Goal: Task Accomplishment & Management: Use online tool/utility

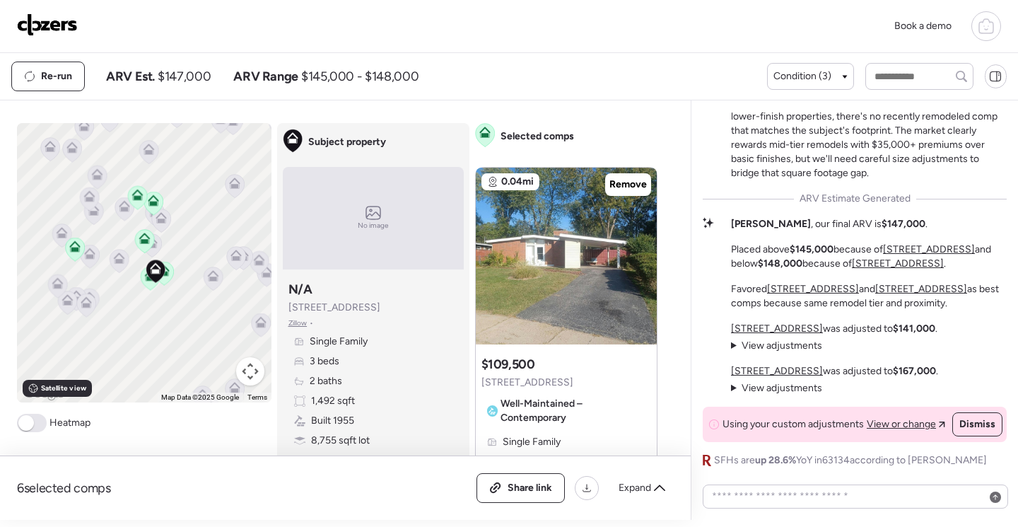
drag, startPoint x: 171, startPoint y: 305, endPoint x: 208, endPoint y: 330, distance: 44.3
click at [208, 334] on div "To activate drag with keyboard, press Alt + Enter. Once in keyboard drag state,…" at bounding box center [144, 262] width 254 height 279
click at [580, 263] on img at bounding box center [566, 256] width 181 height 177
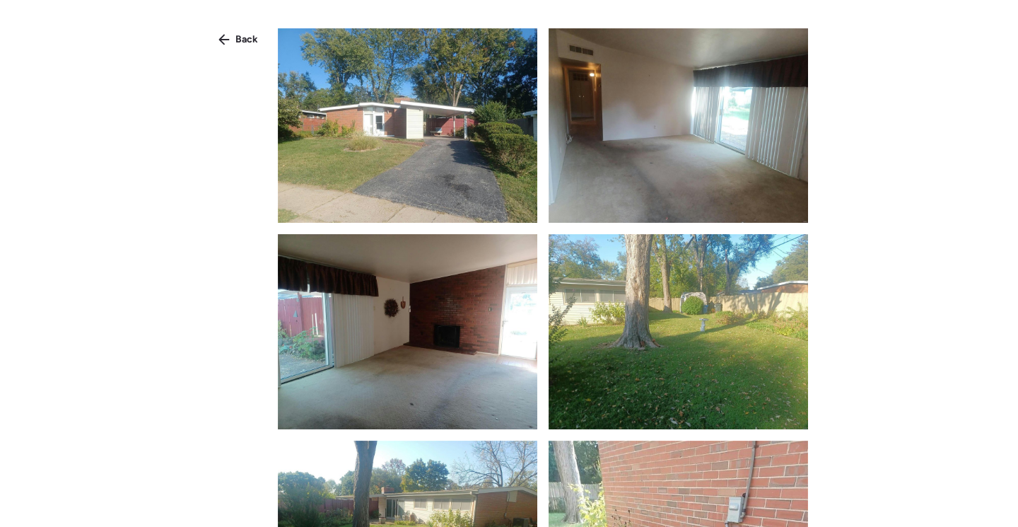
click at [435, 180] on img at bounding box center [407, 125] width 259 height 194
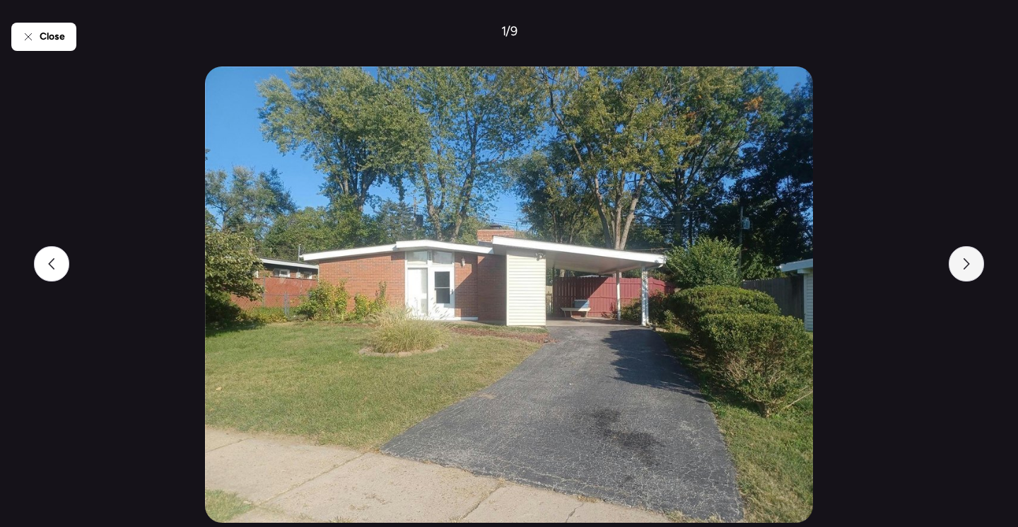
click at [976, 269] on div at bounding box center [966, 263] width 35 height 35
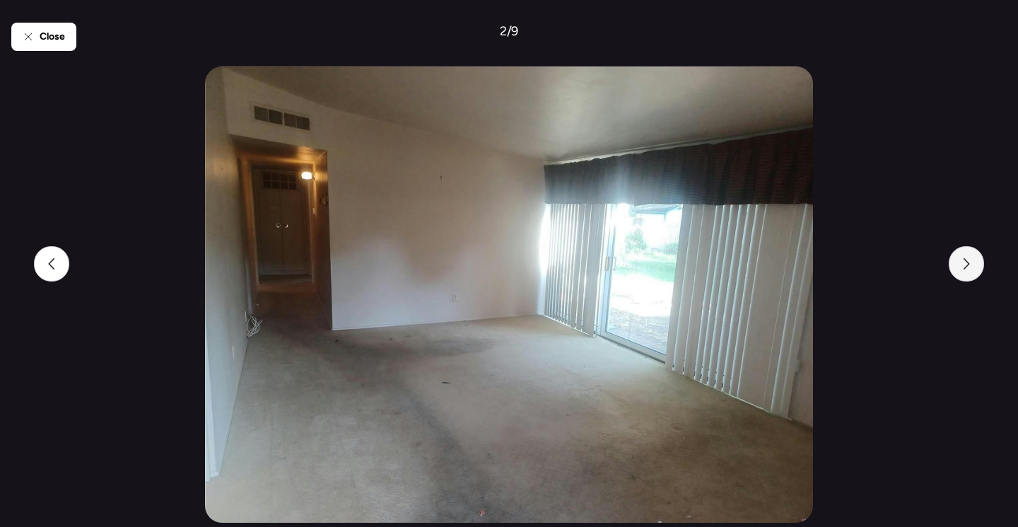
click at [976, 269] on div at bounding box center [966, 263] width 35 height 35
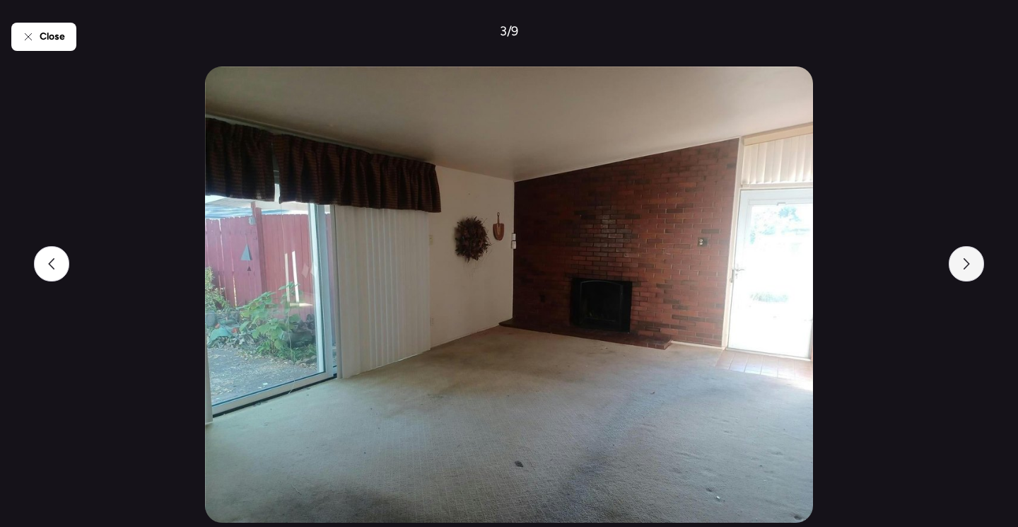
click at [976, 269] on div at bounding box center [966, 263] width 35 height 35
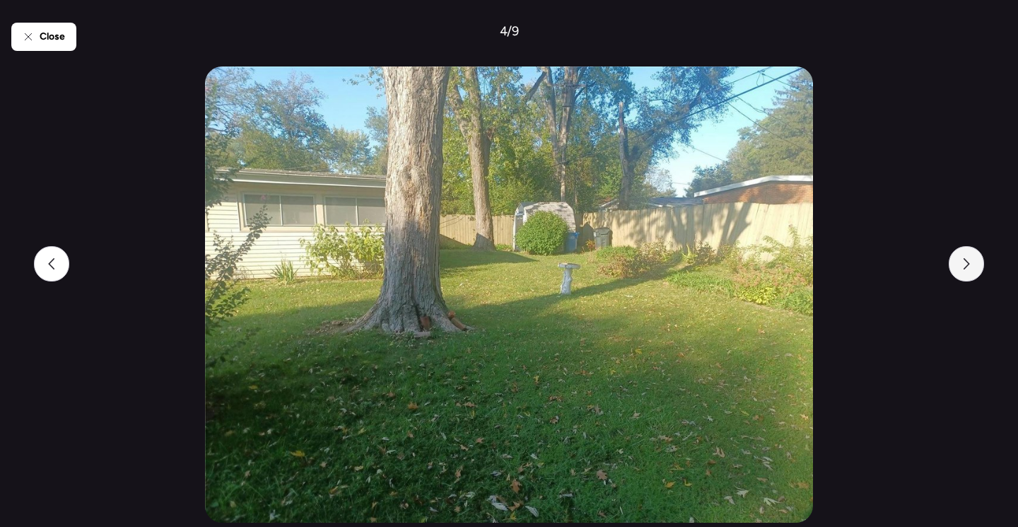
click at [976, 269] on div at bounding box center [966, 263] width 35 height 35
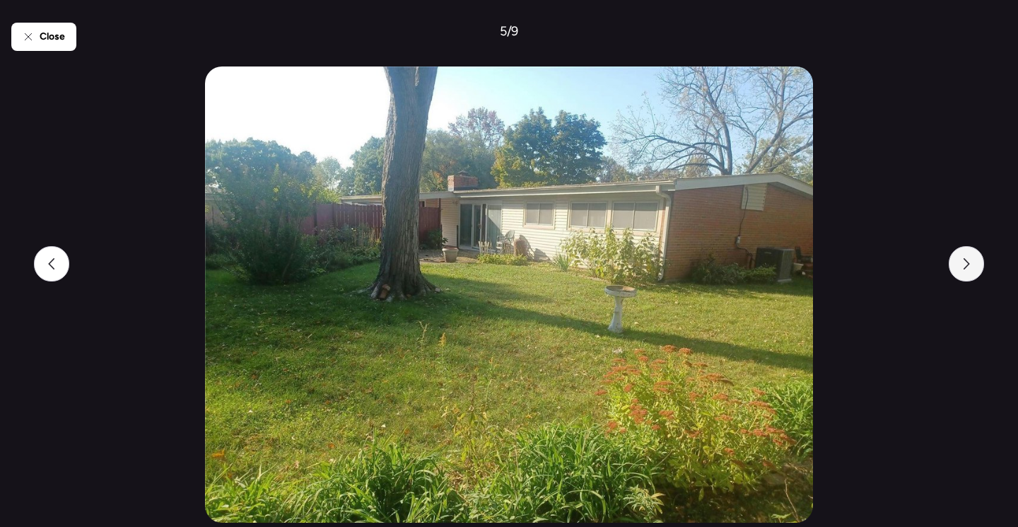
click at [976, 269] on div at bounding box center [966, 263] width 35 height 35
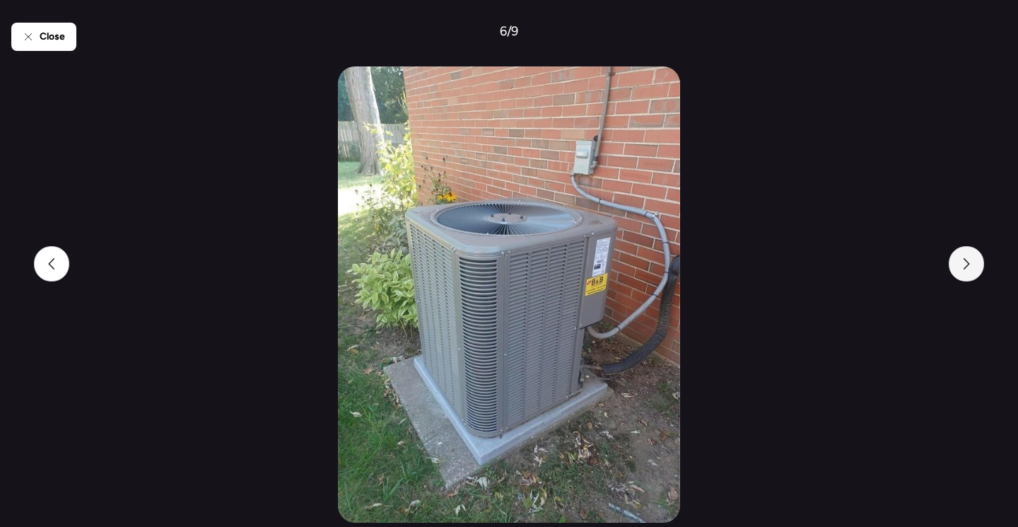
click at [976, 269] on div at bounding box center [966, 263] width 35 height 35
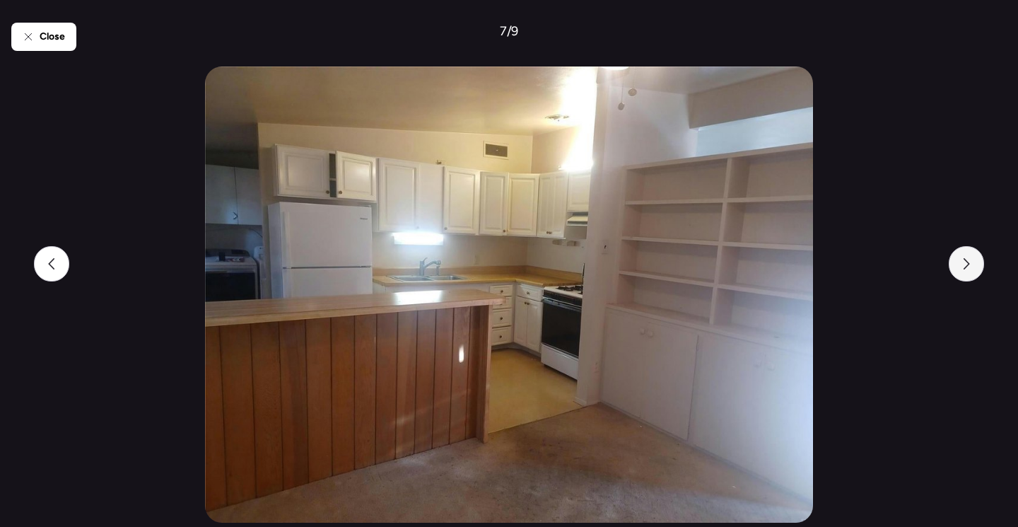
click at [973, 270] on div at bounding box center [966, 263] width 35 height 35
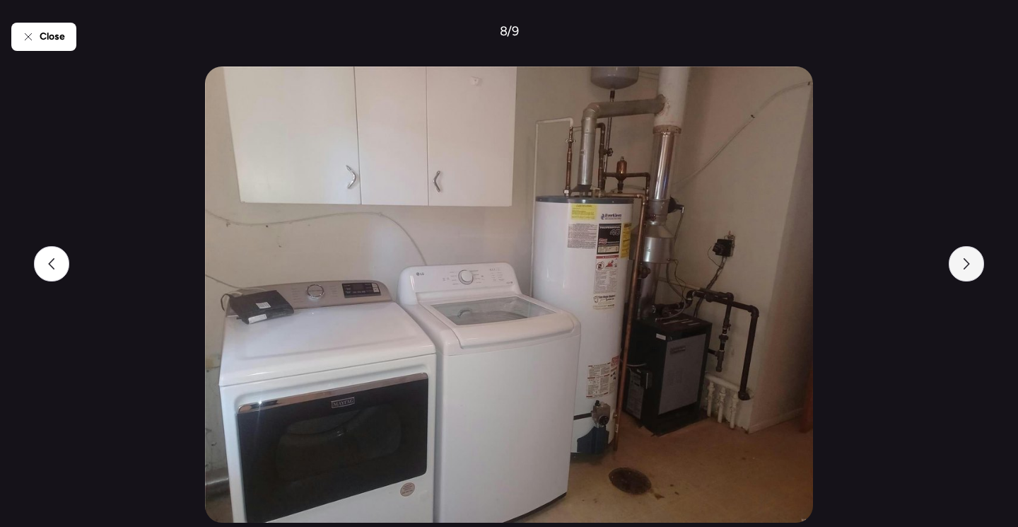
click at [973, 270] on div at bounding box center [966, 263] width 35 height 35
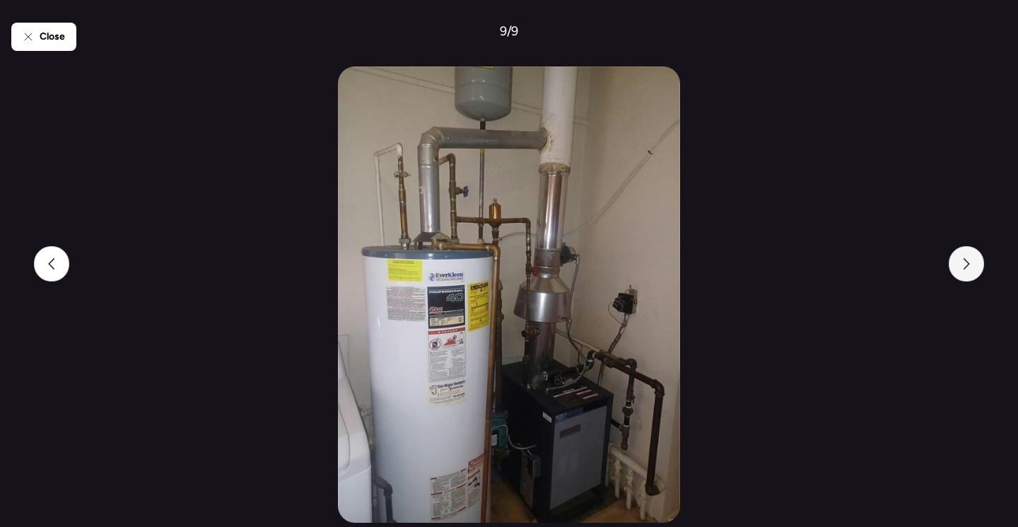
click at [973, 270] on div at bounding box center [966, 263] width 35 height 35
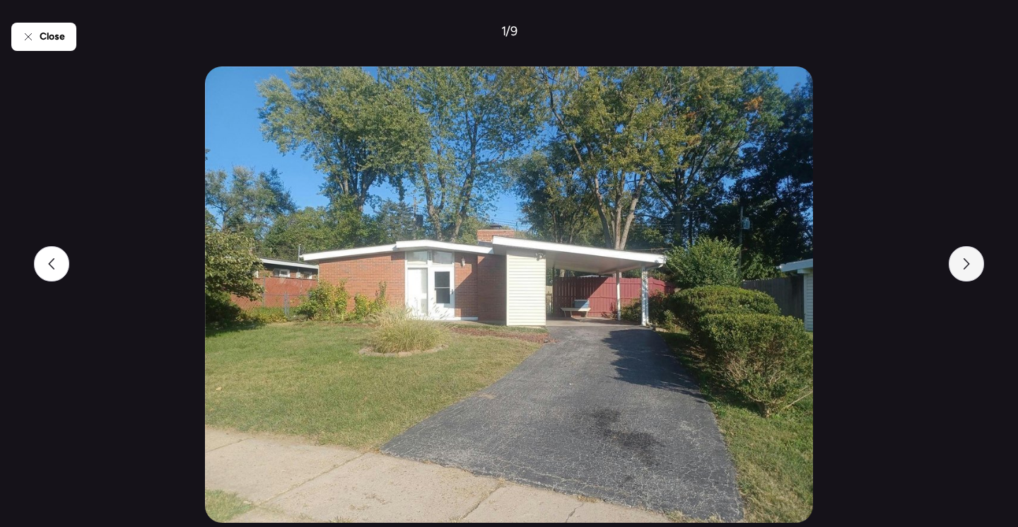
click at [973, 270] on div at bounding box center [966, 263] width 35 height 35
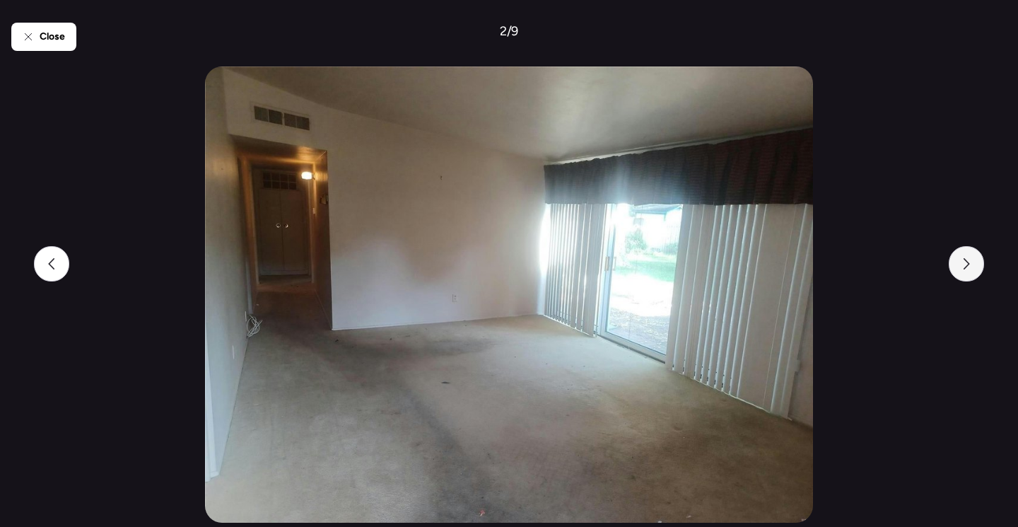
click at [973, 270] on div at bounding box center [966, 263] width 35 height 35
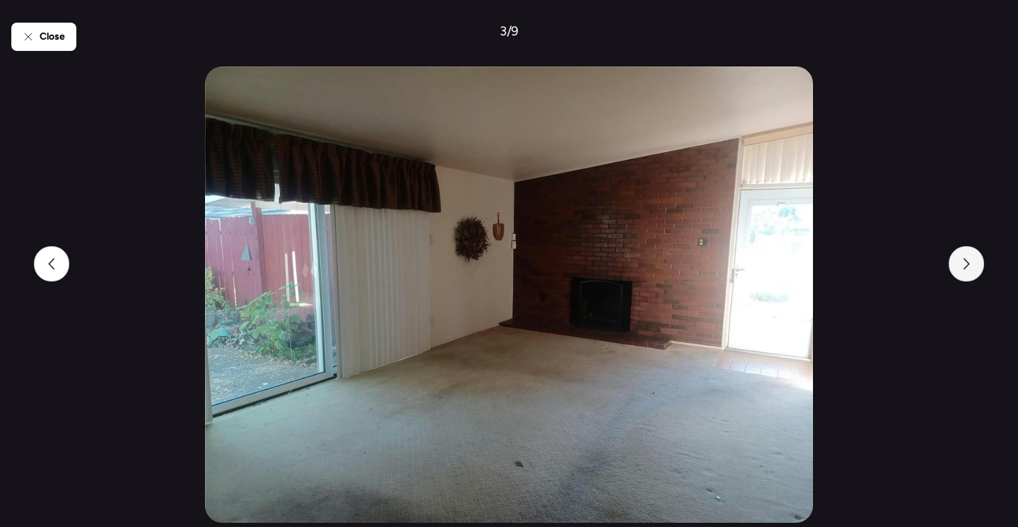
click at [973, 270] on div at bounding box center [966, 263] width 35 height 35
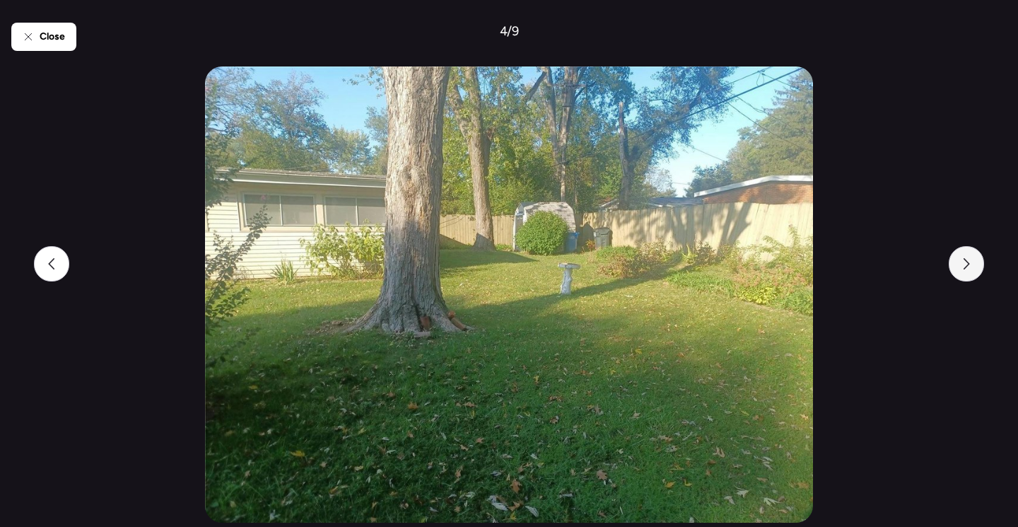
click at [973, 270] on div at bounding box center [966, 263] width 35 height 35
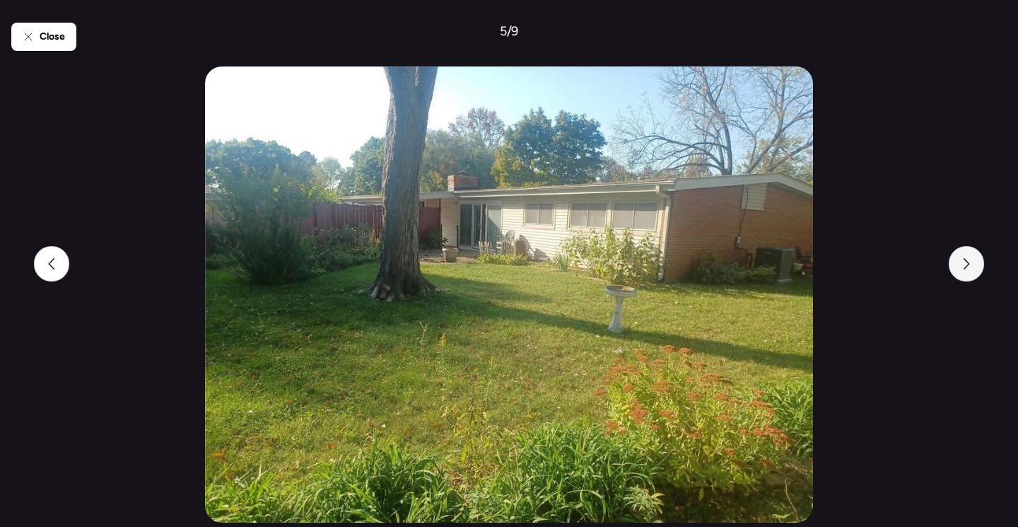
click at [973, 270] on div at bounding box center [966, 263] width 35 height 35
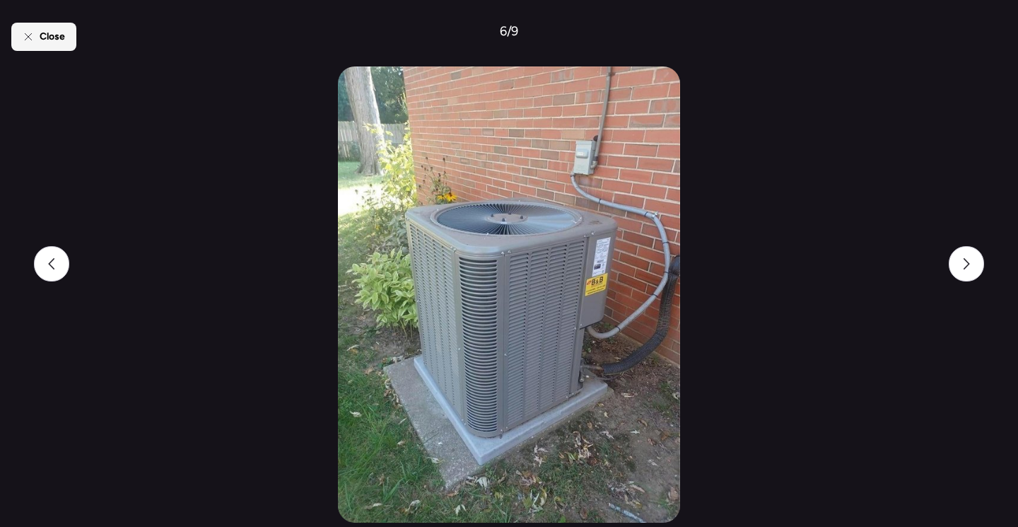
click at [44, 40] on span "Close" at bounding box center [52, 37] width 25 height 14
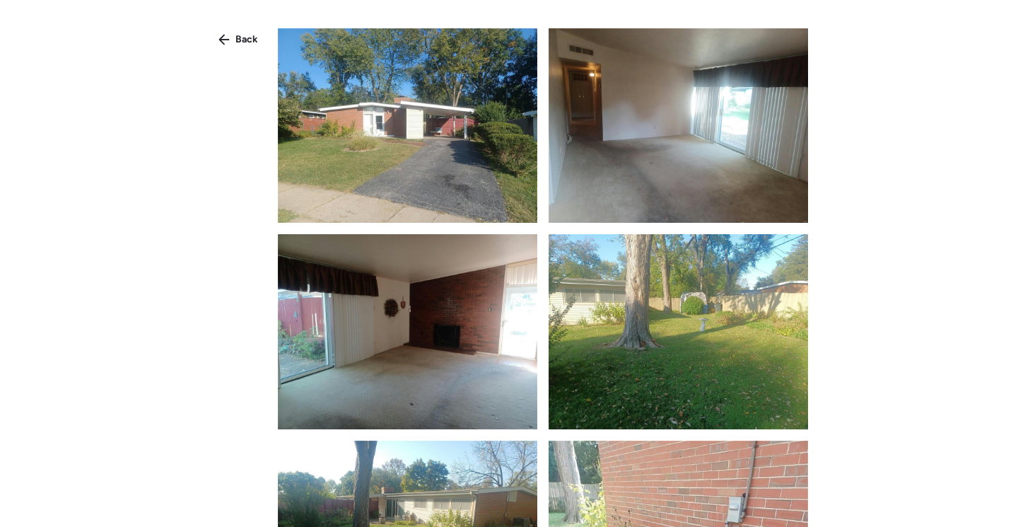
click at [237, 38] on span "Back" at bounding box center [246, 40] width 23 height 14
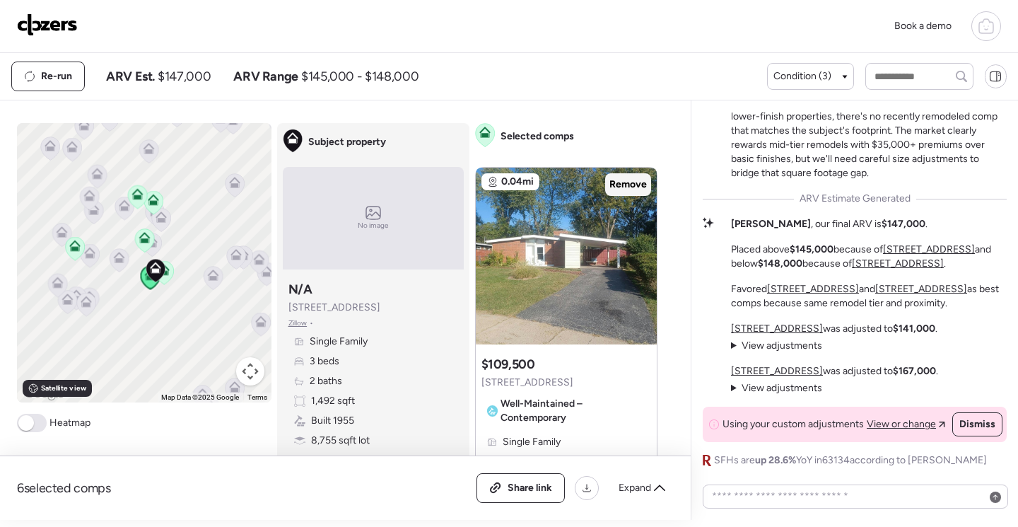
click at [621, 185] on span "Remove" at bounding box center [627, 184] width 37 height 14
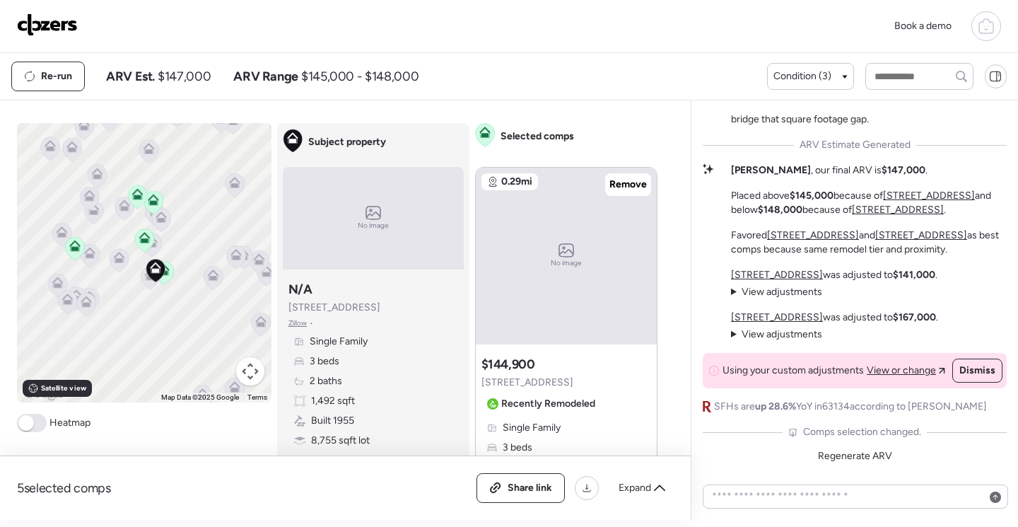
click at [561, 288] on div "No image" at bounding box center [566, 256] width 181 height 177
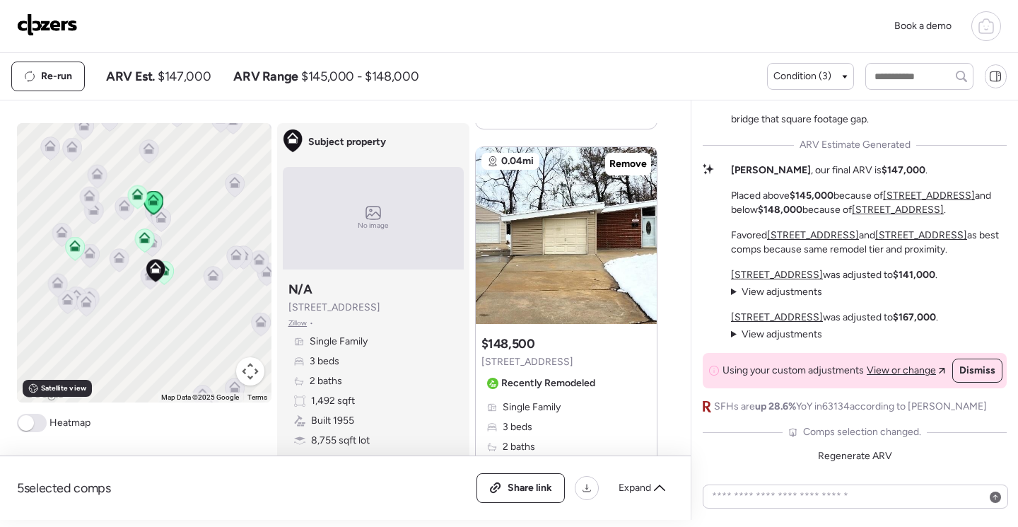
scroll to position [636, 0]
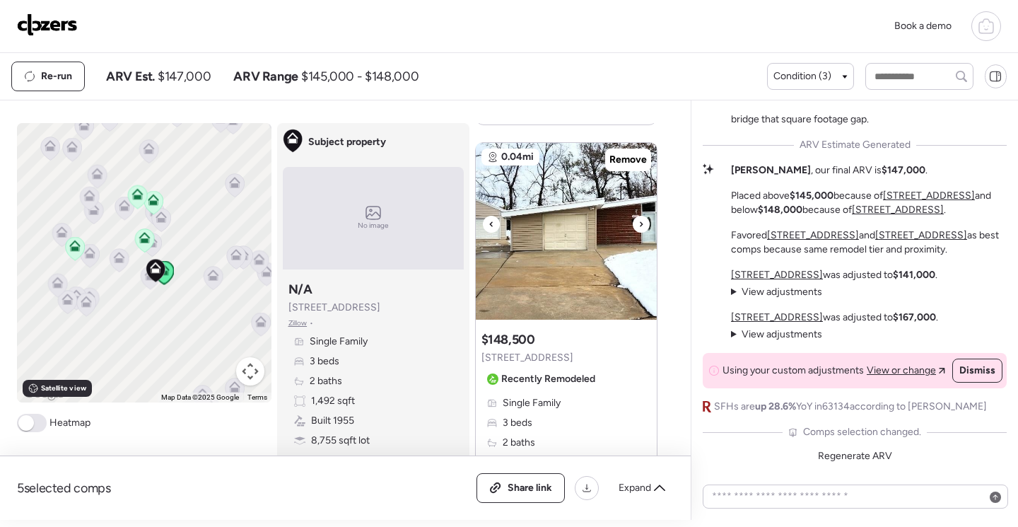
click at [573, 268] on img at bounding box center [566, 231] width 181 height 177
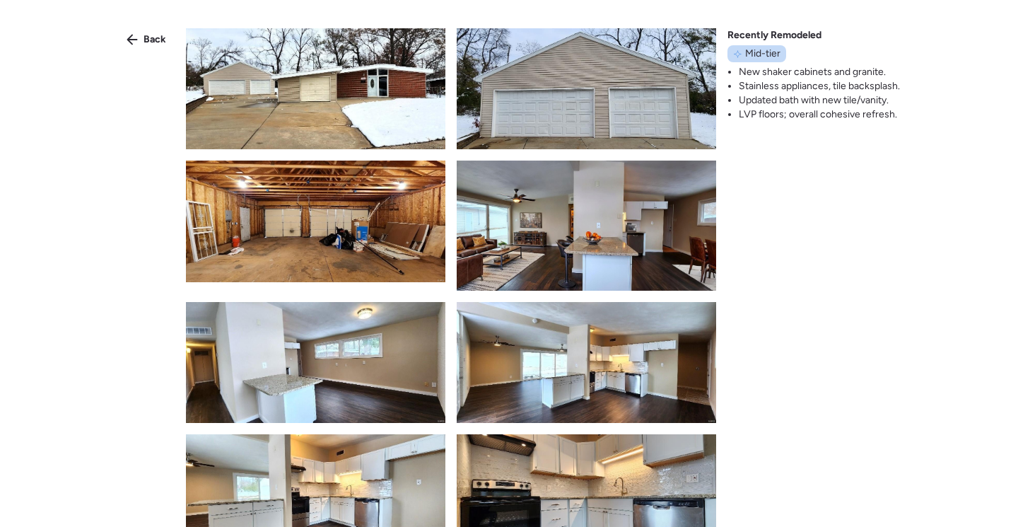
click at [342, 92] on img at bounding box center [315, 88] width 259 height 121
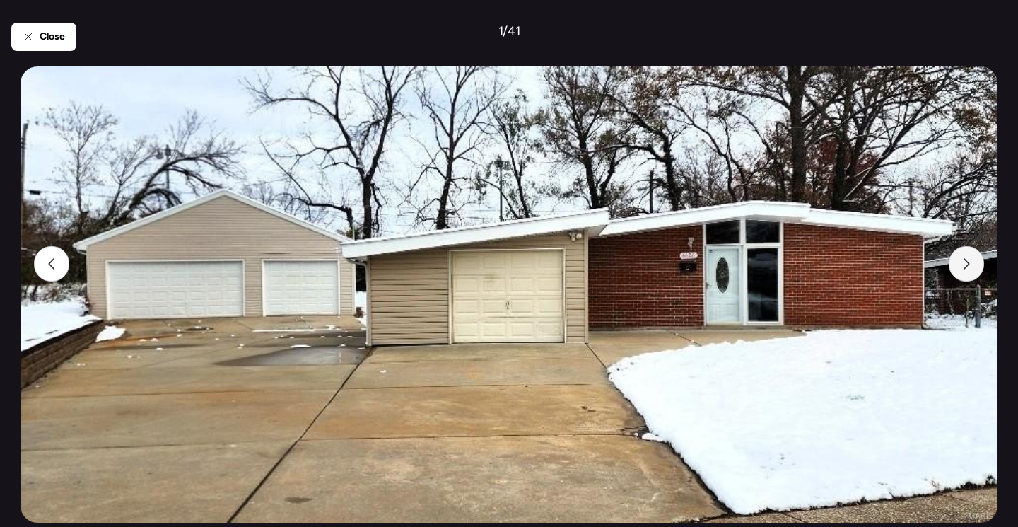
click at [976, 262] on div at bounding box center [966, 263] width 35 height 35
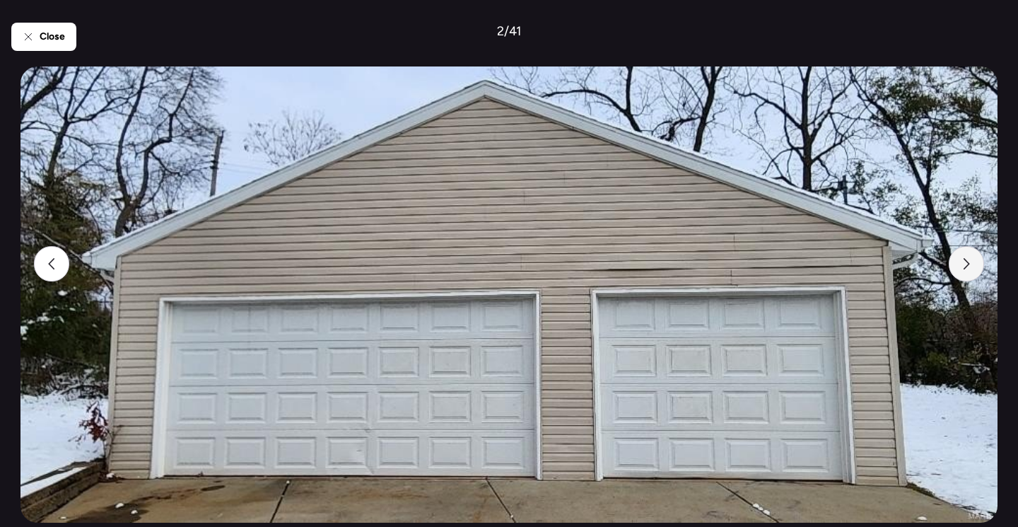
click at [976, 262] on div at bounding box center [966, 263] width 35 height 35
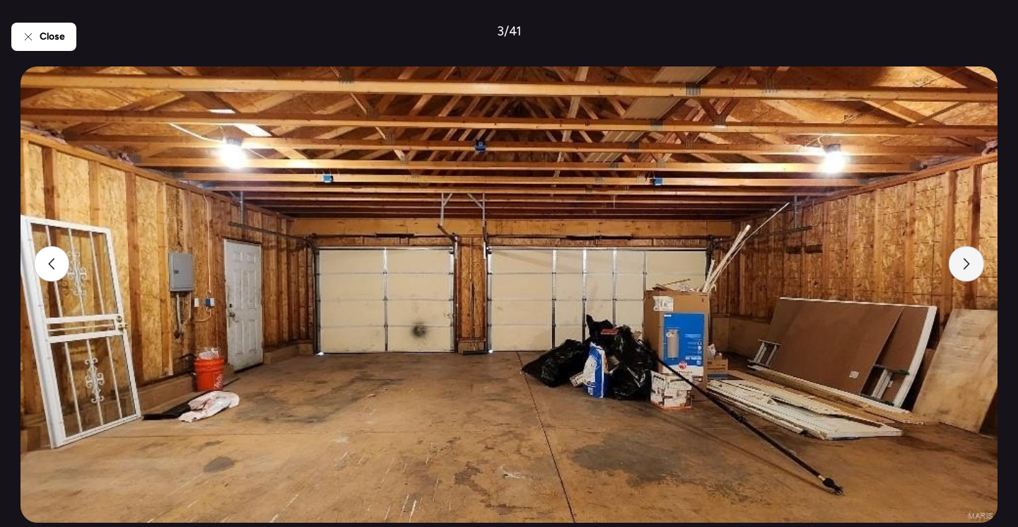
click at [976, 262] on div at bounding box center [966, 263] width 35 height 35
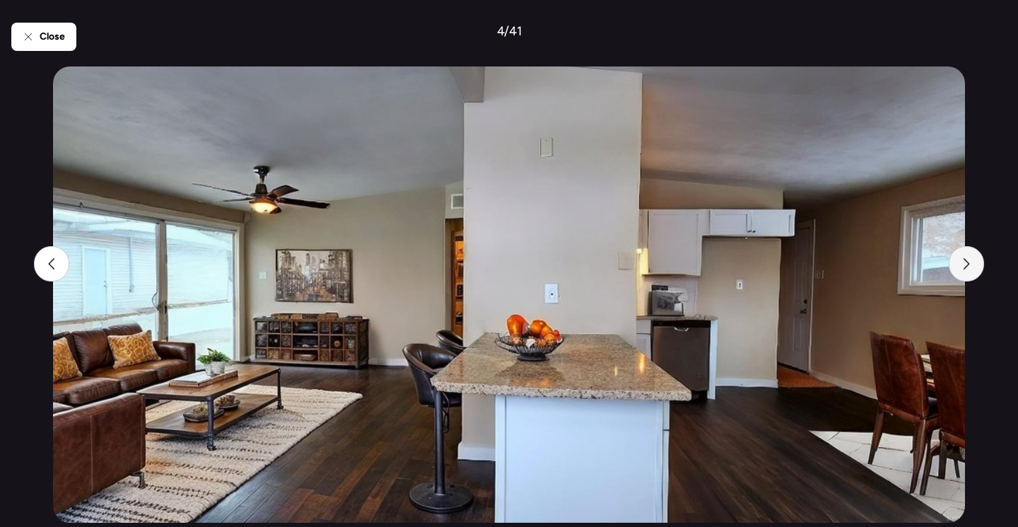
click at [976, 262] on div at bounding box center [966, 263] width 35 height 35
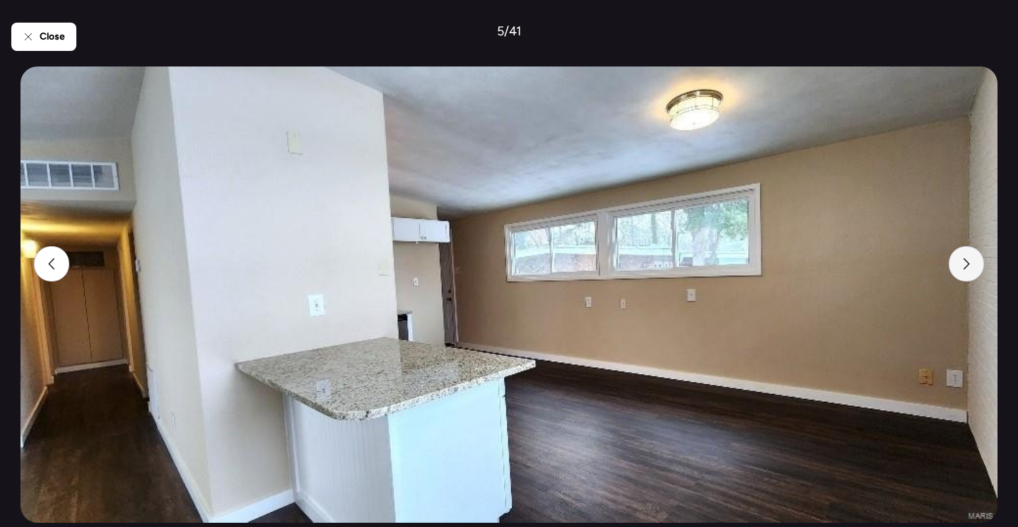
click at [976, 262] on div at bounding box center [966, 263] width 35 height 35
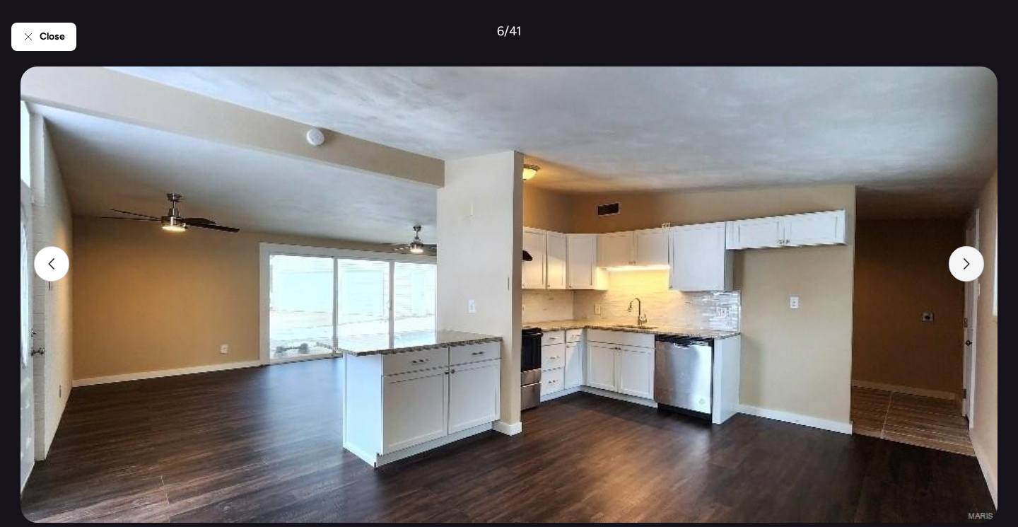
click at [976, 262] on div at bounding box center [966, 263] width 35 height 35
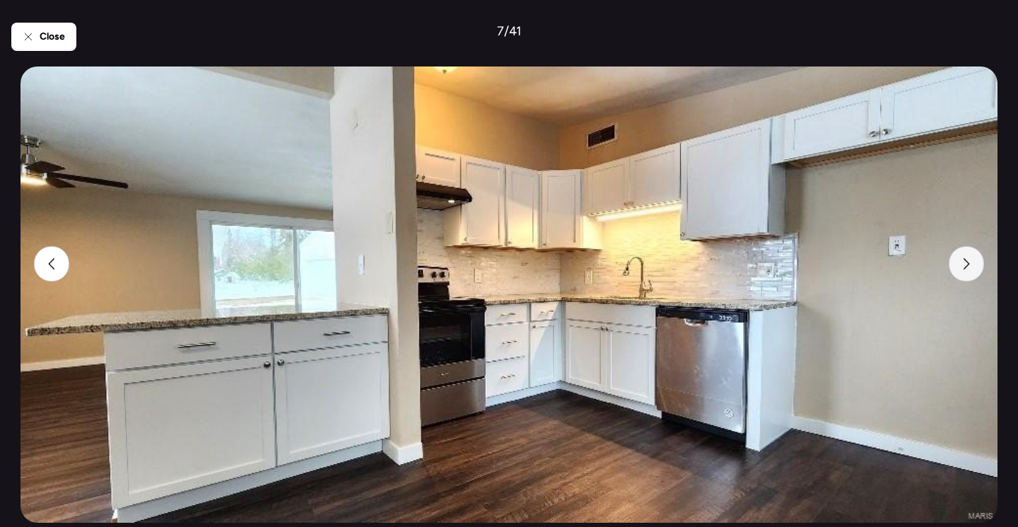
click at [976, 262] on div at bounding box center [966, 263] width 35 height 35
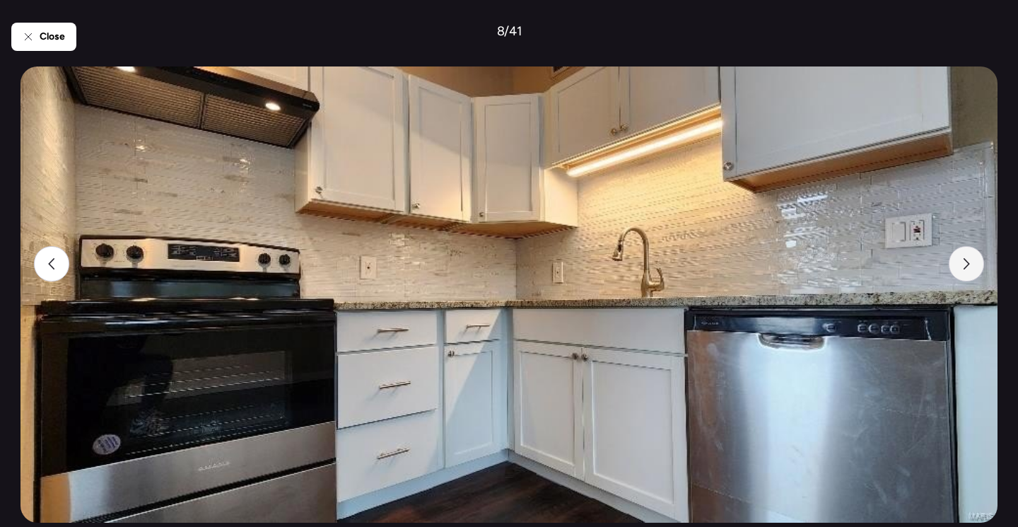
click at [973, 264] on div at bounding box center [966, 263] width 35 height 35
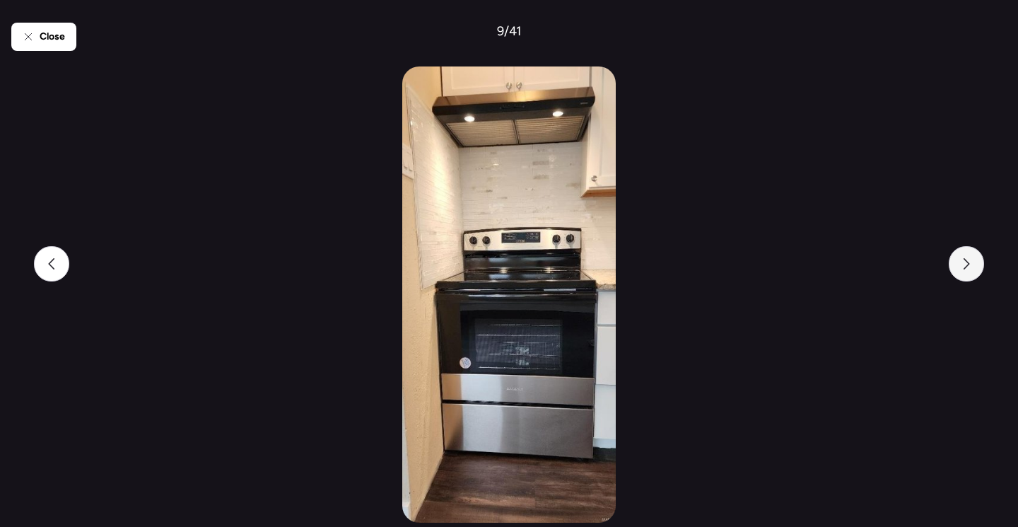
click at [973, 264] on div at bounding box center [966, 263] width 35 height 35
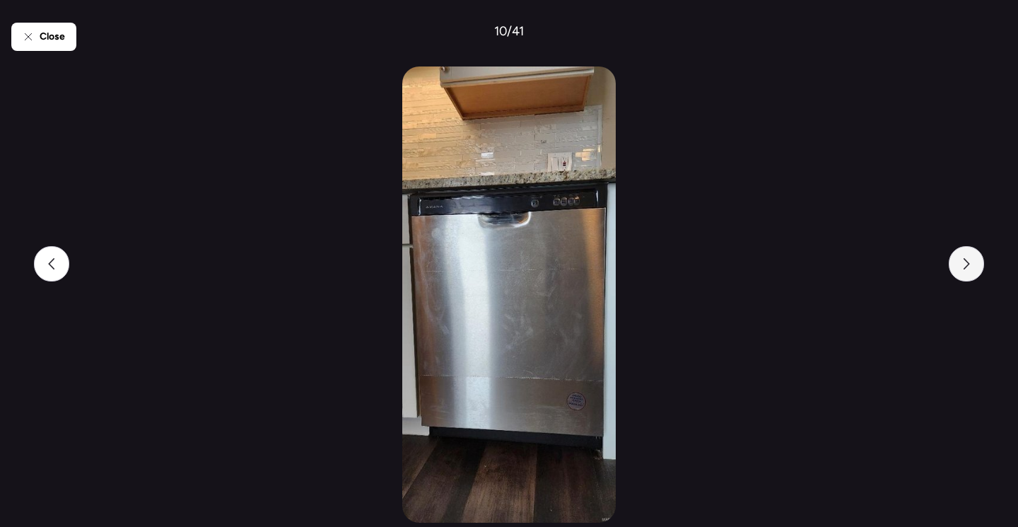
click at [973, 264] on div at bounding box center [966, 263] width 35 height 35
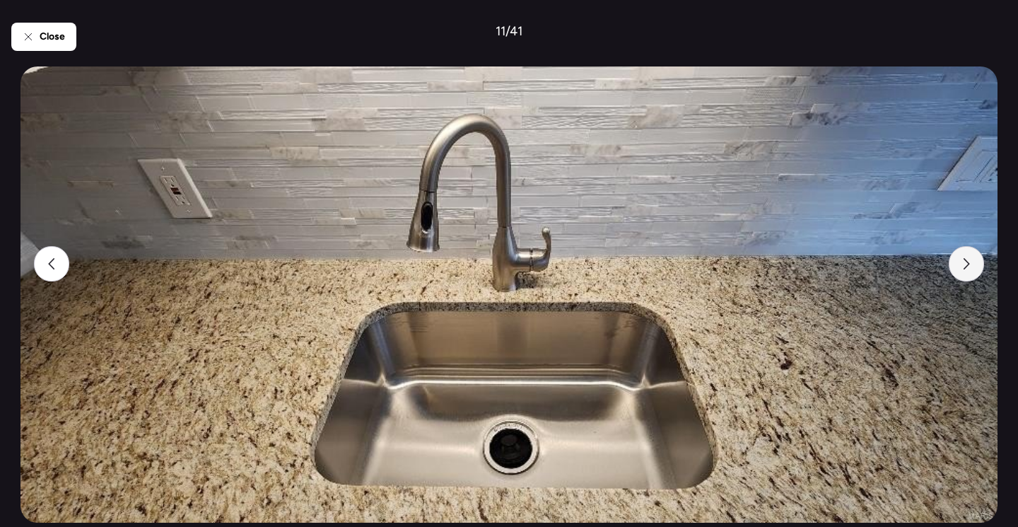
click at [973, 265] on div at bounding box center [966, 263] width 35 height 35
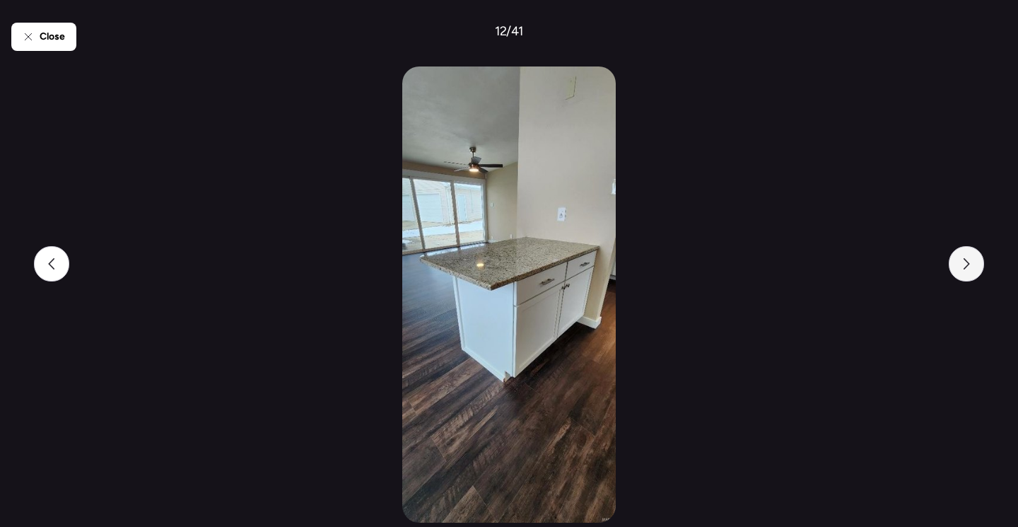
click at [973, 265] on div at bounding box center [966, 263] width 35 height 35
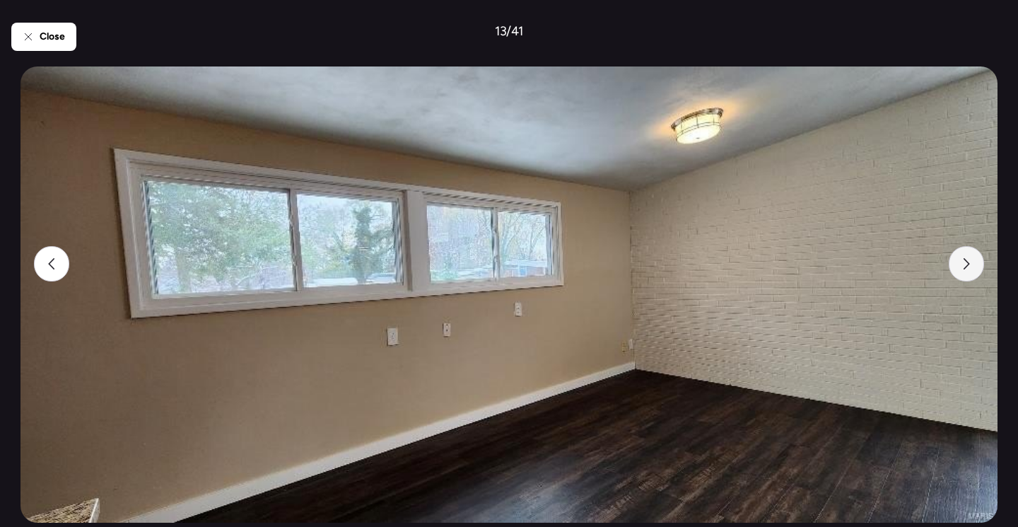
click at [973, 265] on div at bounding box center [966, 263] width 35 height 35
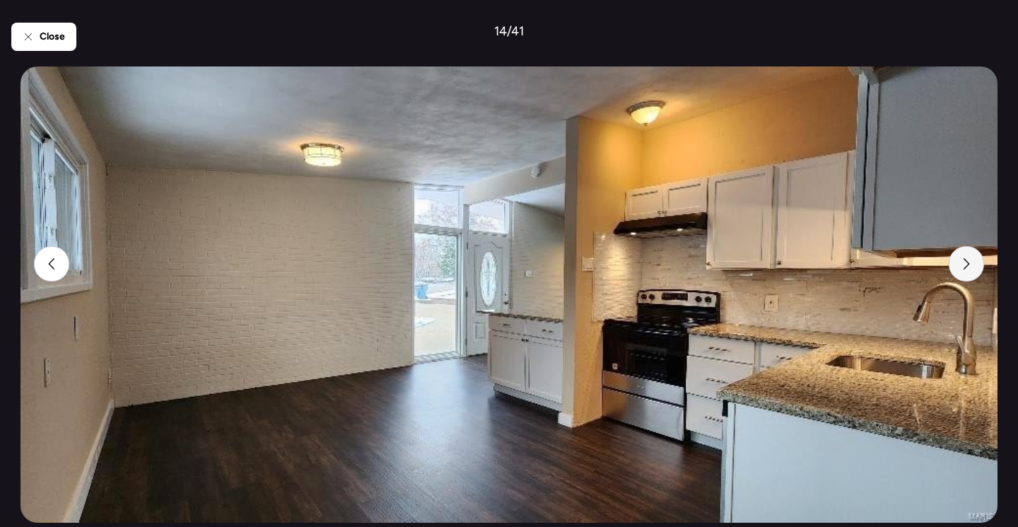
click at [973, 265] on div at bounding box center [966, 263] width 35 height 35
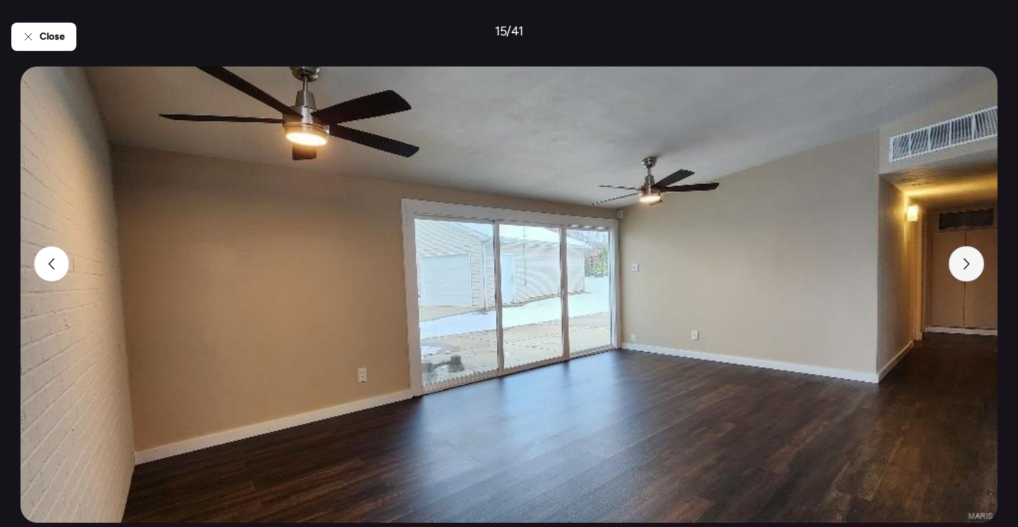
click at [973, 265] on div at bounding box center [966, 263] width 35 height 35
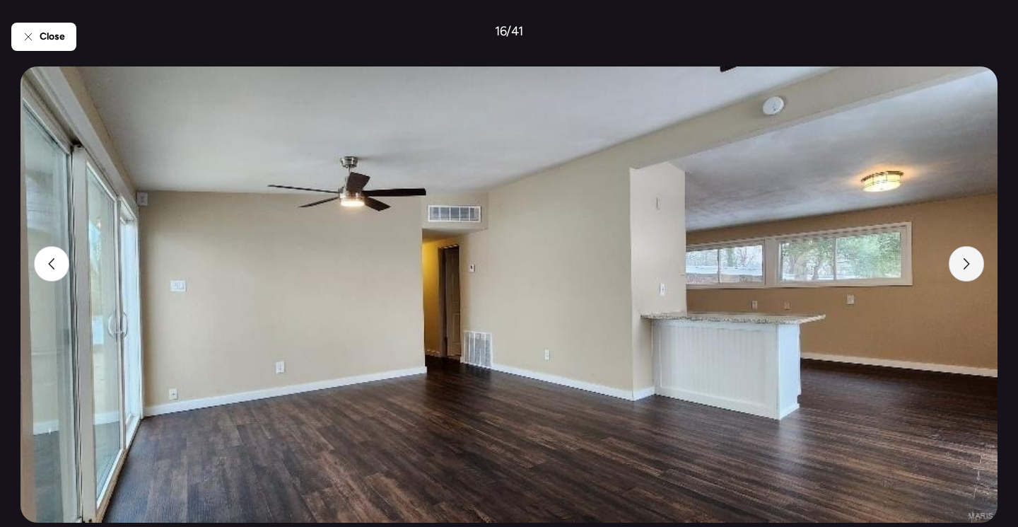
click at [973, 265] on div at bounding box center [966, 263] width 35 height 35
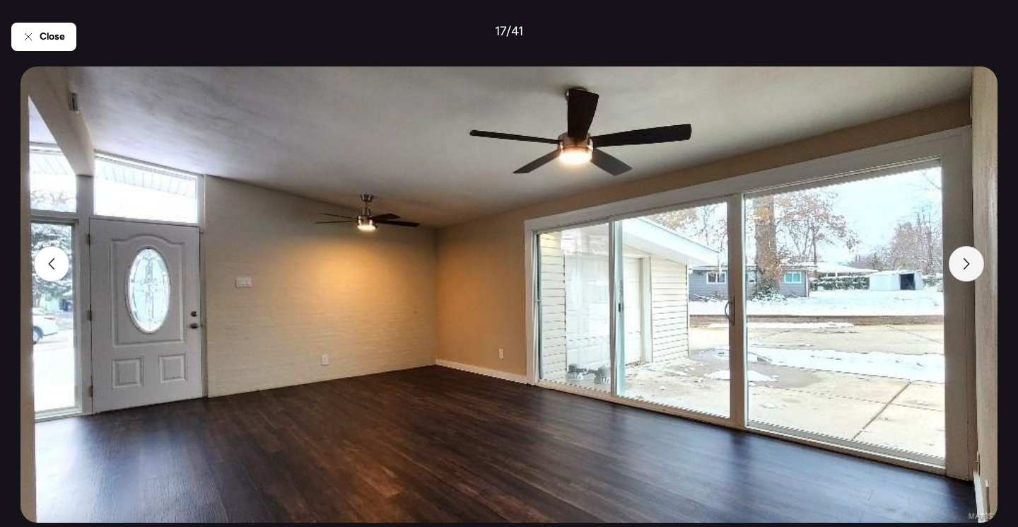
click at [973, 265] on div at bounding box center [966, 263] width 35 height 35
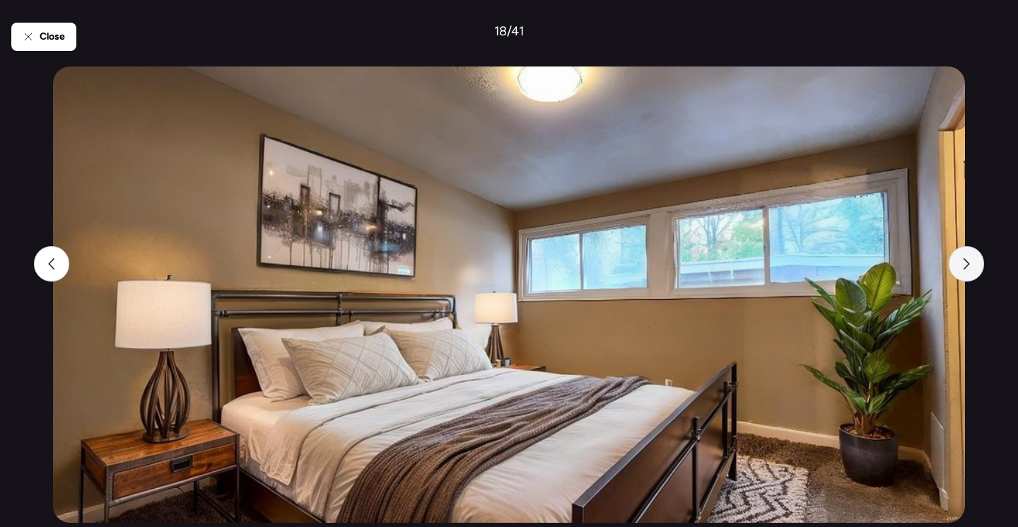
click at [973, 265] on div at bounding box center [966, 263] width 35 height 35
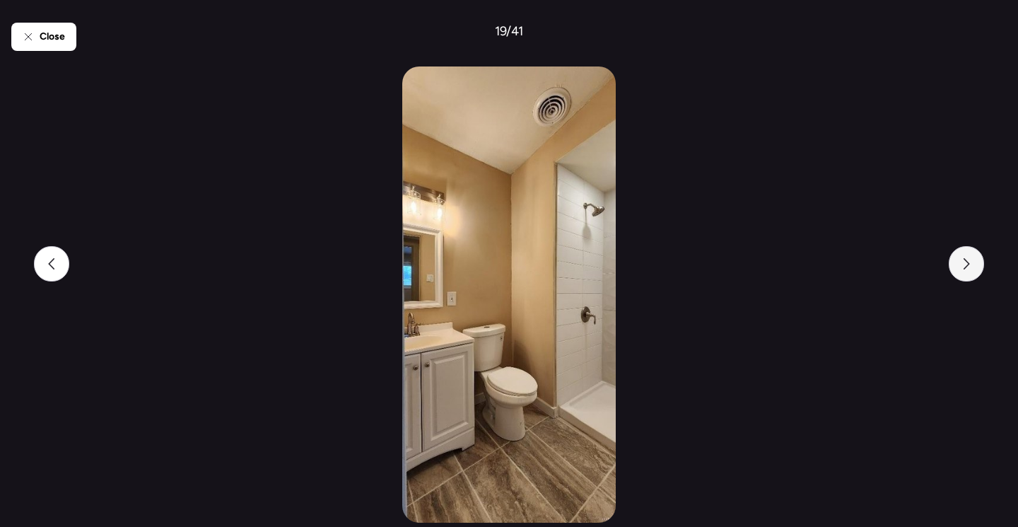
click at [973, 265] on div at bounding box center [966, 263] width 35 height 35
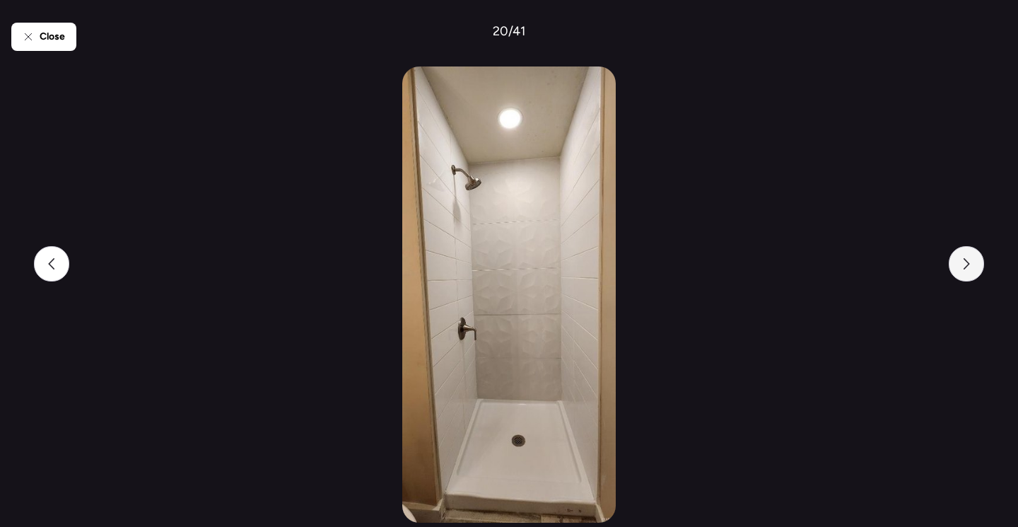
click at [973, 265] on div at bounding box center [966, 263] width 35 height 35
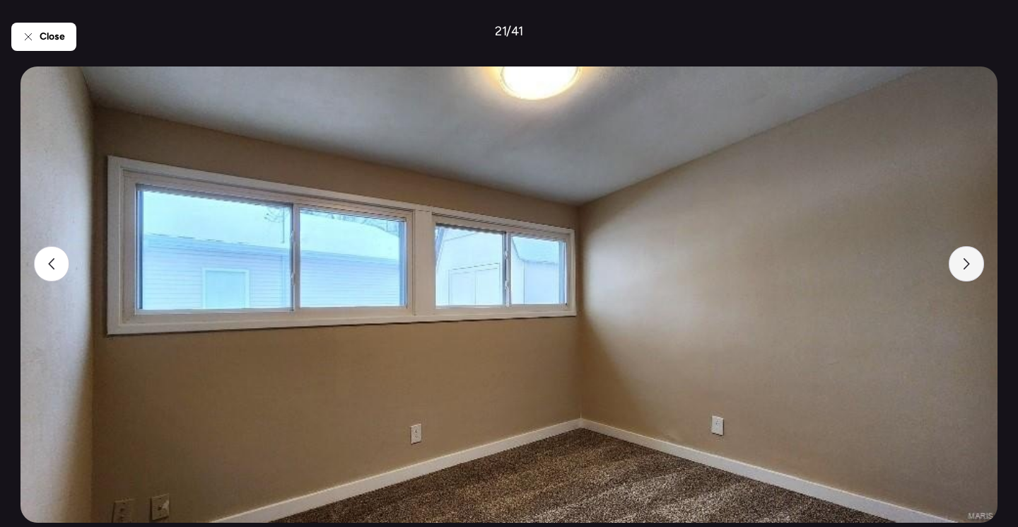
click at [973, 265] on div at bounding box center [966, 263] width 35 height 35
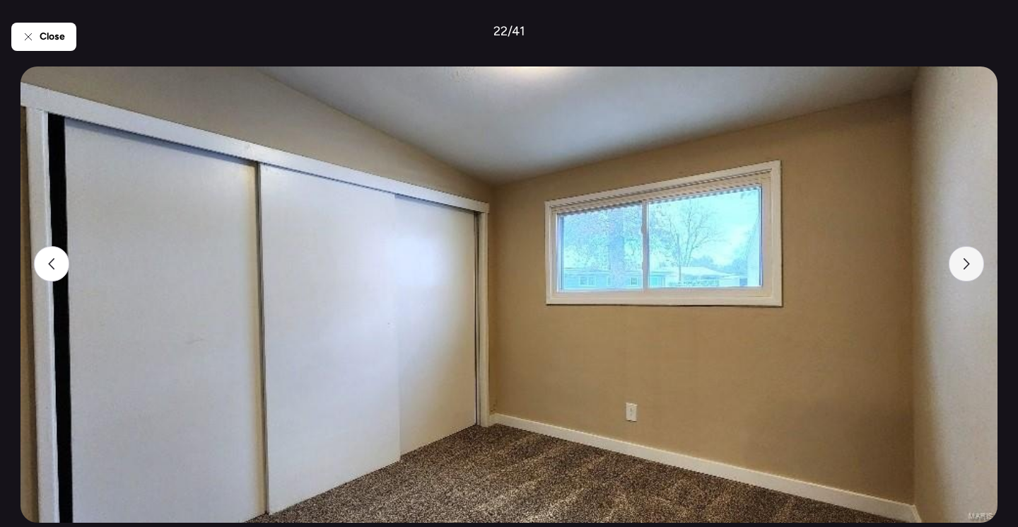
click at [973, 265] on div at bounding box center [966, 263] width 35 height 35
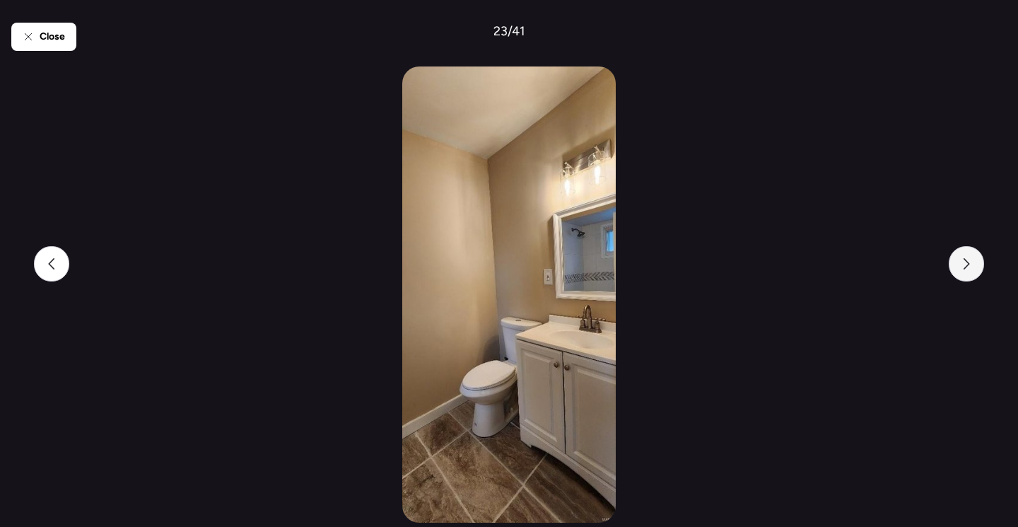
click at [973, 265] on div at bounding box center [966, 263] width 35 height 35
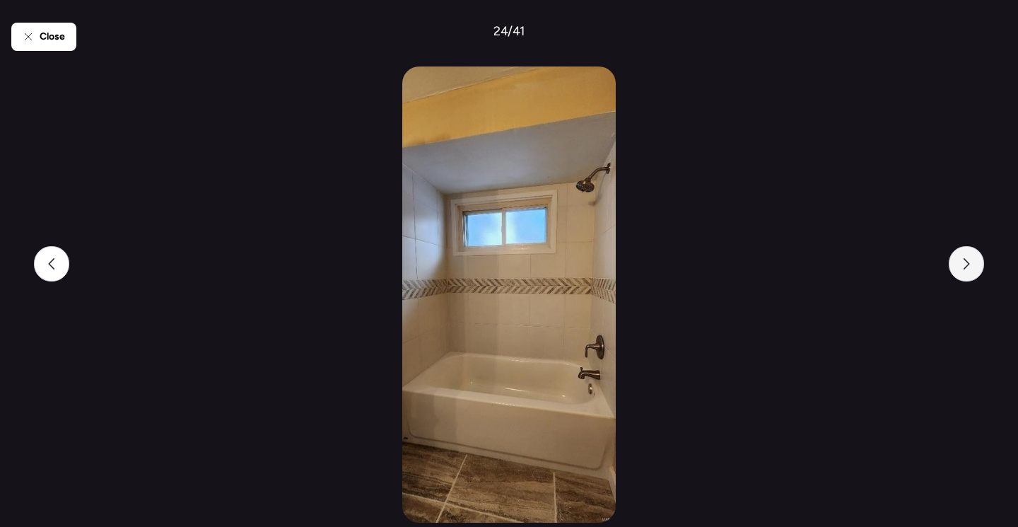
click at [973, 265] on div at bounding box center [966, 263] width 35 height 35
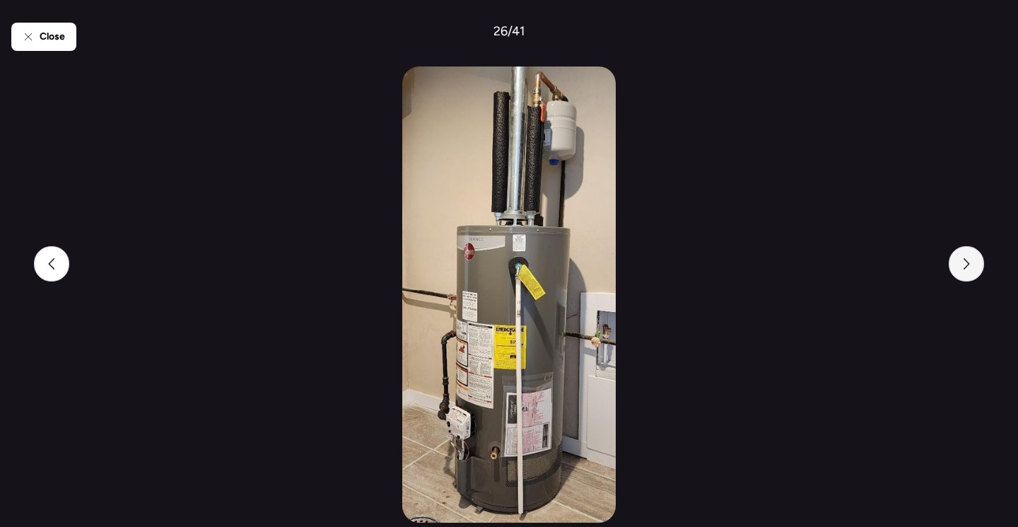
click at [973, 265] on div at bounding box center [966, 263] width 35 height 35
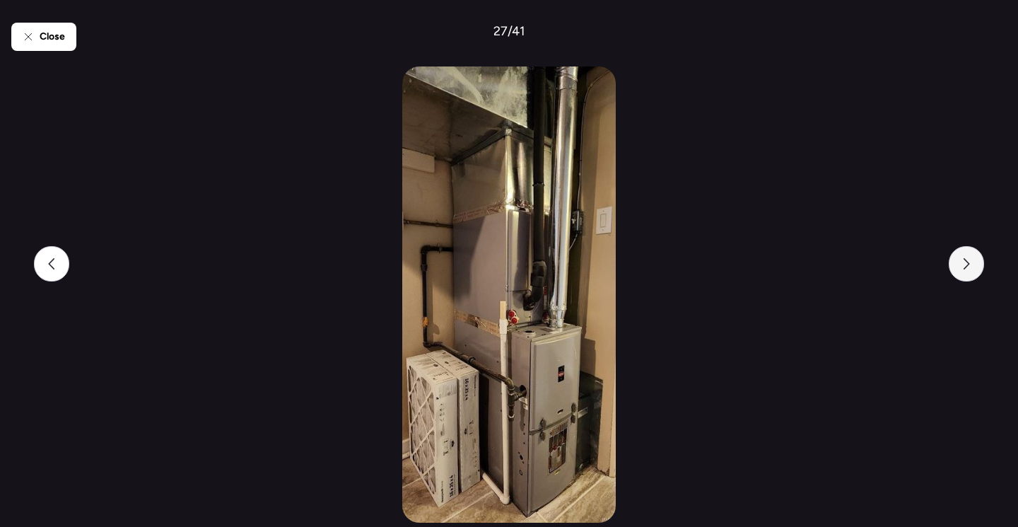
click at [973, 265] on div at bounding box center [966, 263] width 35 height 35
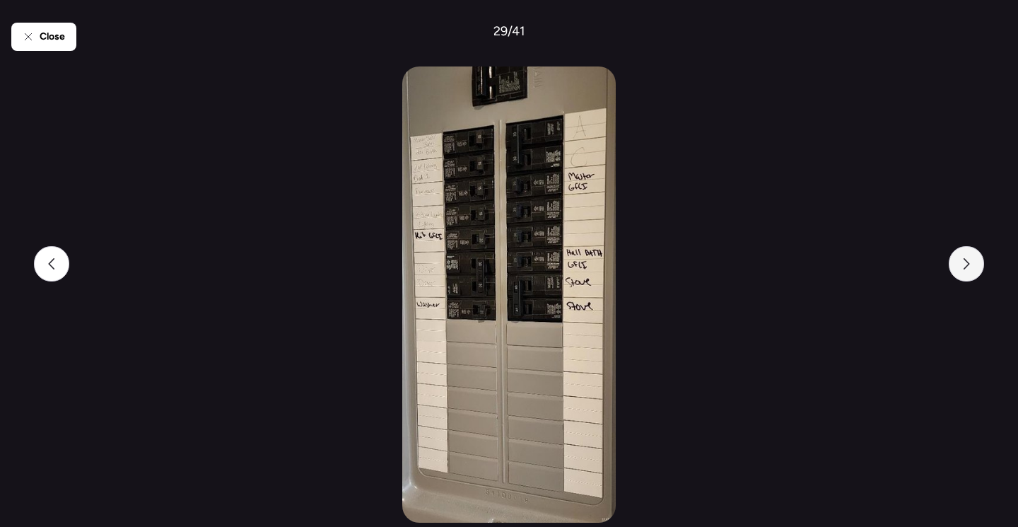
click at [973, 265] on div at bounding box center [966, 263] width 35 height 35
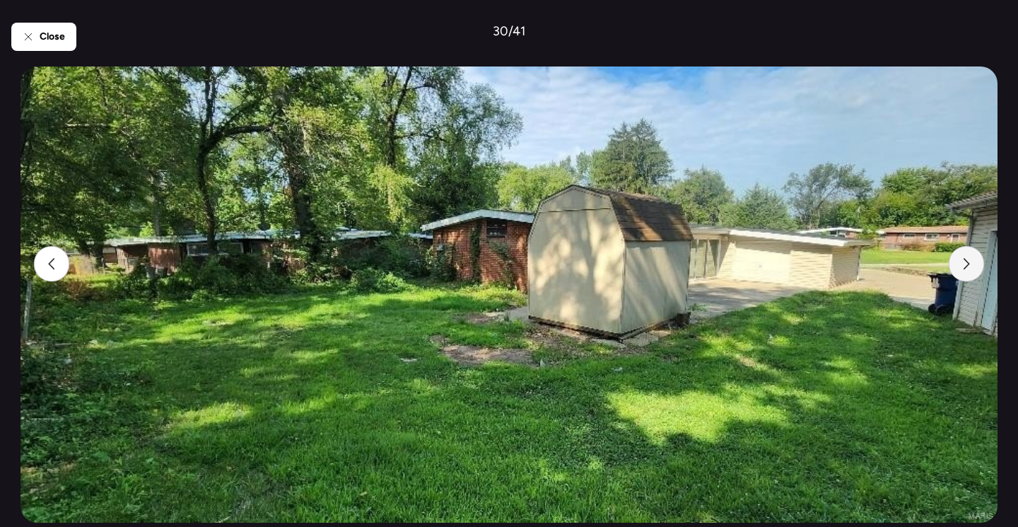
click at [973, 265] on div at bounding box center [966, 263] width 35 height 35
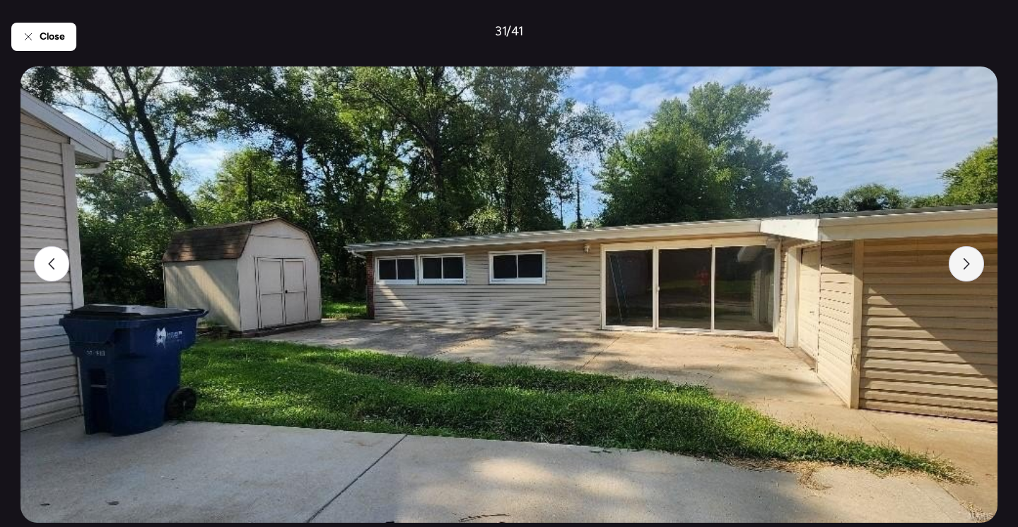
click at [973, 265] on div at bounding box center [966, 263] width 35 height 35
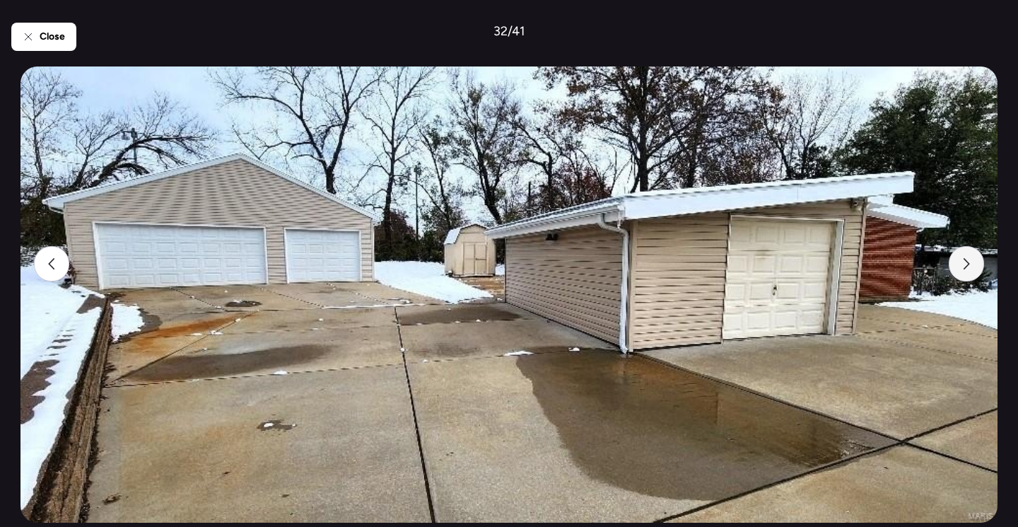
click at [973, 265] on div at bounding box center [966, 263] width 35 height 35
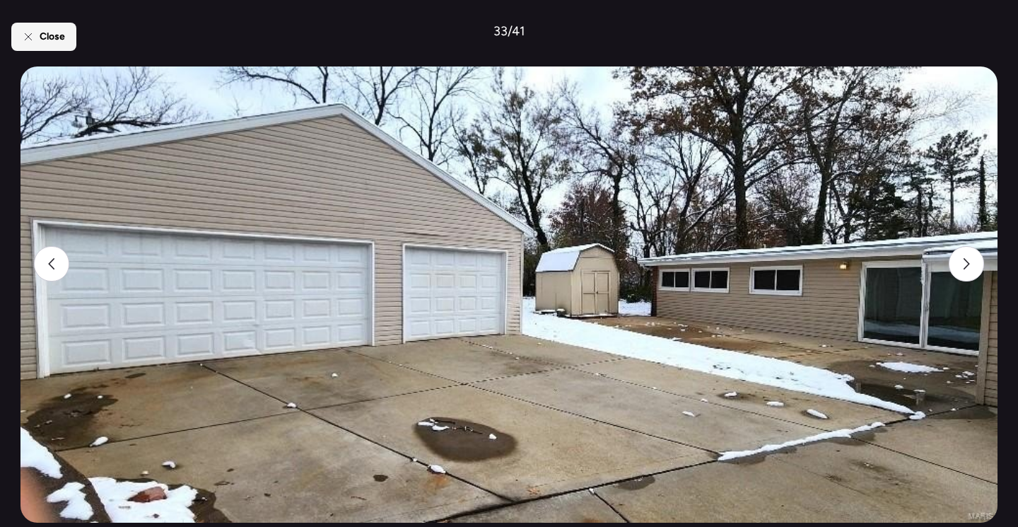
click at [30, 32] on icon at bounding box center [28, 36] width 11 height 11
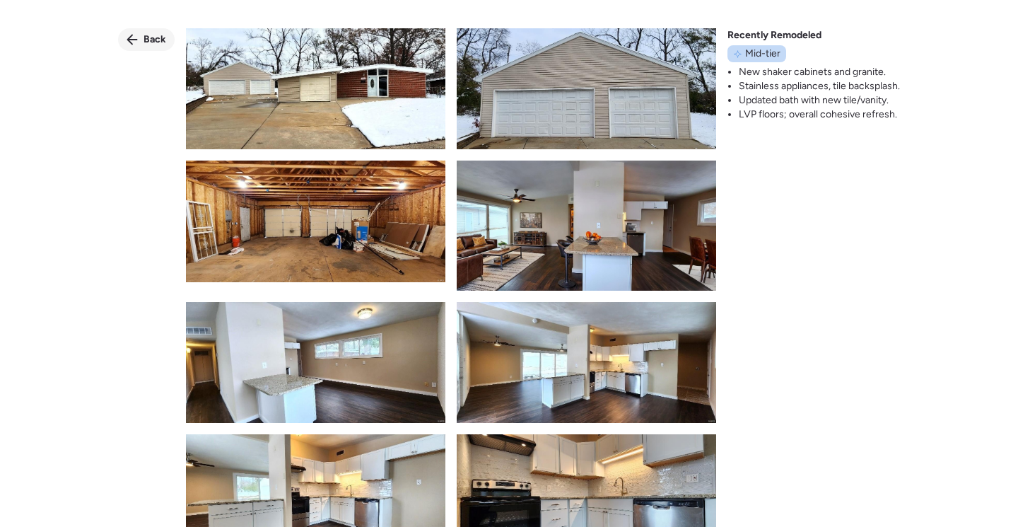
click at [157, 37] on span "Back" at bounding box center [155, 40] width 23 height 14
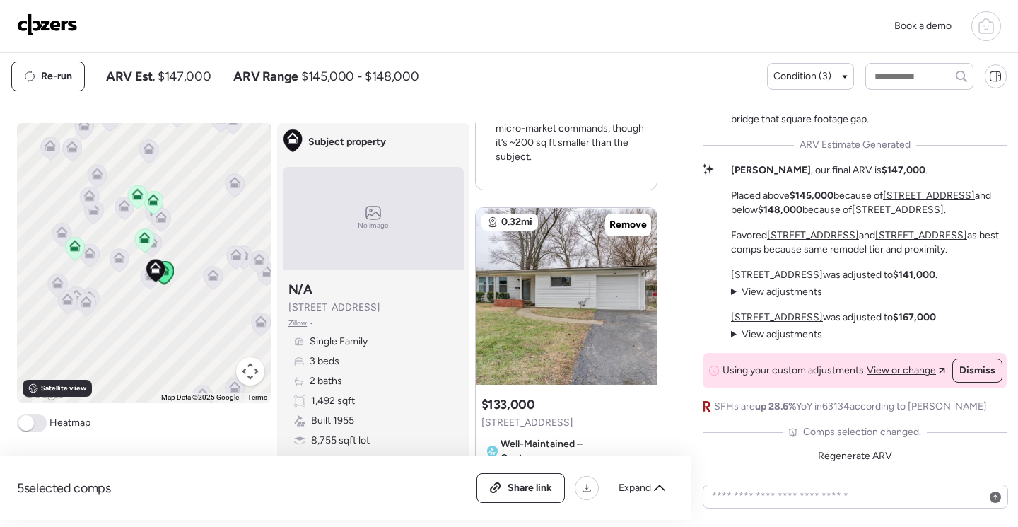
scroll to position [1272, 0]
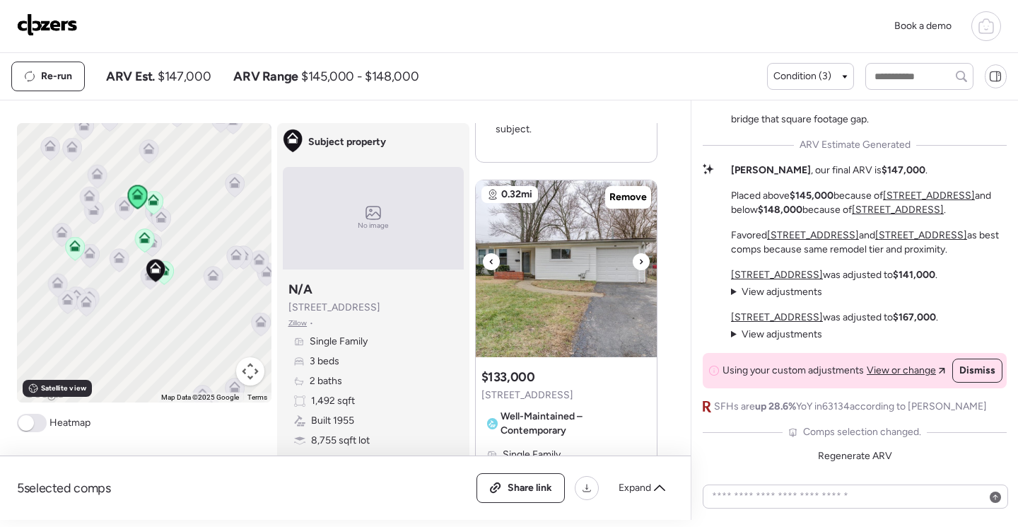
click at [592, 290] on img at bounding box center [566, 268] width 181 height 177
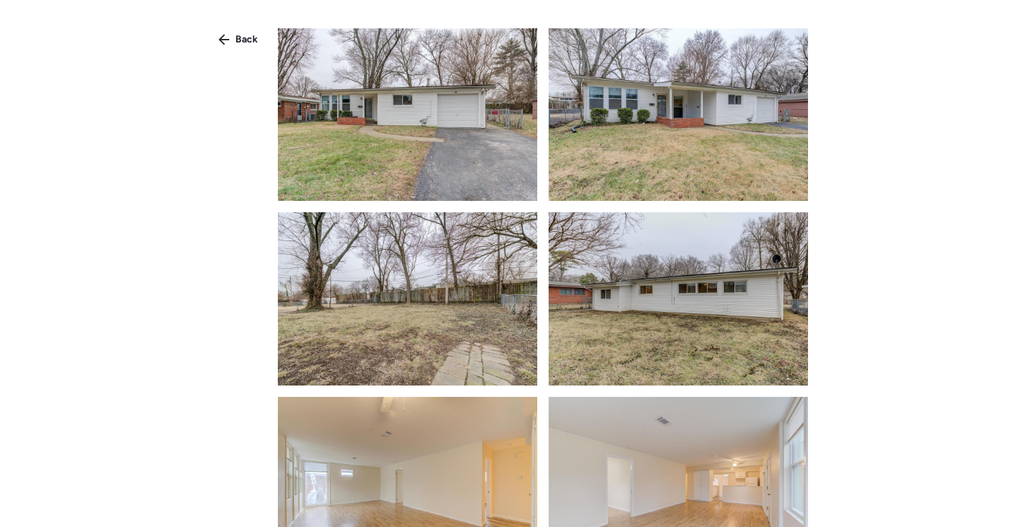
click at [454, 173] on img at bounding box center [407, 114] width 259 height 172
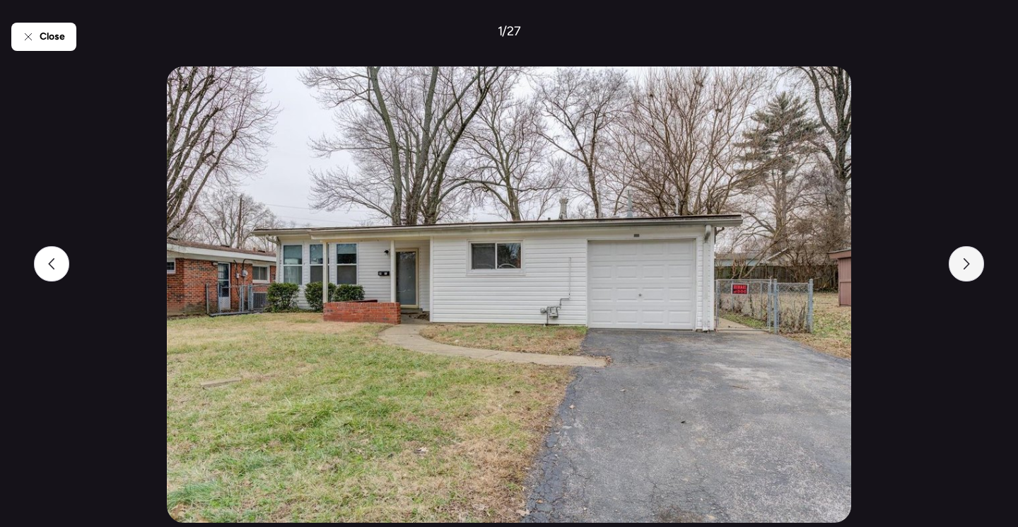
click at [959, 264] on div at bounding box center [966, 263] width 35 height 35
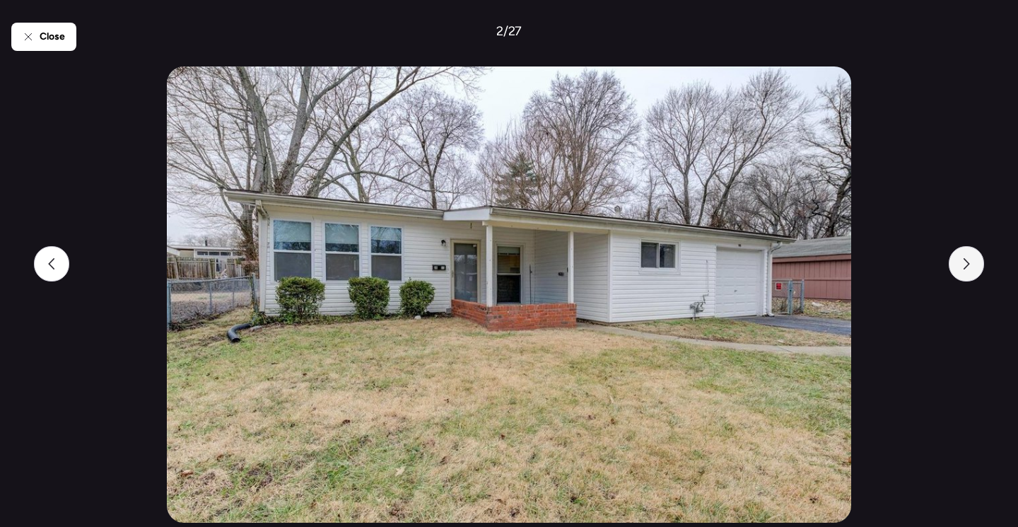
click at [959, 264] on div at bounding box center [966, 263] width 35 height 35
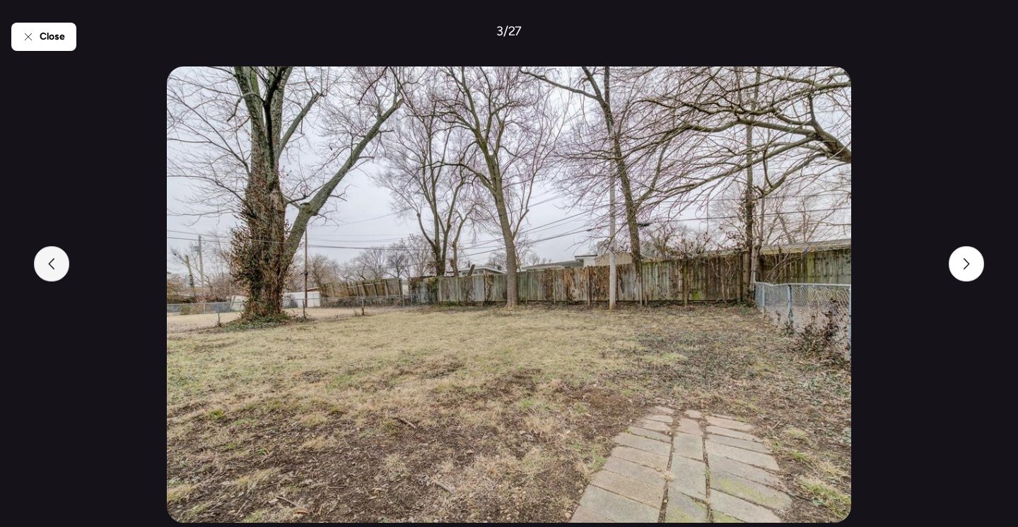
click at [59, 269] on div at bounding box center [51, 263] width 35 height 35
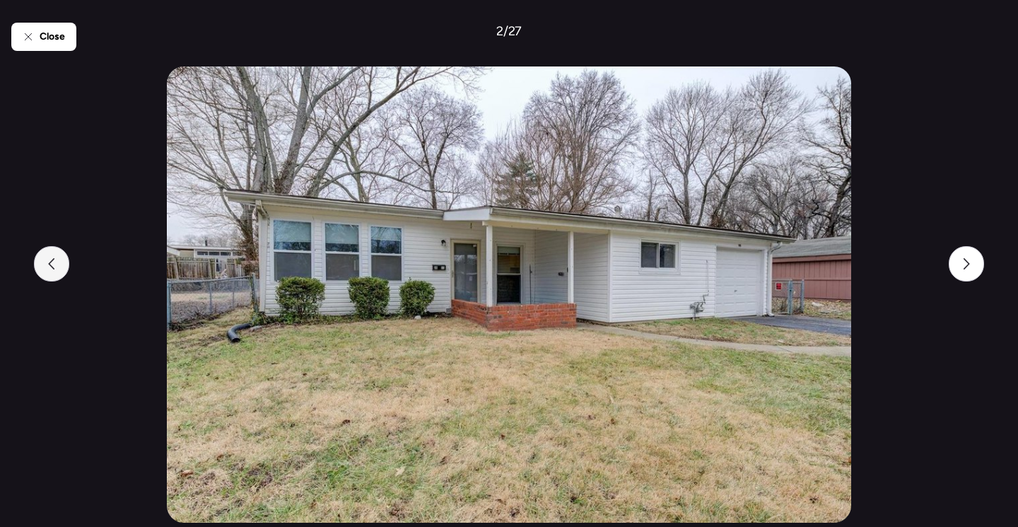
click at [59, 269] on div at bounding box center [51, 263] width 35 height 35
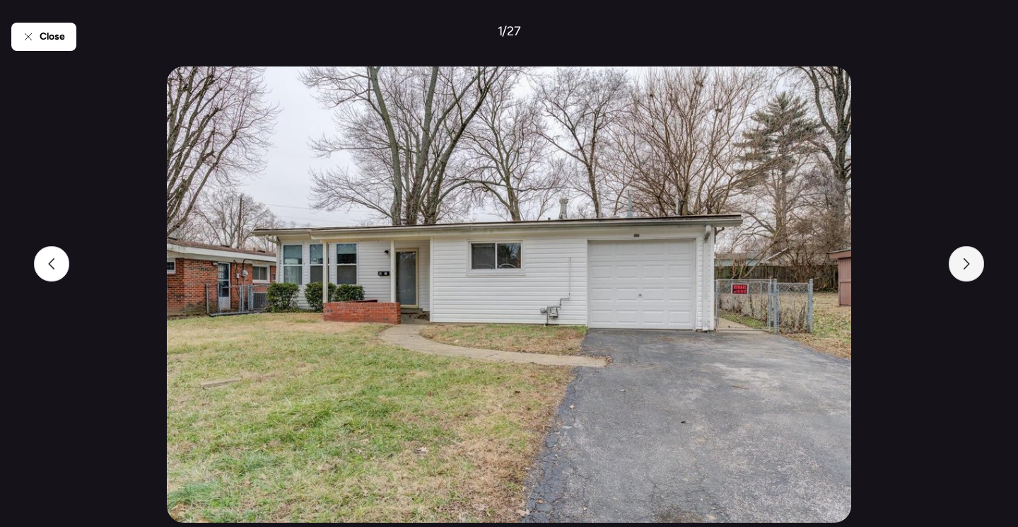
click at [959, 257] on div at bounding box center [966, 263] width 35 height 35
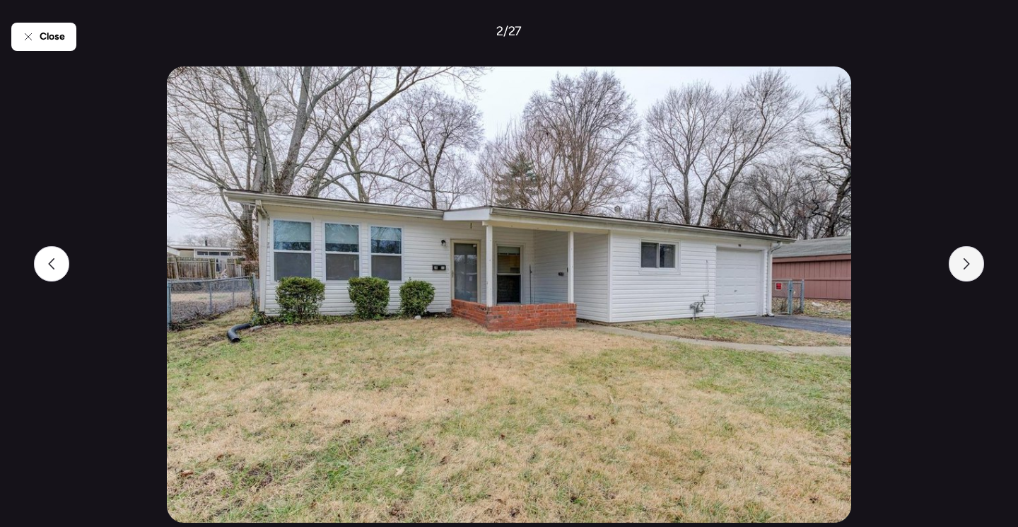
click at [959, 257] on div at bounding box center [966, 263] width 35 height 35
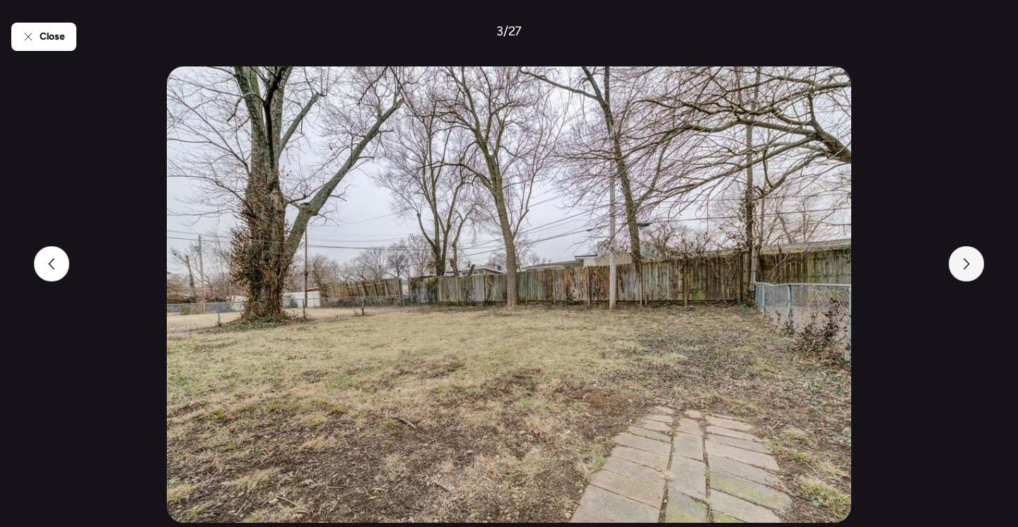
click at [959, 257] on div at bounding box center [966, 263] width 35 height 35
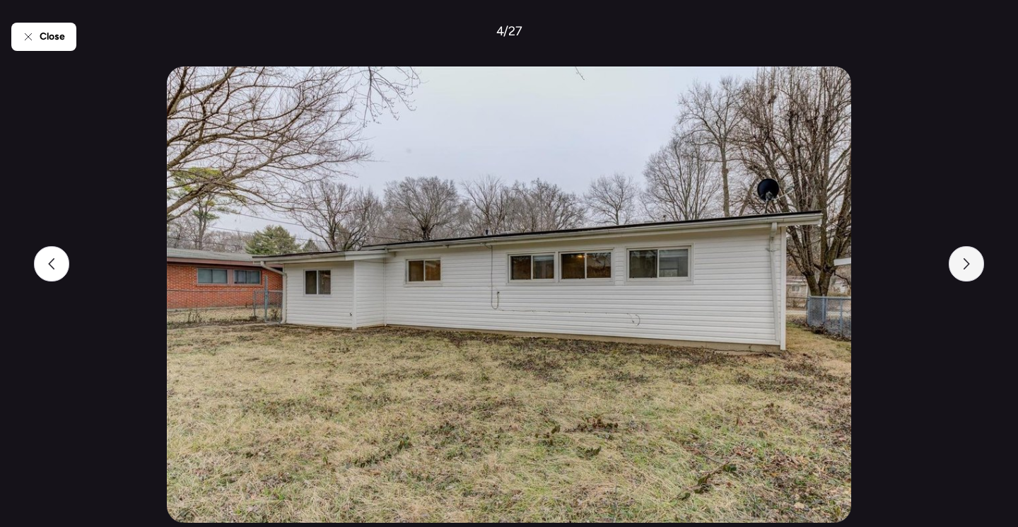
click at [959, 257] on div at bounding box center [966, 263] width 35 height 35
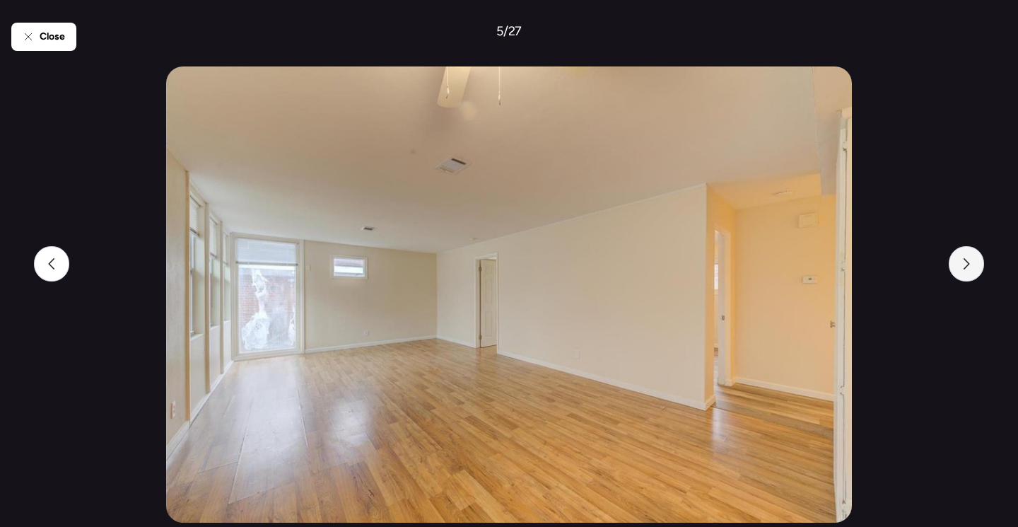
click at [959, 257] on div at bounding box center [966, 263] width 35 height 35
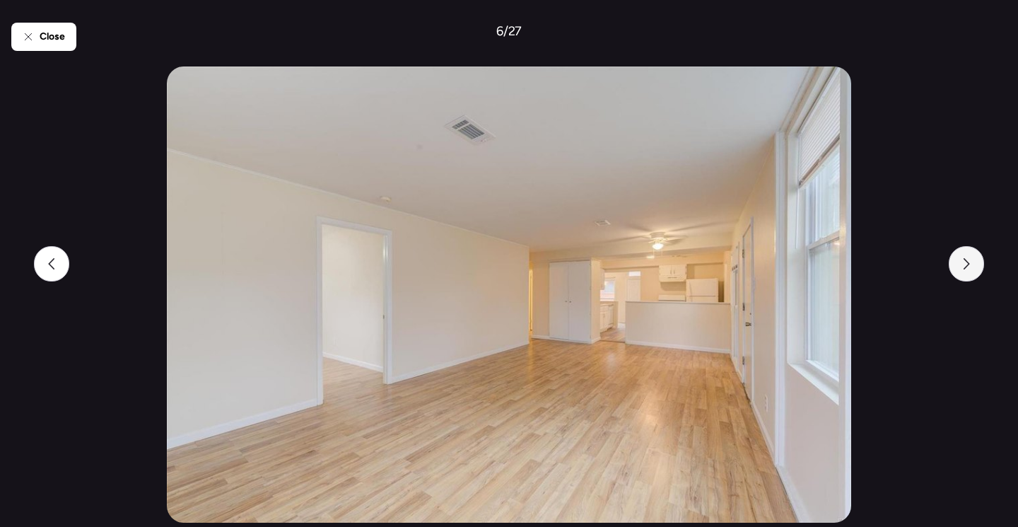
click at [959, 257] on div at bounding box center [966, 263] width 35 height 35
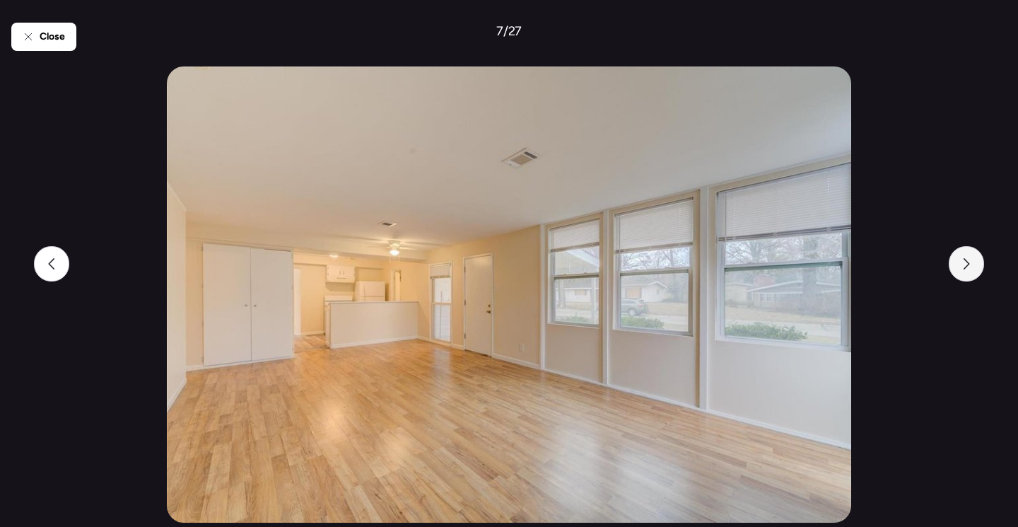
click at [959, 257] on div at bounding box center [966, 263] width 35 height 35
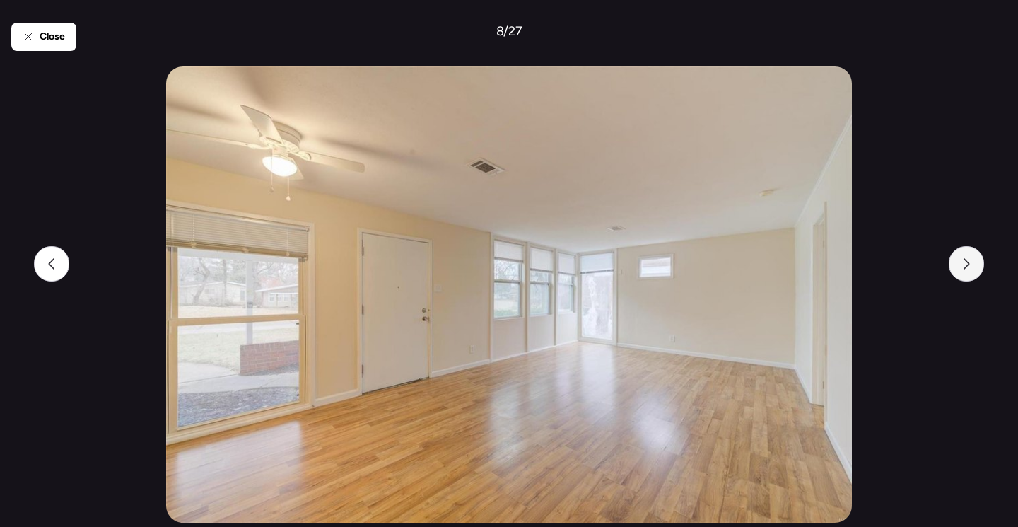
click at [959, 257] on div at bounding box center [966, 263] width 35 height 35
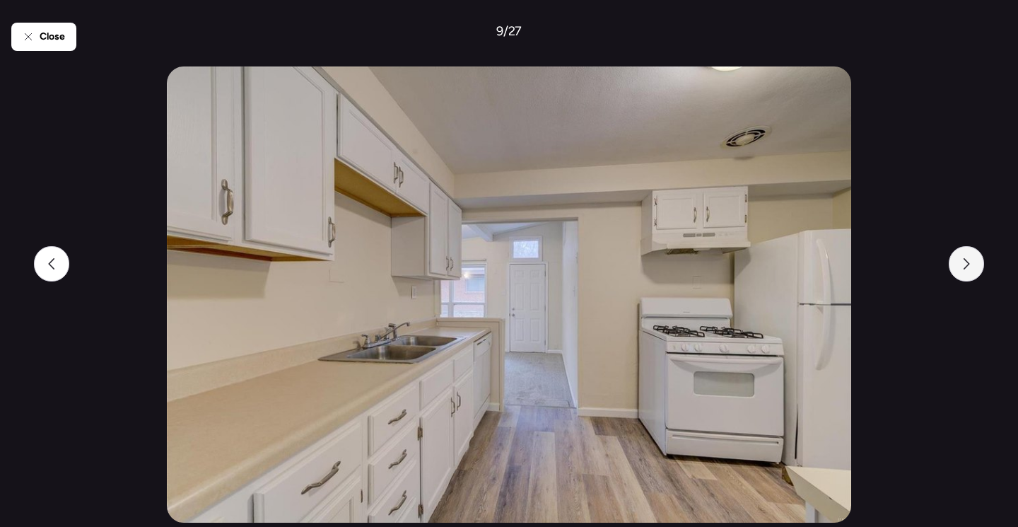
click at [959, 257] on div at bounding box center [966, 263] width 35 height 35
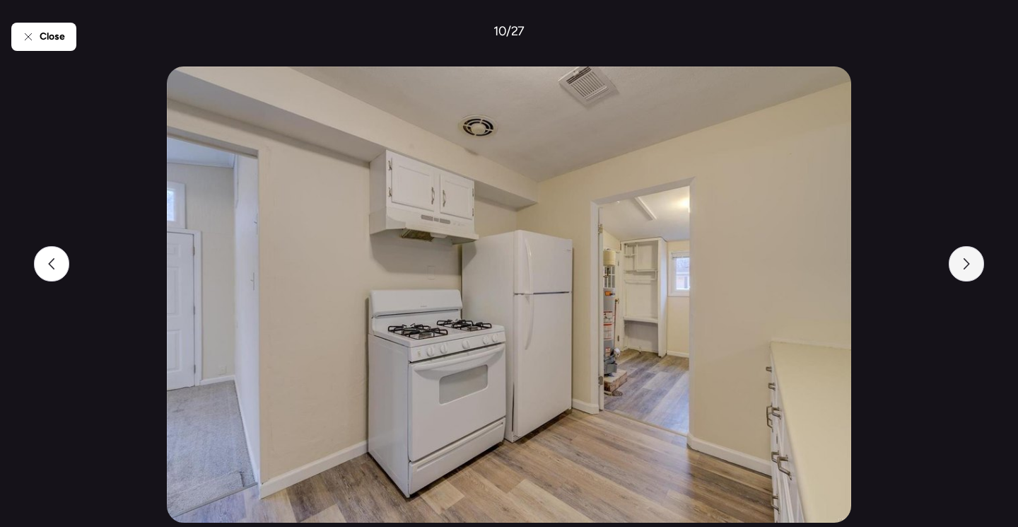
click at [959, 257] on div at bounding box center [966, 263] width 35 height 35
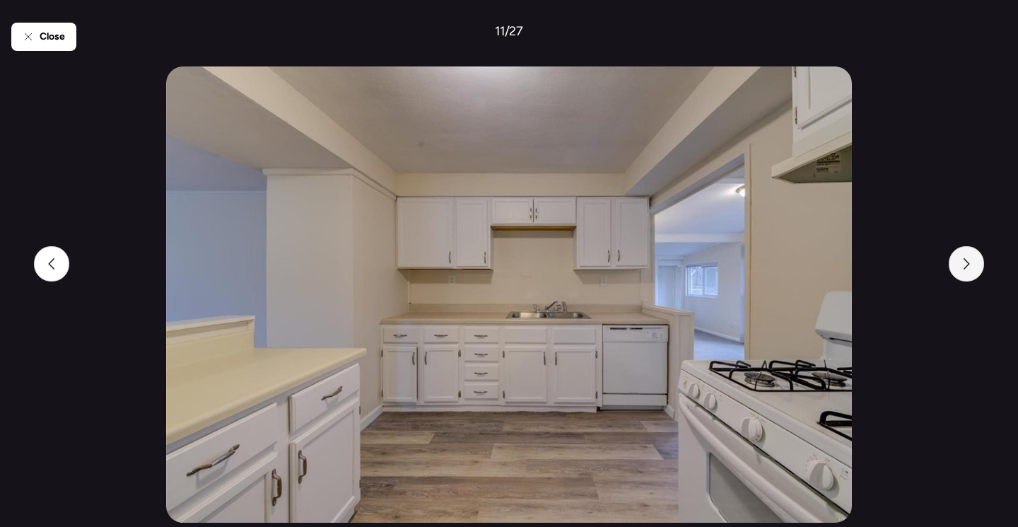
click at [959, 257] on div at bounding box center [966, 263] width 35 height 35
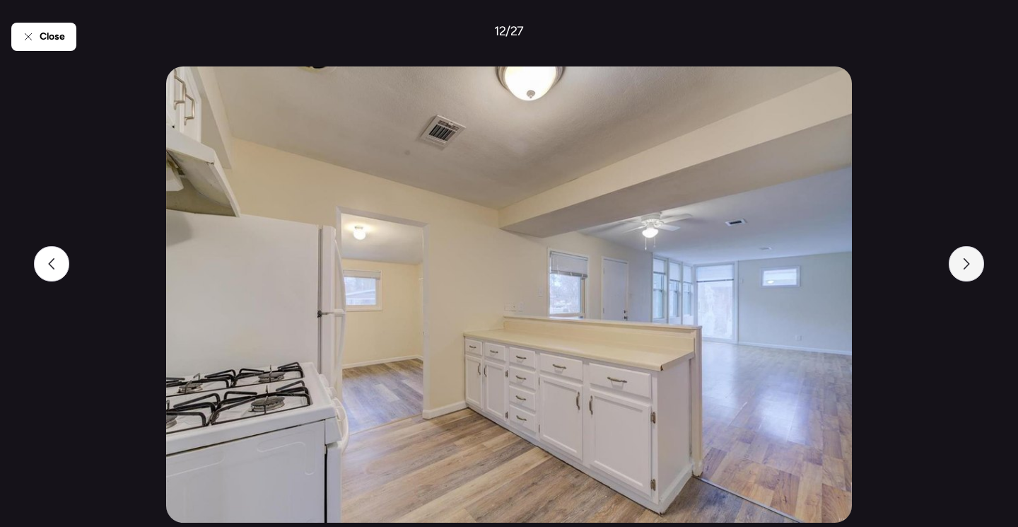
click at [959, 257] on div at bounding box center [966, 263] width 35 height 35
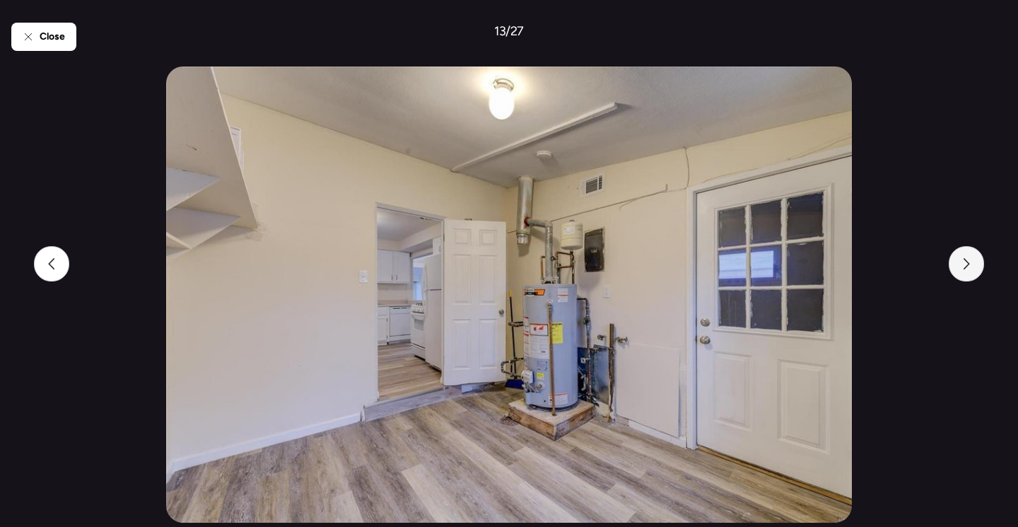
click at [959, 257] on div at bounding box center [966, 263] width 35 height 35
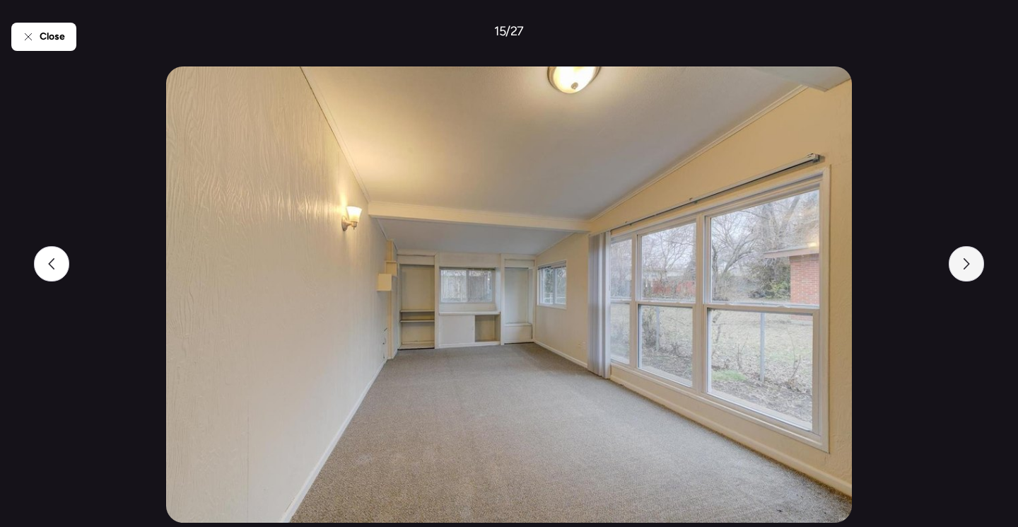
click at [959, 257] on div at bounding box center [966, 263] width 35 height 35
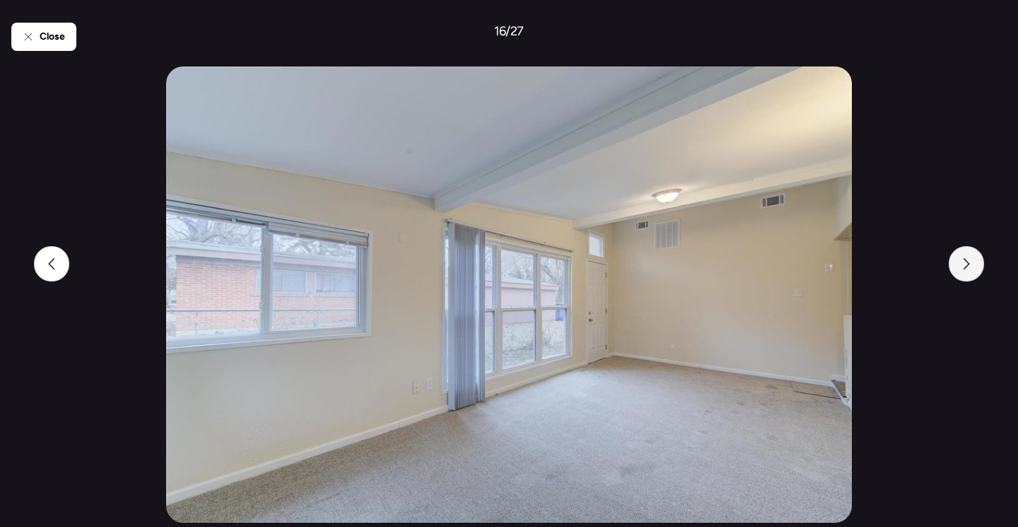
click at [959, 257] on div at bounding box center [966, 263] width 35 height 35
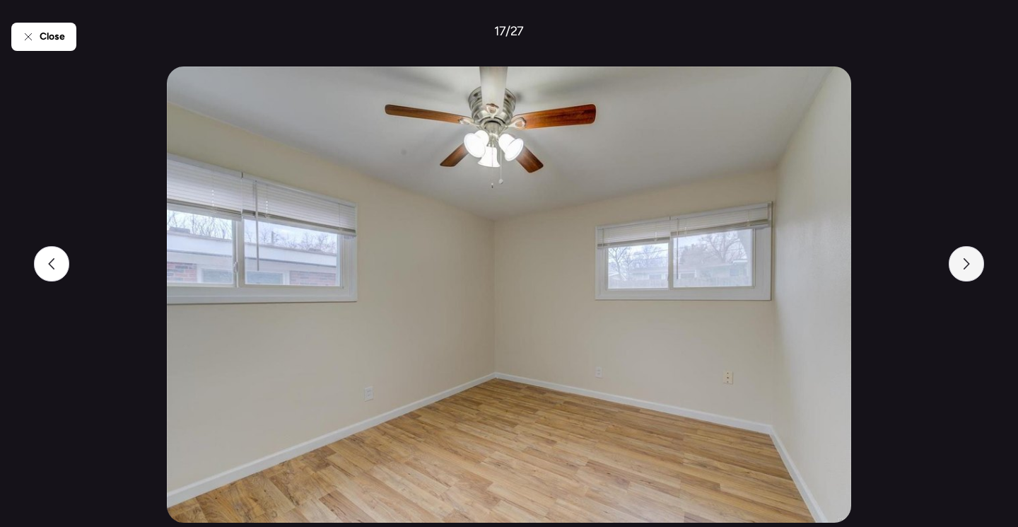
click at [959, 257] on div at bounding box center [966, 263] width 35 height 35
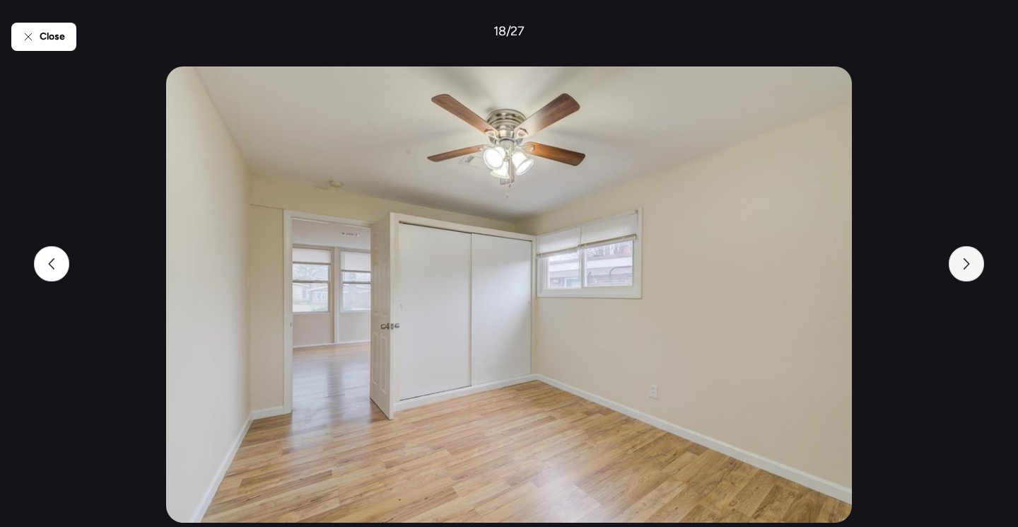
click at [959, 257] on div at bounding box center [966, 263] width 35 height 35
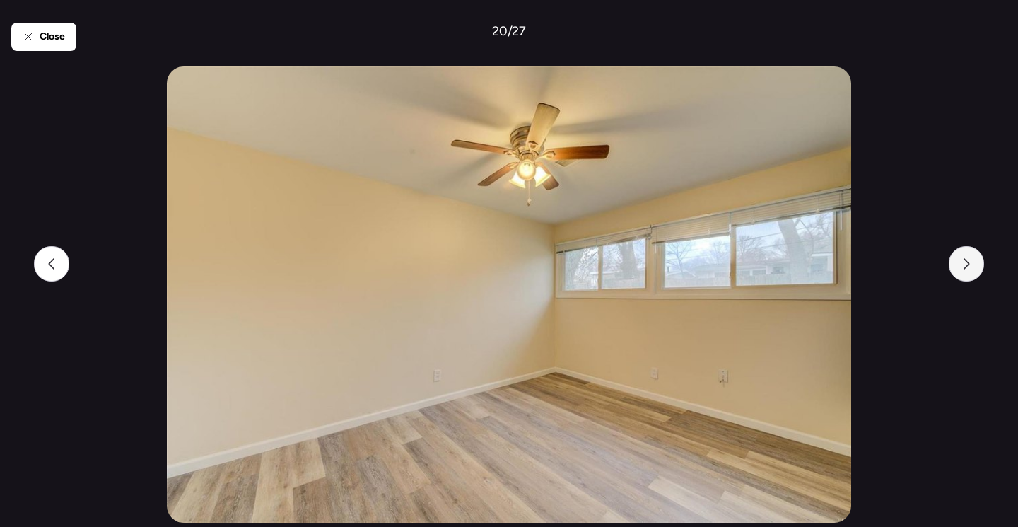
click at [959, 257] on div at bounding box center [966, 263] width 35 height 35
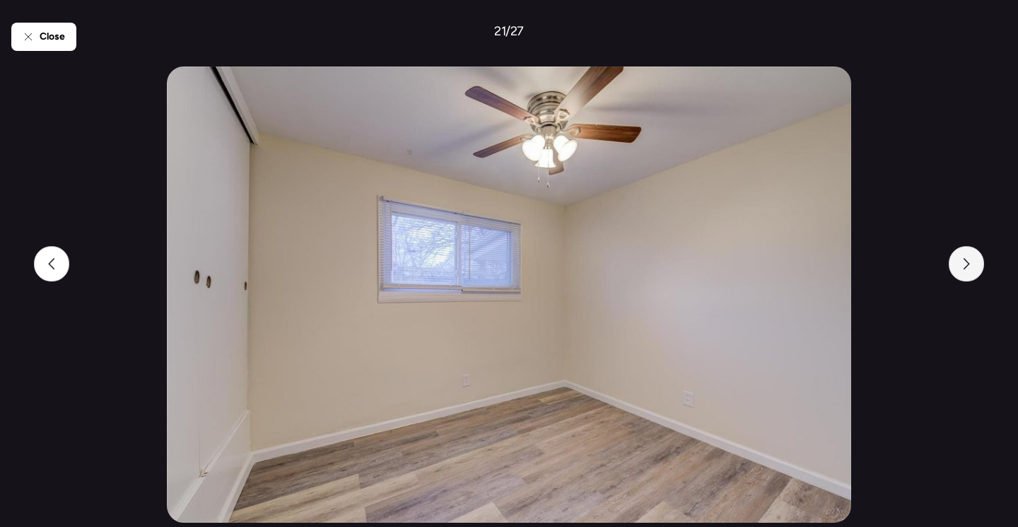
click at [959, 257] on div at bounding box center [966, 263] width 35 height 35
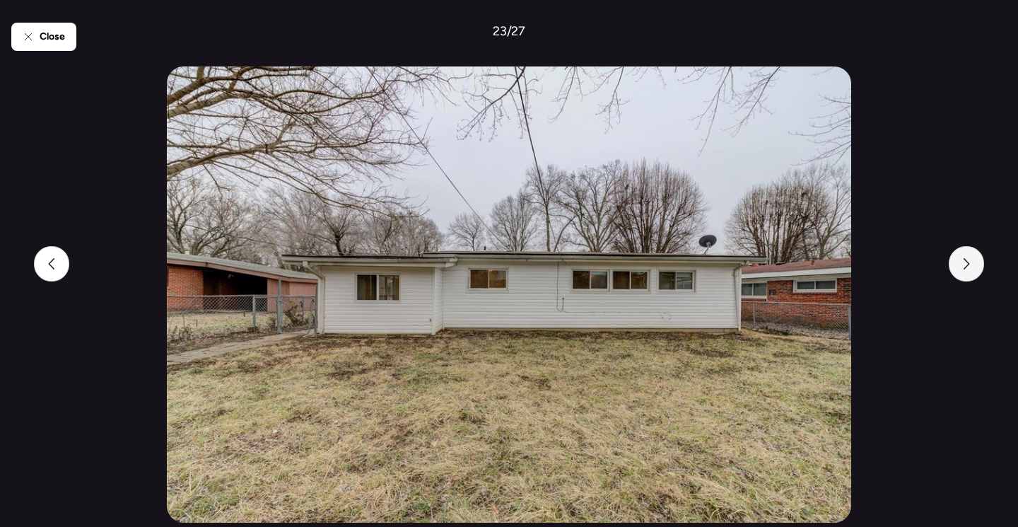
click at [959, 257] on div at bounding box center [966, 263] width 35 height 35
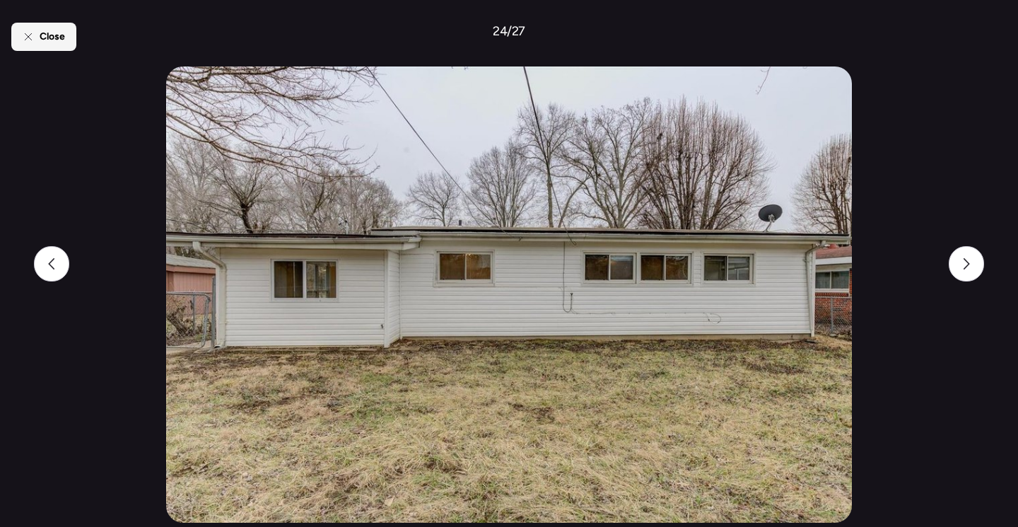
click at [36, 37] on div "Close" at bounding box center [43, 37] width 65 height 28
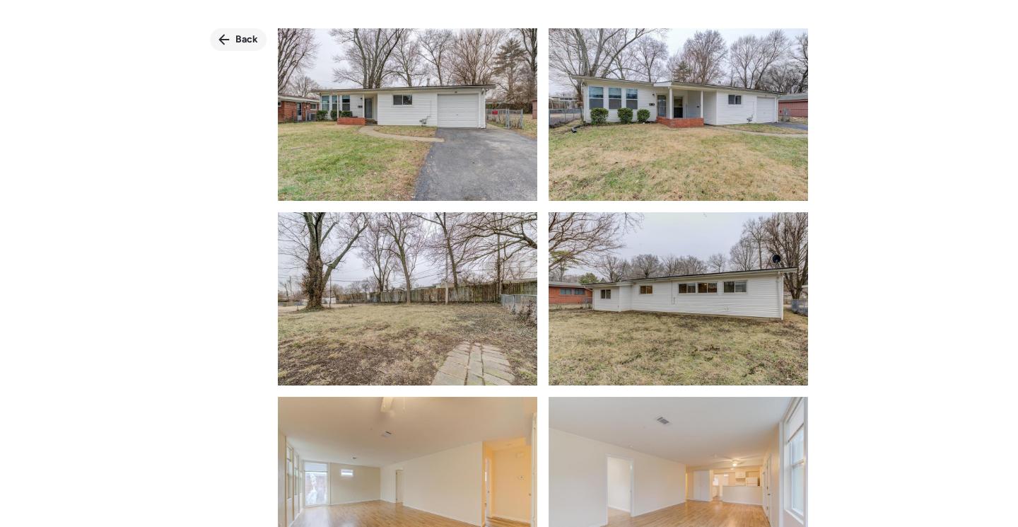
click at [247, 40] on span "Back" at bounding box center [246, 40] width 23 height 14
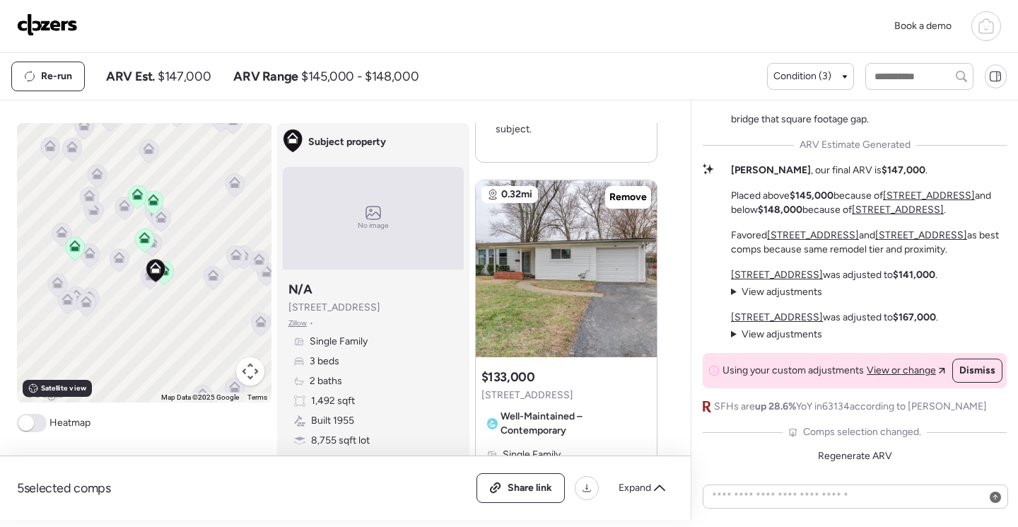
click at [139, 242] on icon at bounding box center [143, 240] width 9 height 4
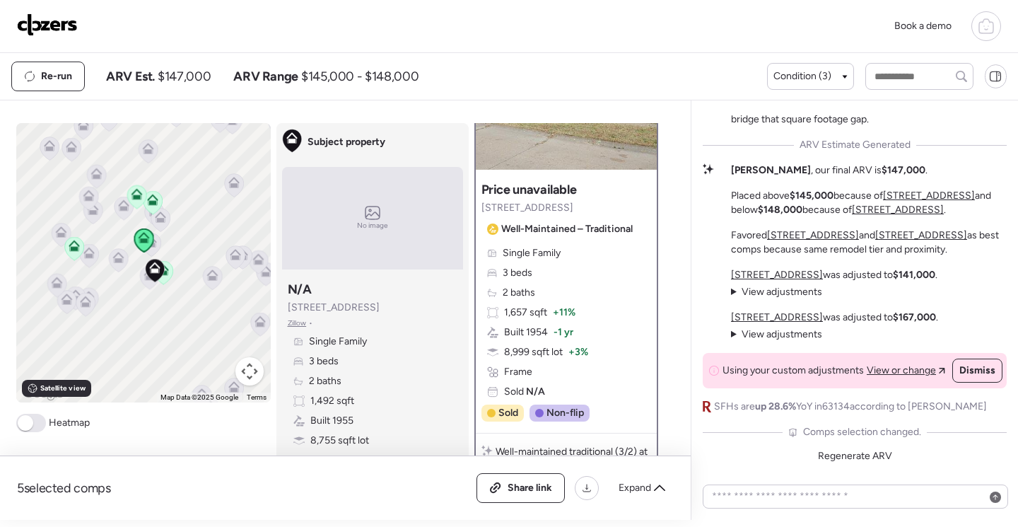
scroll to position [0, 0]
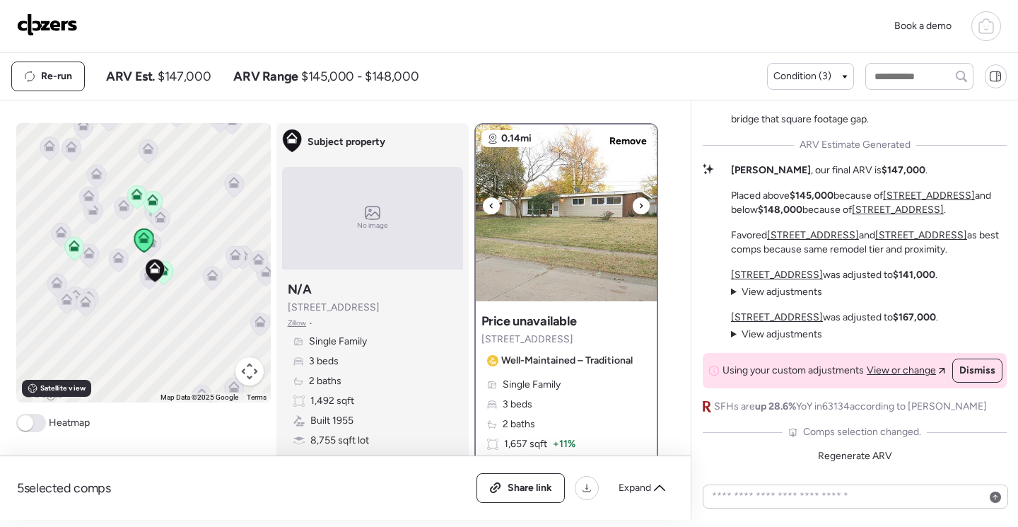
click at [556, 271] on img at bounding box center [566, 212] width 181 height 177
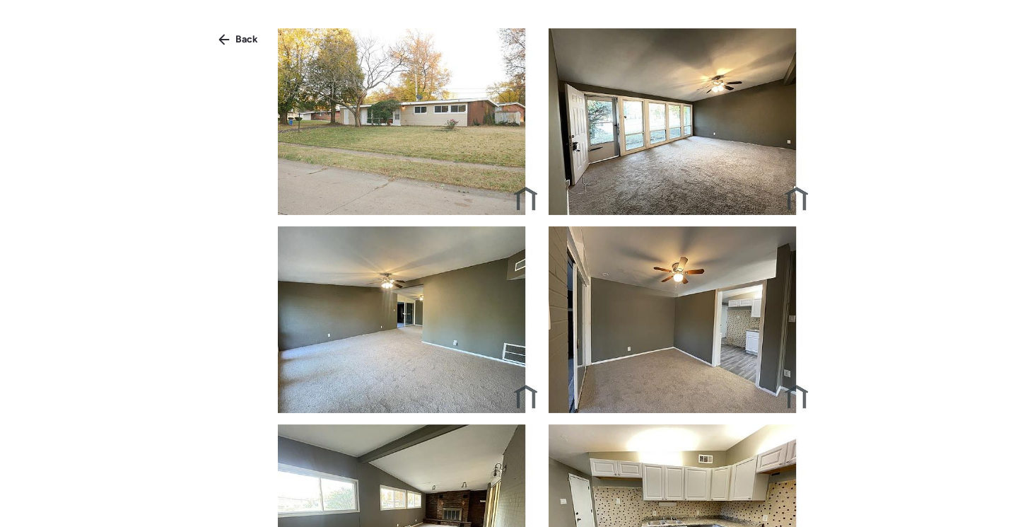
click at [466, 173] on img at bounding box center [407, 121] width 259 height 187
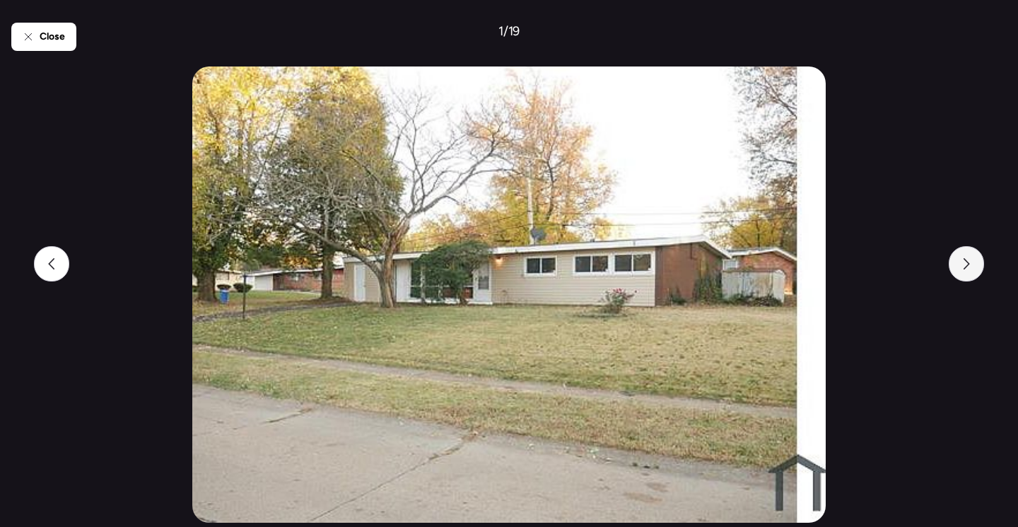
click at [965, 258] on icon at bounding box center [966, 263] width 11 height 11
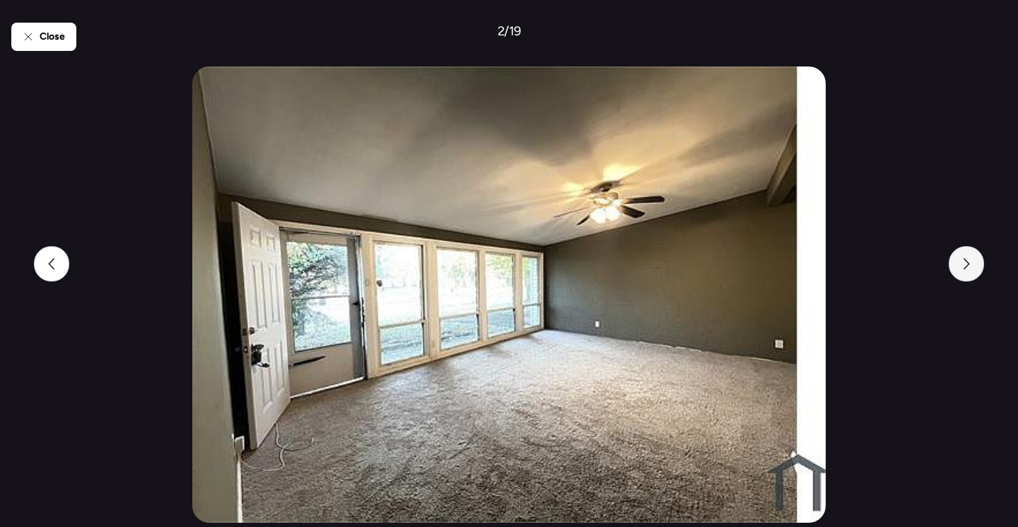
click at [965, 258] on icon at bounding box center [966, 263] width 11 height 11
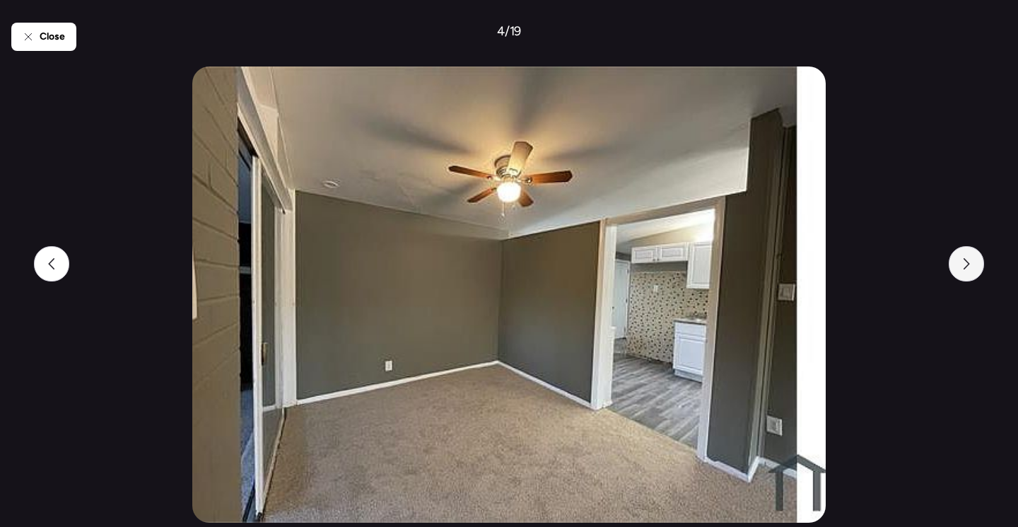
click at [965, 258] on icon at bounding box center [966, 263] width 11 height 11
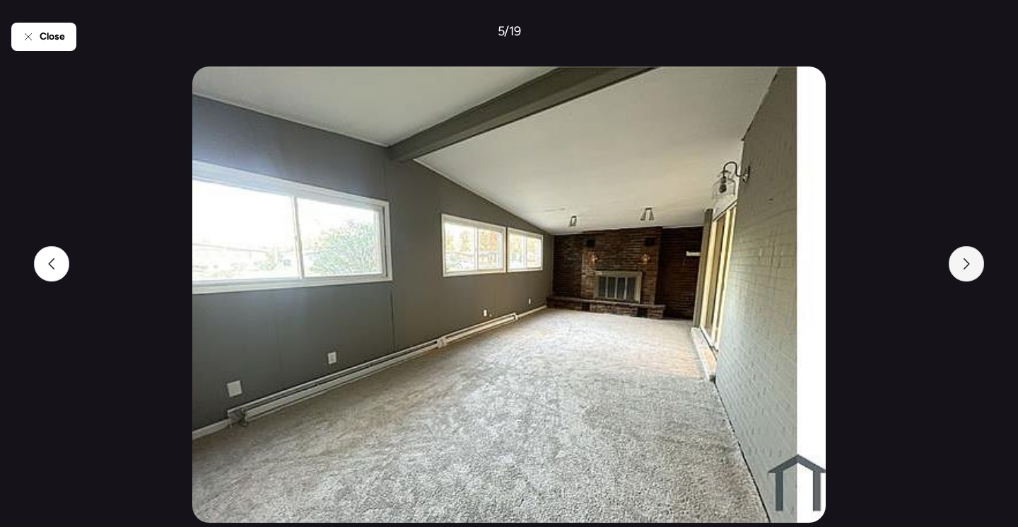
click at [965, 258] on icon at bounding box center [966, 263] width 11 height 11
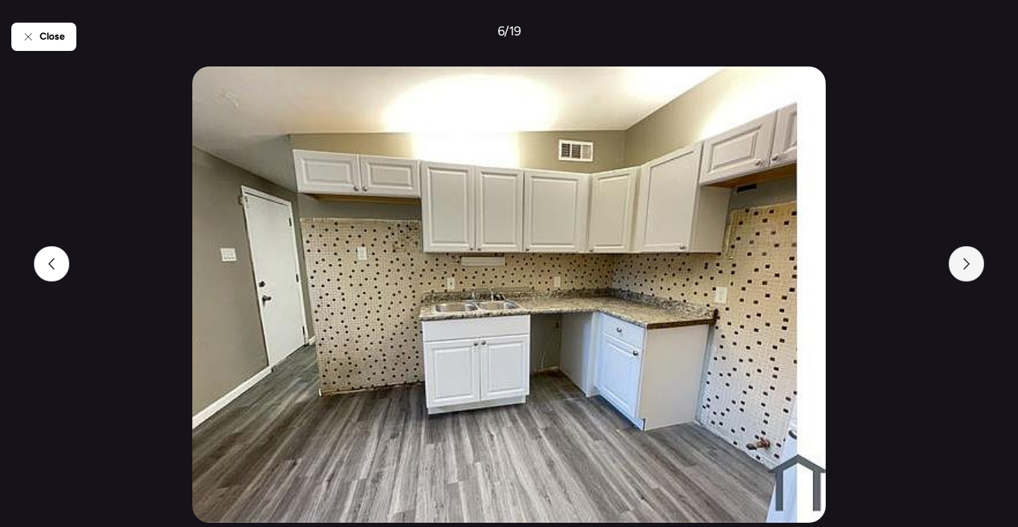
click at [966, 258] on icon at bounding box center [966, 263] width 11 height 11
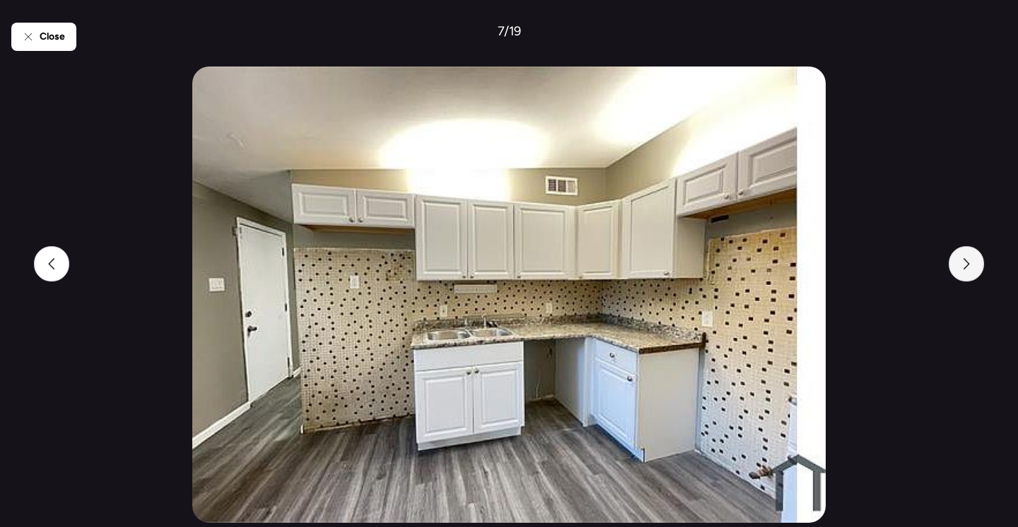
click at [966, 258] on icon at bounding box center [966, 263] width 11 height 11
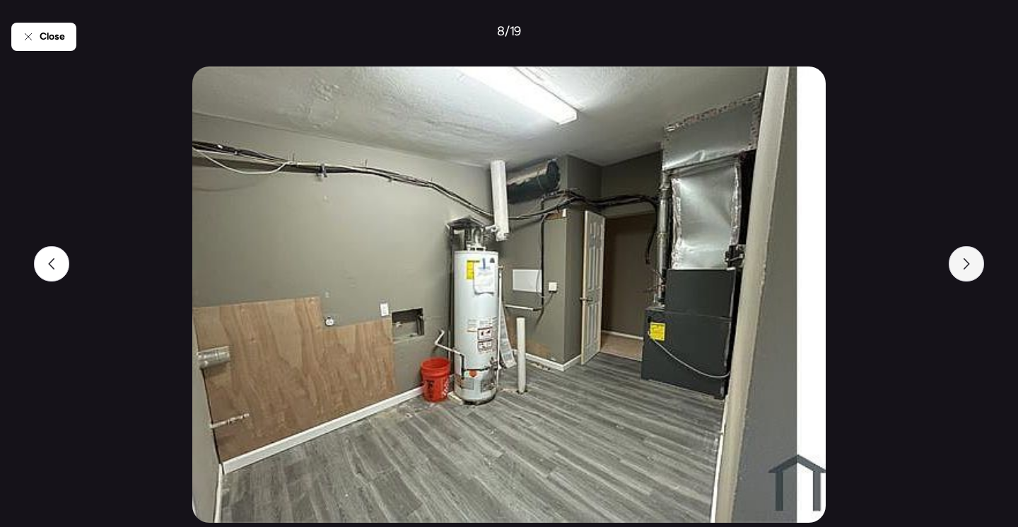
click at [966, 258] on icon at bounding box center [966, 263] width 11 height 11
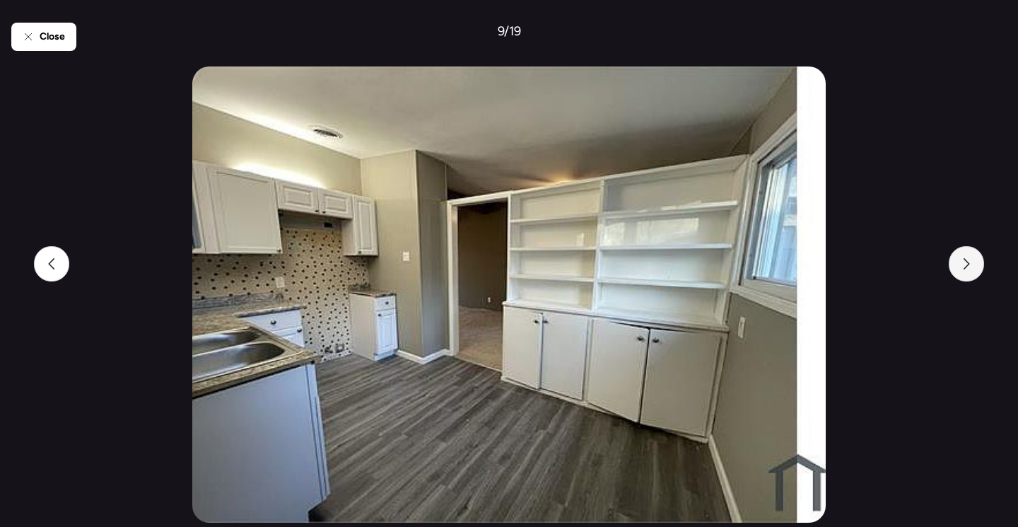
click at [966, 258] on icon at bounding box center [966, 263] width 11 height 11
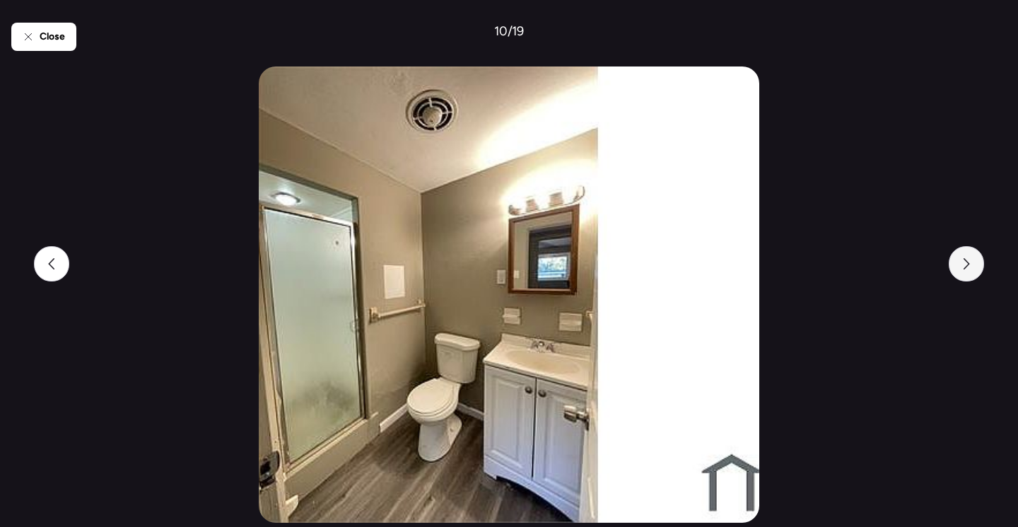
click at [966, 258] on icon at bounding box center [966, 263] width 11 height 11
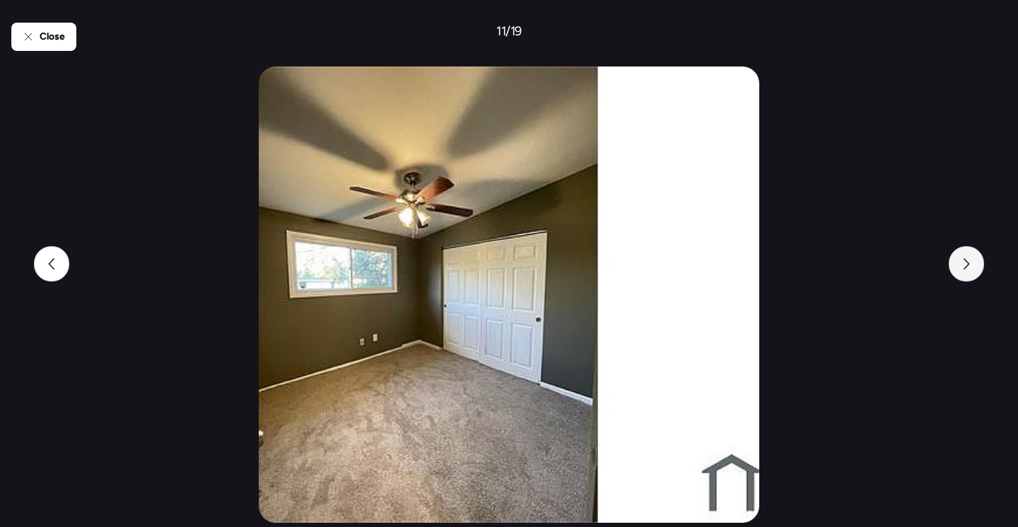
click at [966, 258] on icon at bounding box center [966, 263] width 11 height 11
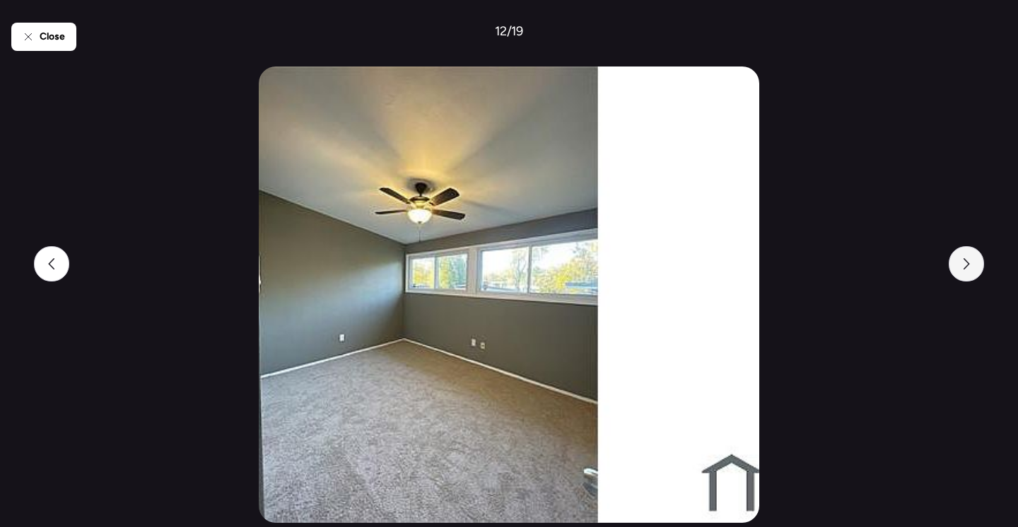
click at [966, 258] on icon at bounding box center [966, 263] width 11 height 11
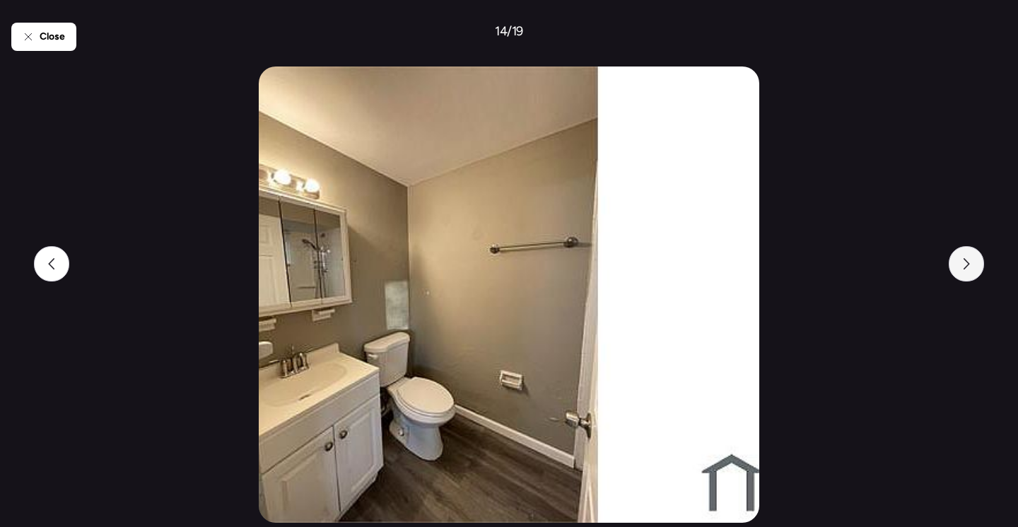
click at [966, 258] on icon at bounding box center [966, 263] width 11 height 11
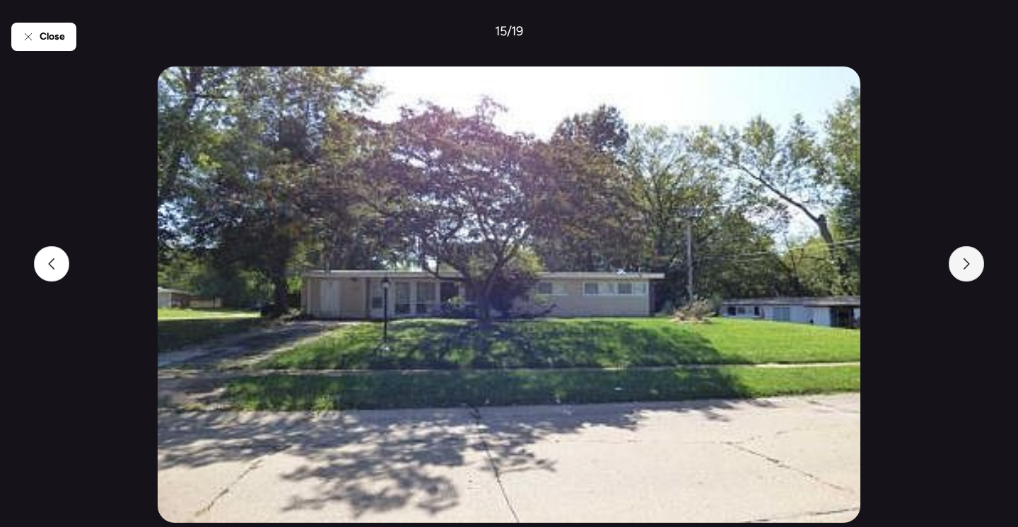
click at [966, 258] on icon at bounding box center [966, 263] width 11 height 11
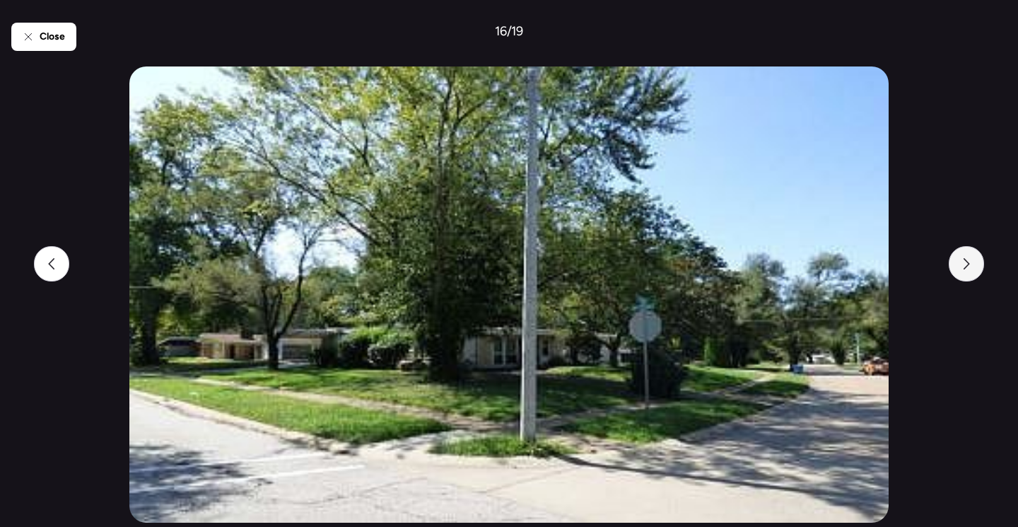
click at [966, 258] on icon at bounding box center [966, 263] width 11 height 11
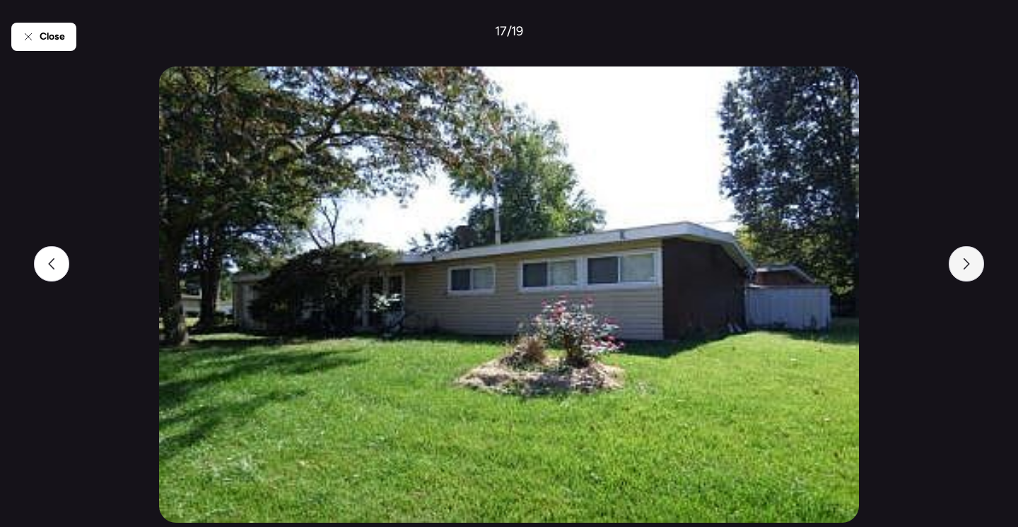
click at [966, 258] on icon at bounding box center [966, 263] width 11 height 11
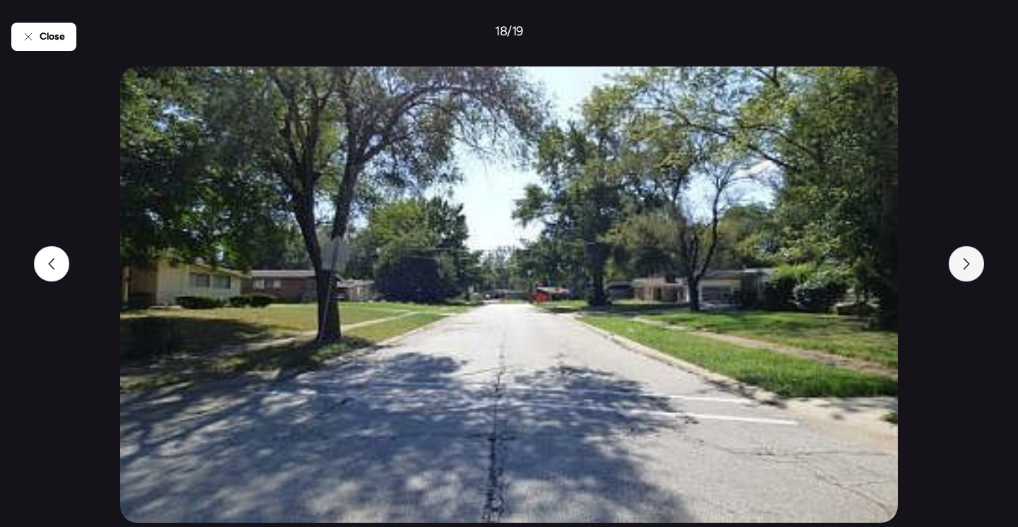
click at [966, 258] on icon at bounding box center [966, 263] width 11 height 11
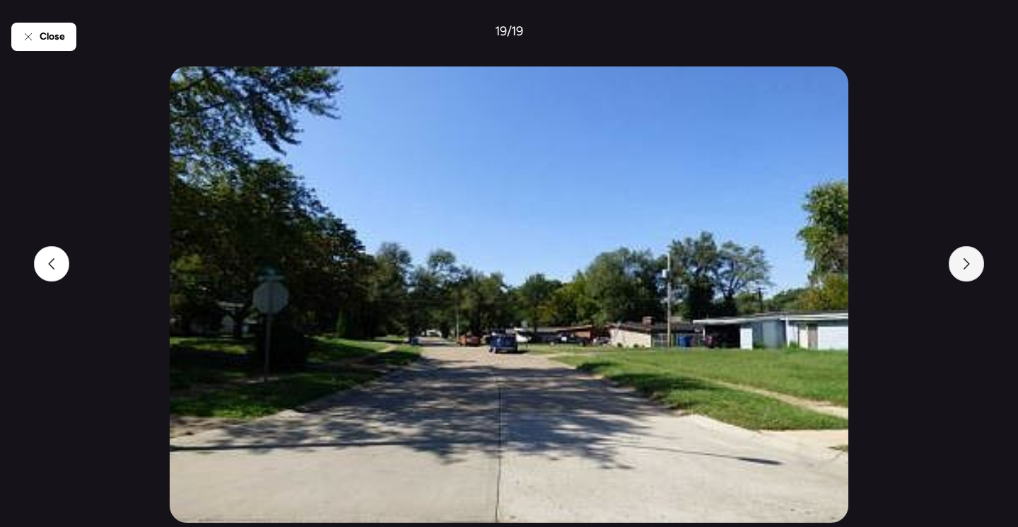
click at [966, 258] on icon at bounding box center [966, 263] width 11 height 11
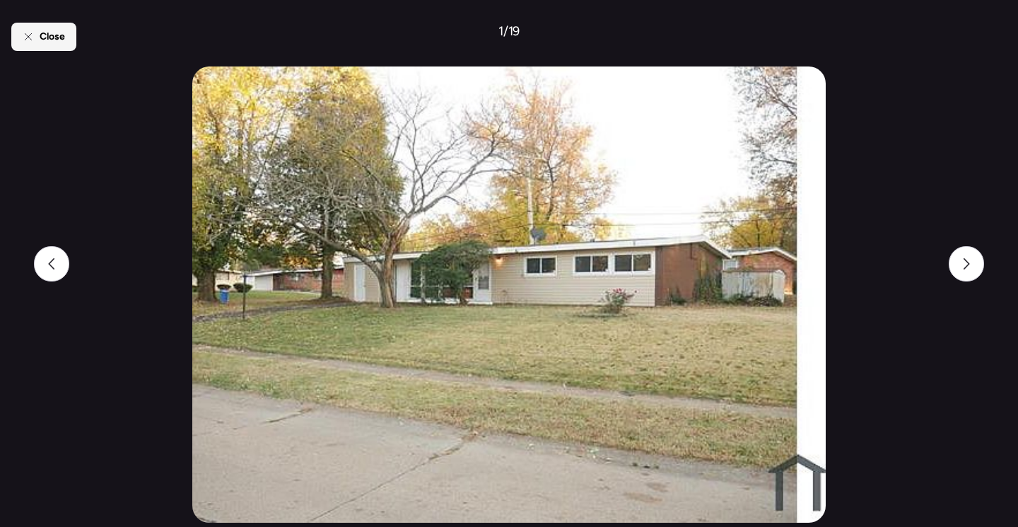
click at [60, 41] on span "Close" at bounding box center [52, 37] width 25 height 14
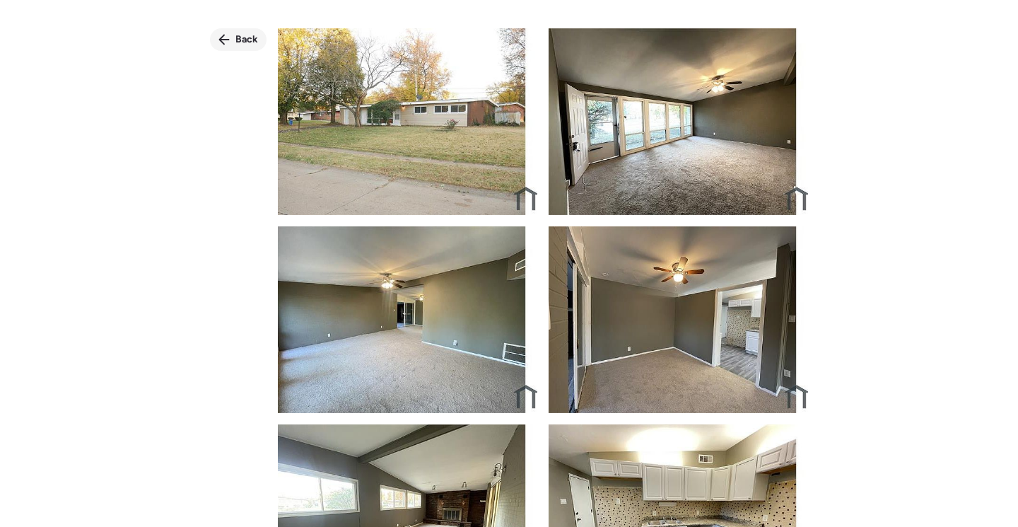
click at [233, 50] on div "Back" at bounding box center [238, 39] width 57 height 23
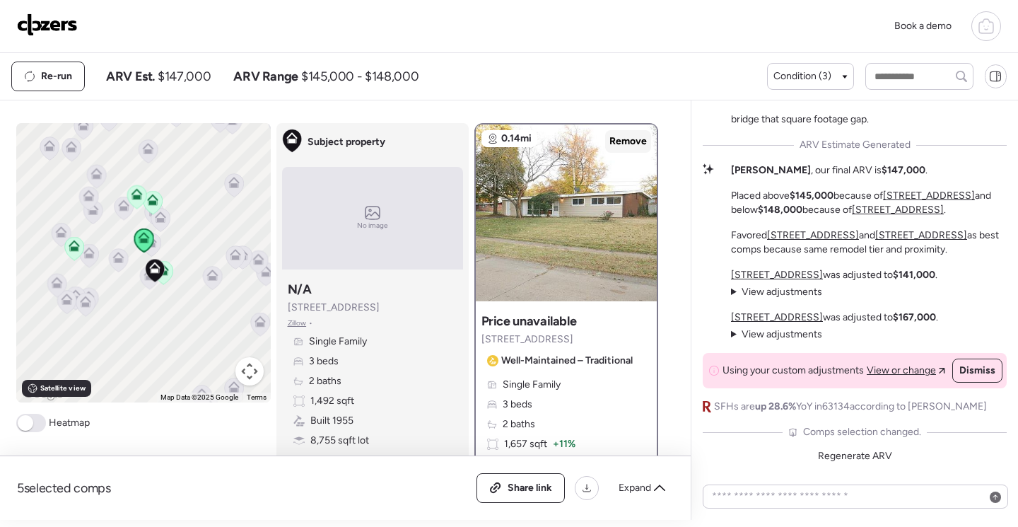
click at [626, 143] on span "Remove" at bounding box center [627, 141] width 37 height 14
click at [71, 245] on icon at bounding box center [74, 245] width 11 height 11
click at [73, 246] on icon at bounding box center [76, 245] width 11 height 11
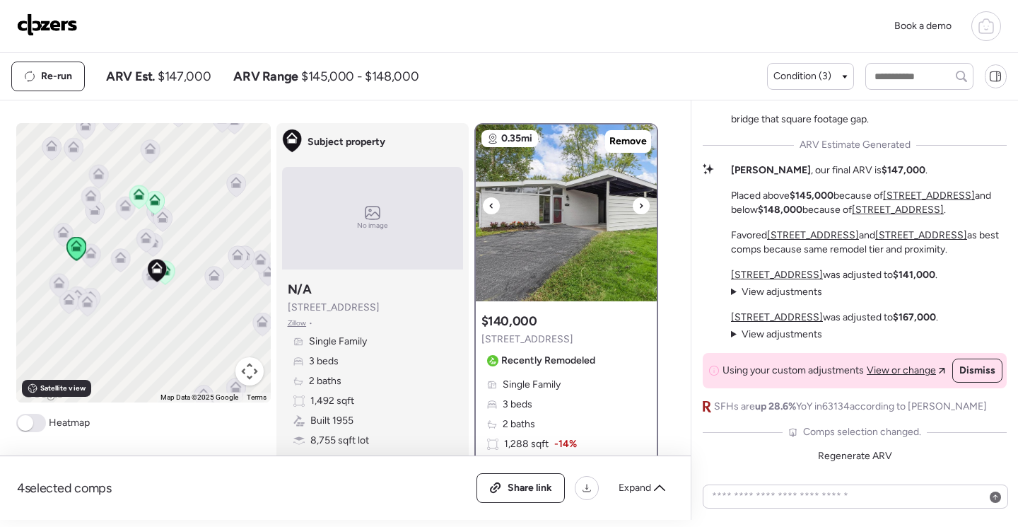
click at [575, 219] on img at bounding box center [566, 212] width 181 height 177
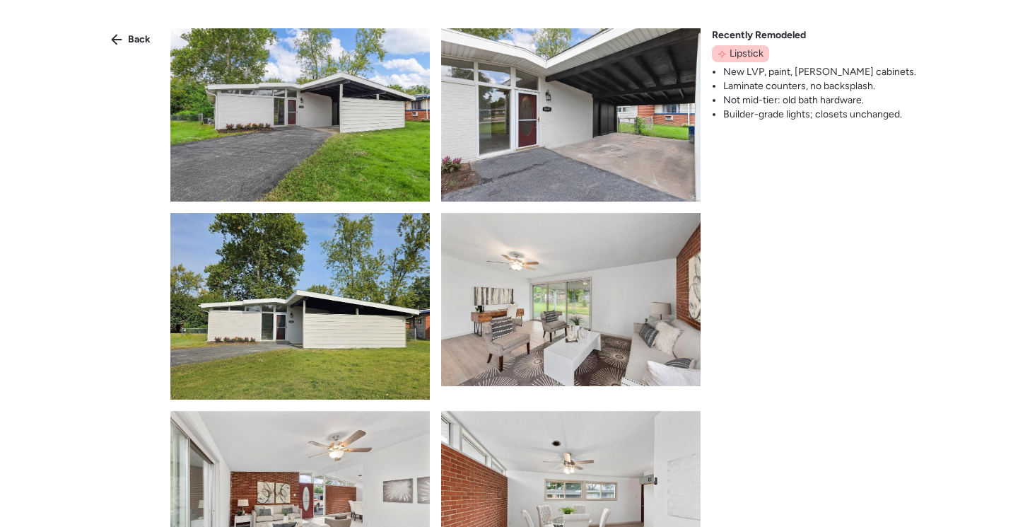
click at [272, 130] on img at bounding box center [299, 114] width 259 height 173
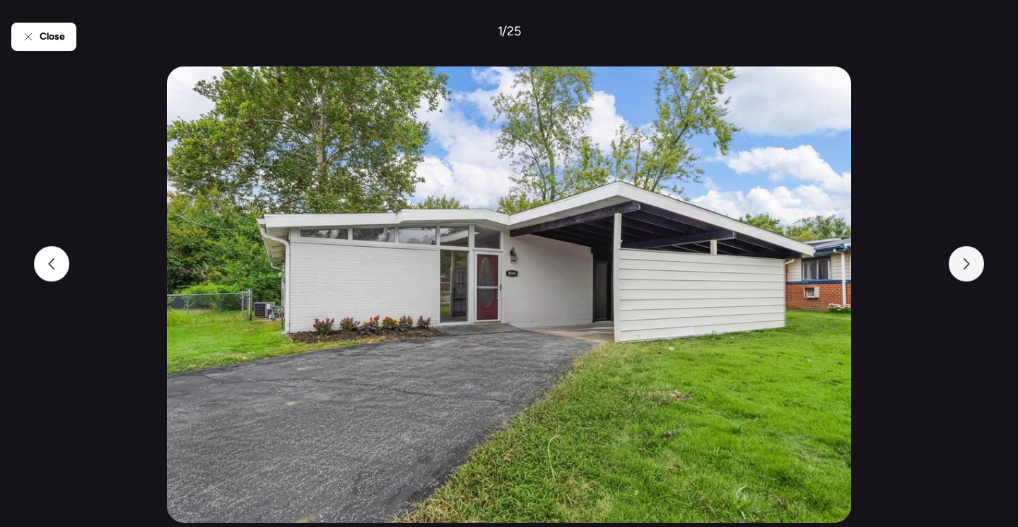
click at [966, 262] on icon at bounding box center [966, 263] width 11 height 11
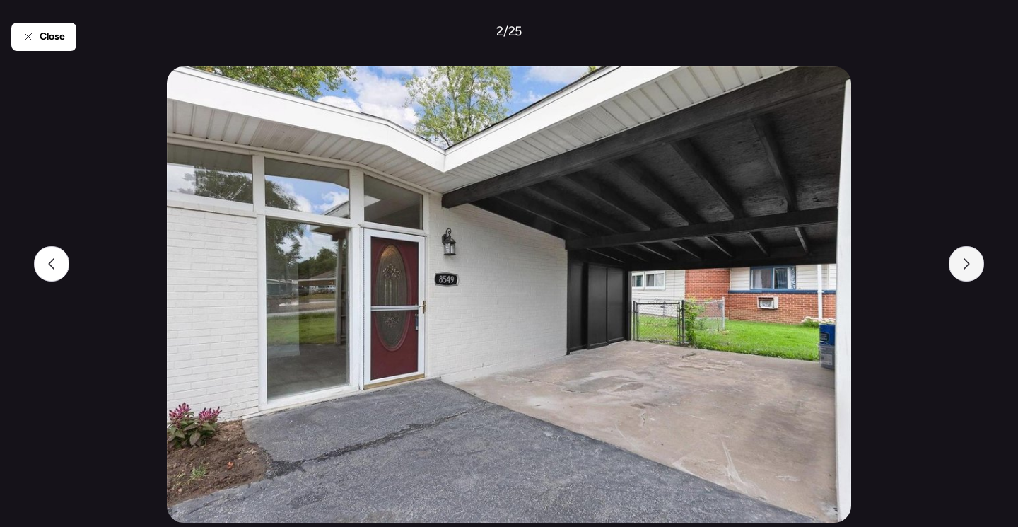
click at [966, 262] on icon at bounding box center [966, 263] width 11 height 11
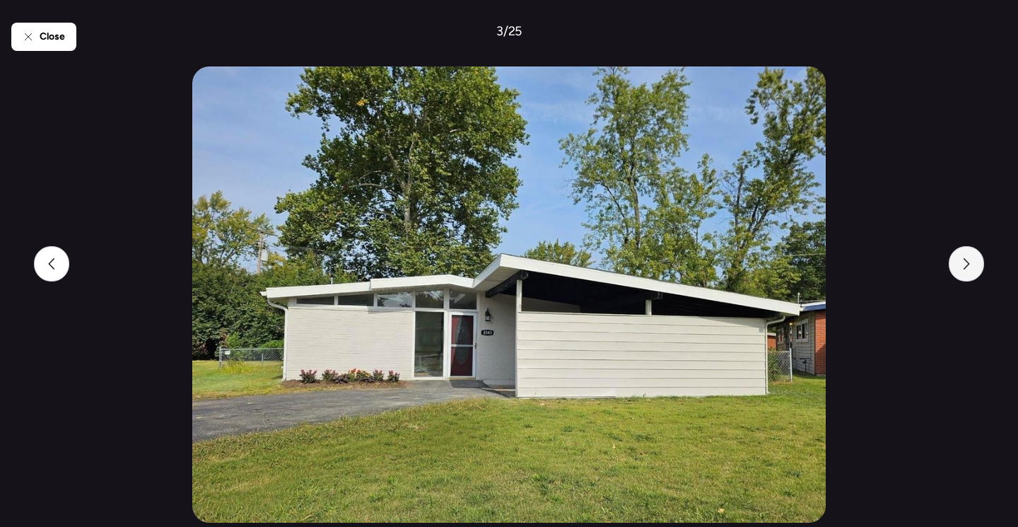
click at [966, 262] on icon at bounding box center [966, 263] width 11 height 11
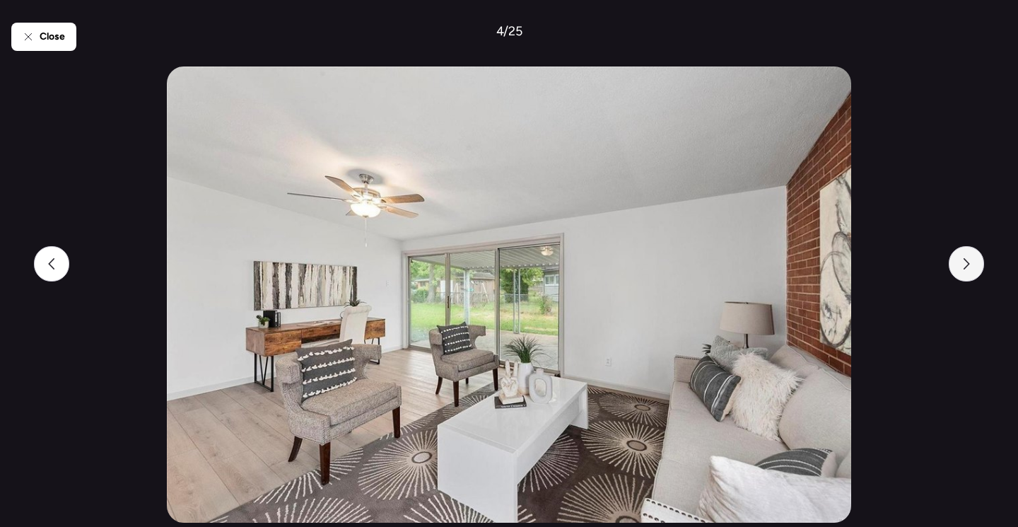
click at [968, 266] on icon at bounding box center [966, 263] width 11 height 11
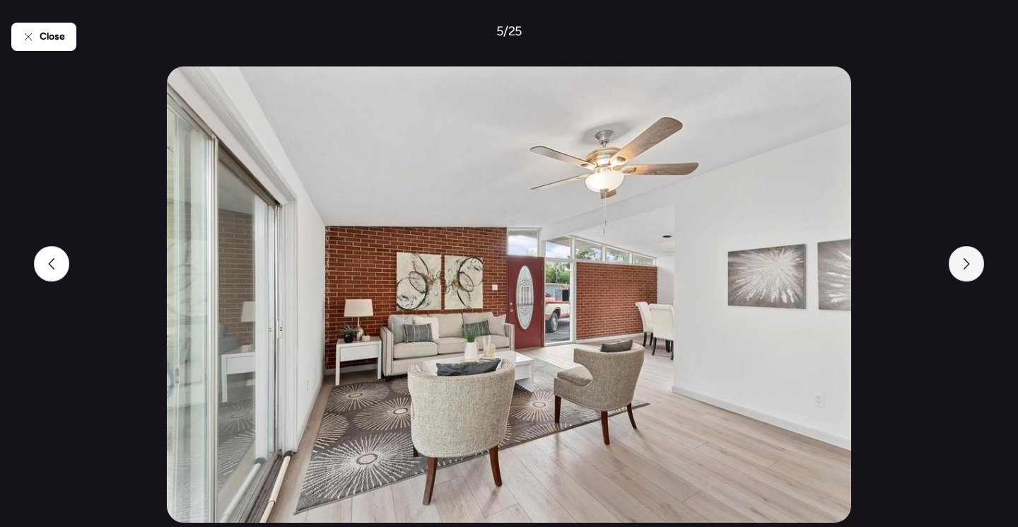
click at [968, 266] on icon at bounding box center [966, 263] width 11 height 11
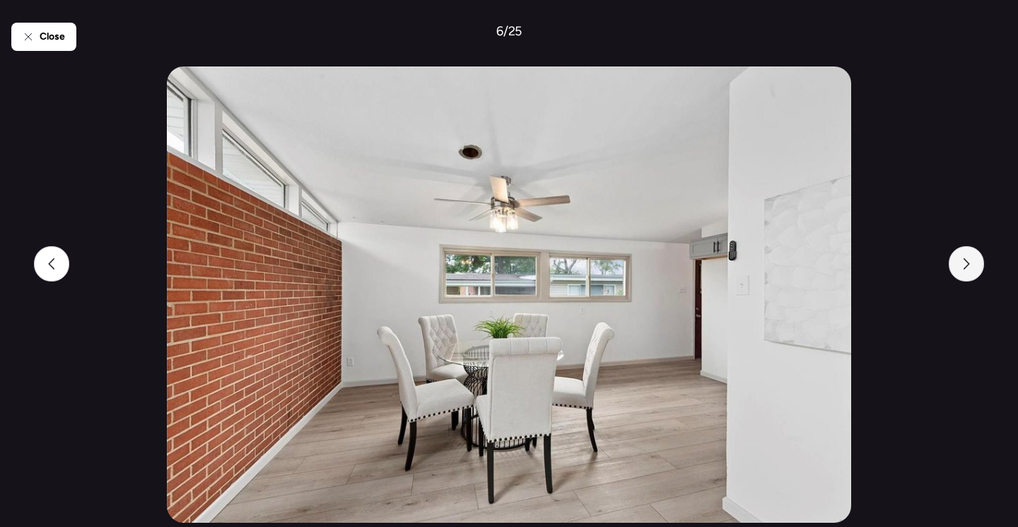
click at [968, 266] on icon at bounding box center [966, 263] width 11 height 11
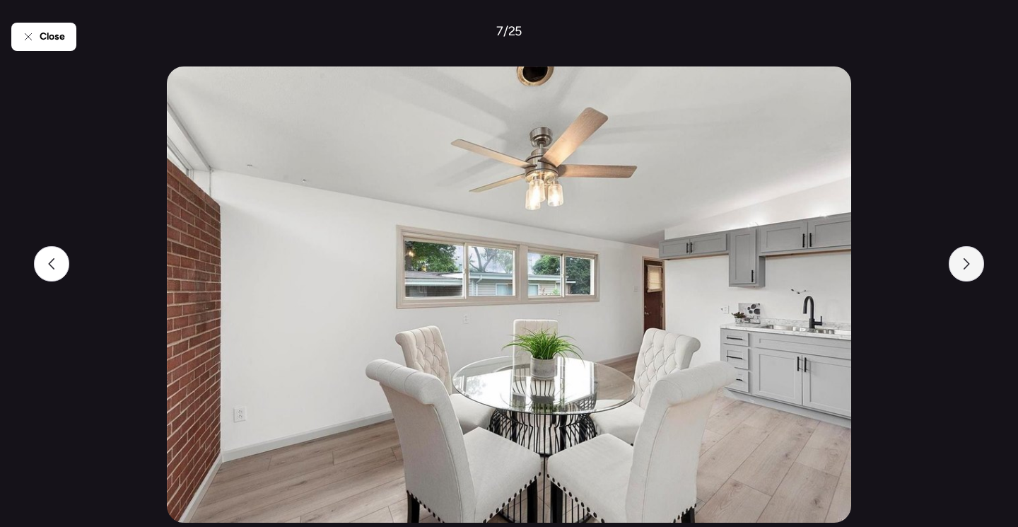
click at [968, 266] on icon at bounding box center [966, 263] width 11 height 11
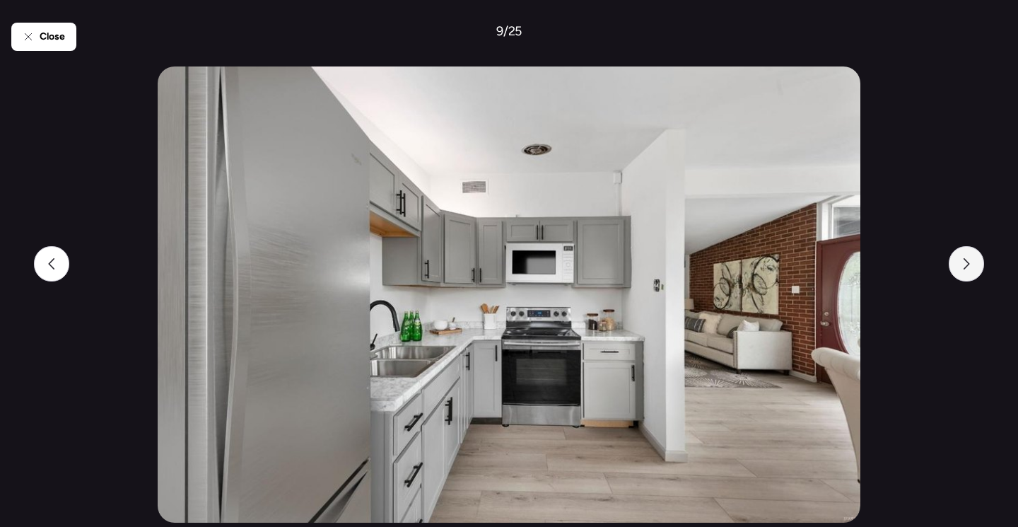
click at [968, 266] on icon at bounding box center [966, 263] width 11 height 11
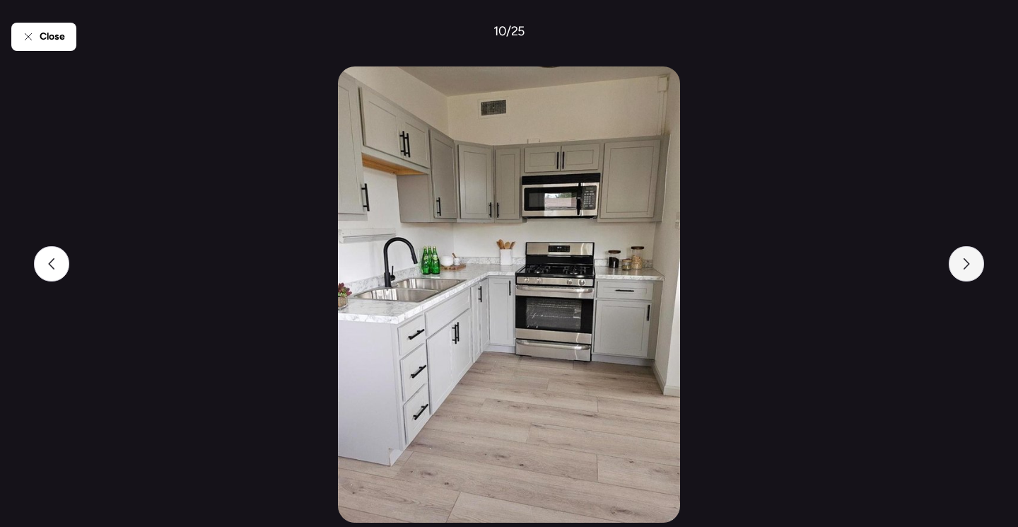
click at [968, 266] on icon at bounding box center [966, 263] width 11 height 11
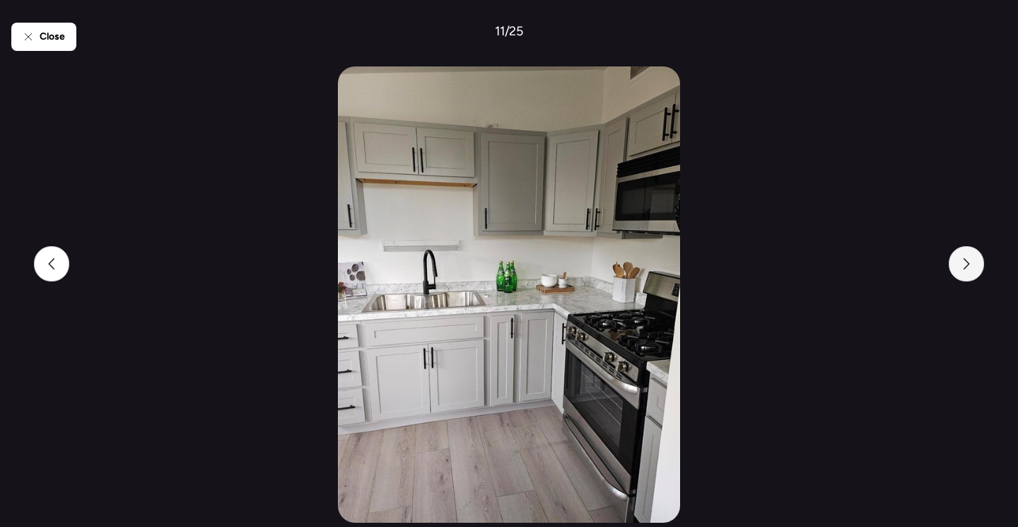
click at [968, 266] on icon at bounding box center [966, 263] width 11 height 11
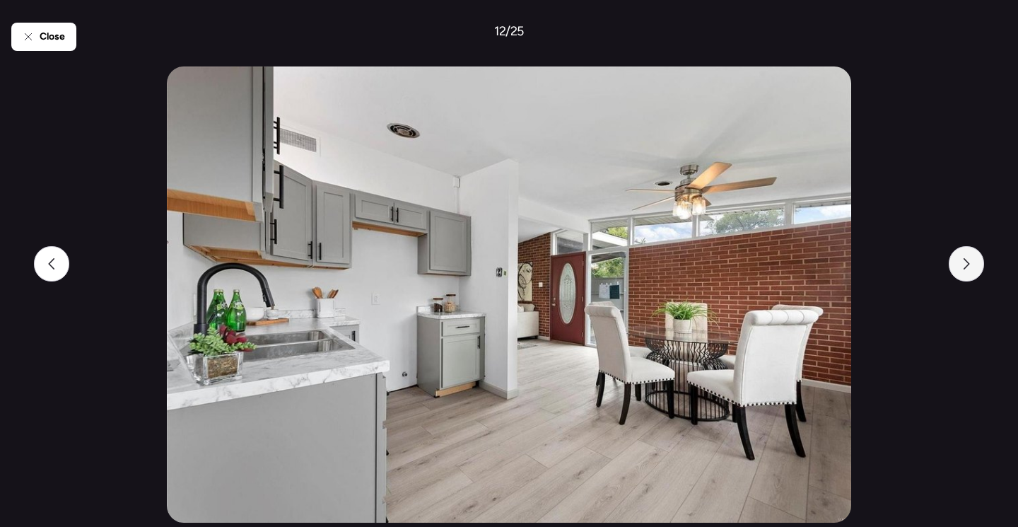
click at [968, 266] on icon at bounding box center [966, 263] width 11 height 11
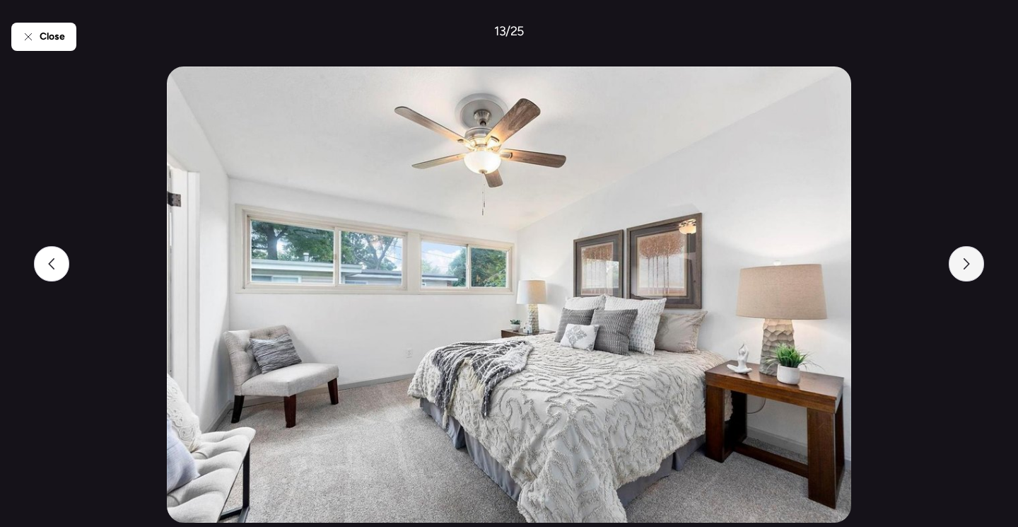
click at [968, 266] on icon at bounding box center [966, 263] width 11 height 11
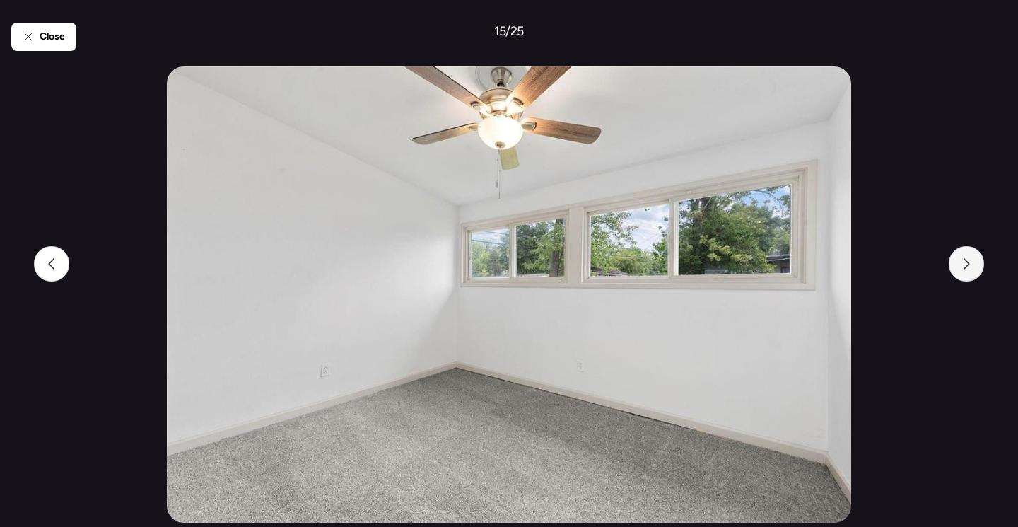
click at [968, 267] on icon at bounding box center [966, 263] width 11 height 11
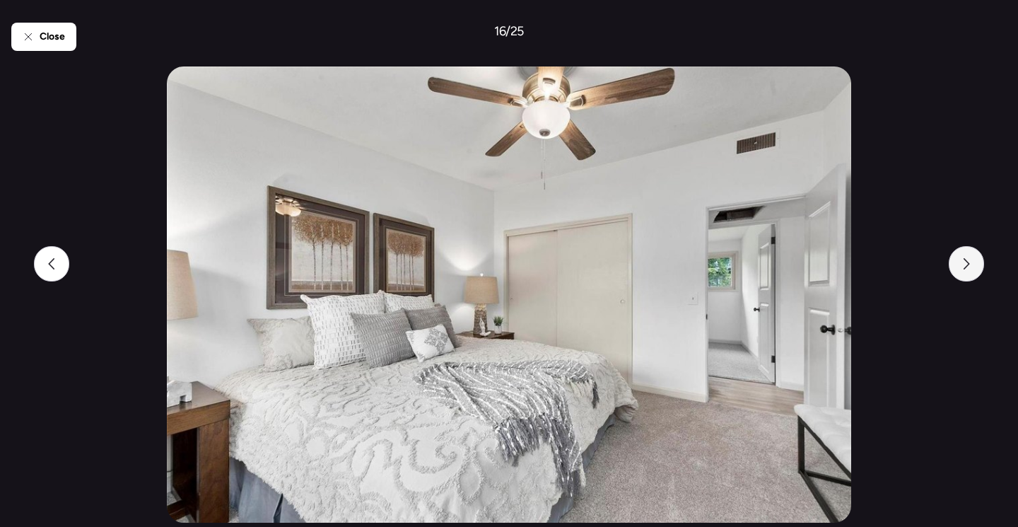
click at [967, 272] on div at bounding box center [966, 263] width 35 height 35
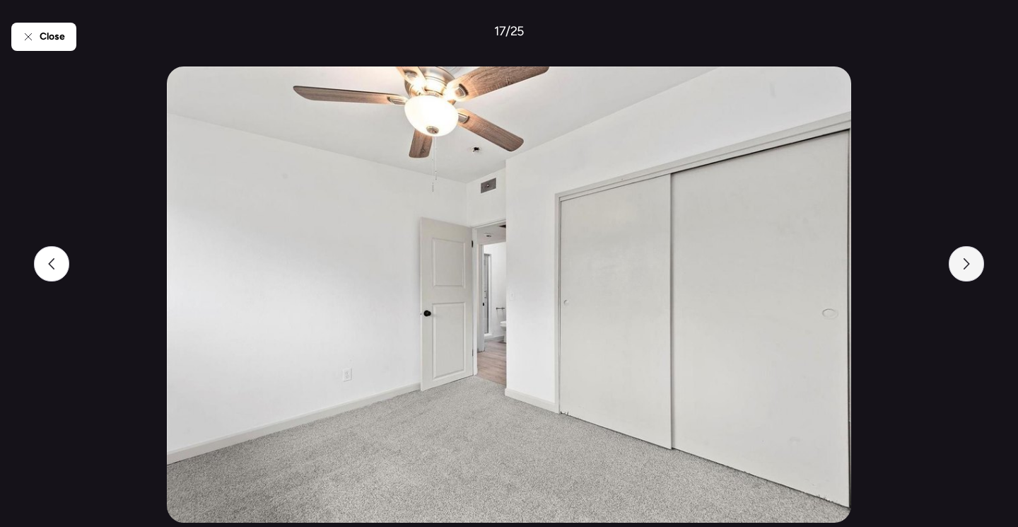
click at [967, 272] on div at bounding box center [966, 263] width 35 height 35
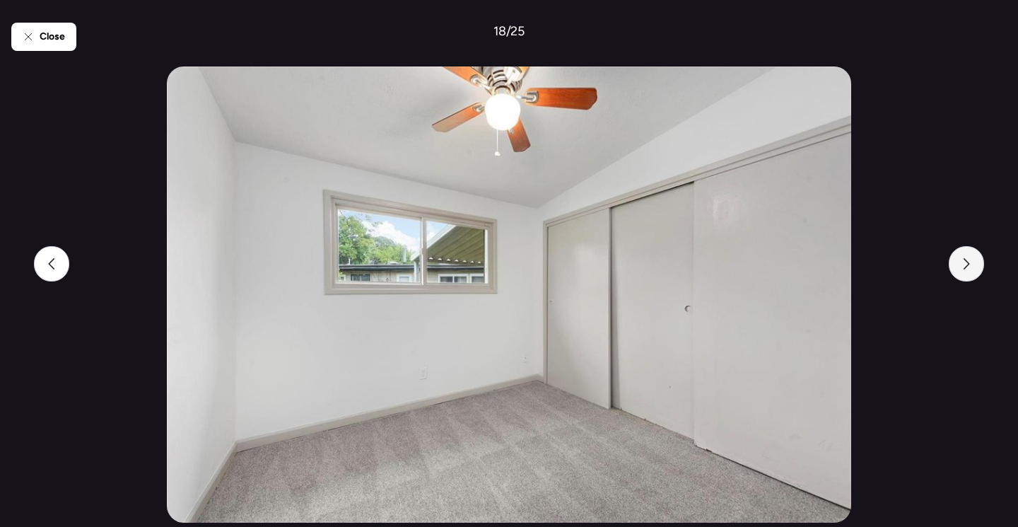
click at [967, 272] on div at bounding box center [966, 263] width 35 height 35
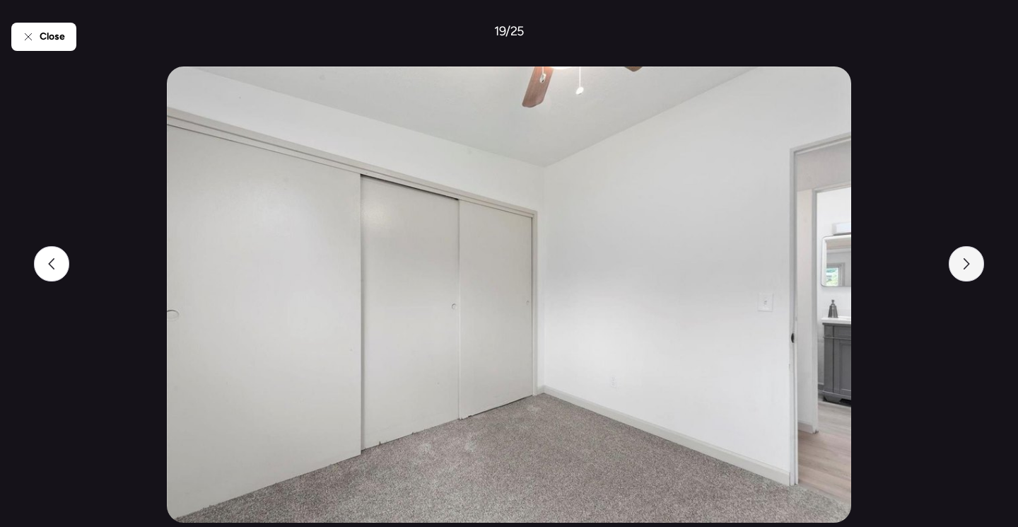
click at [967, 272] on div at bounding box center [966, 263] width 35 height 35
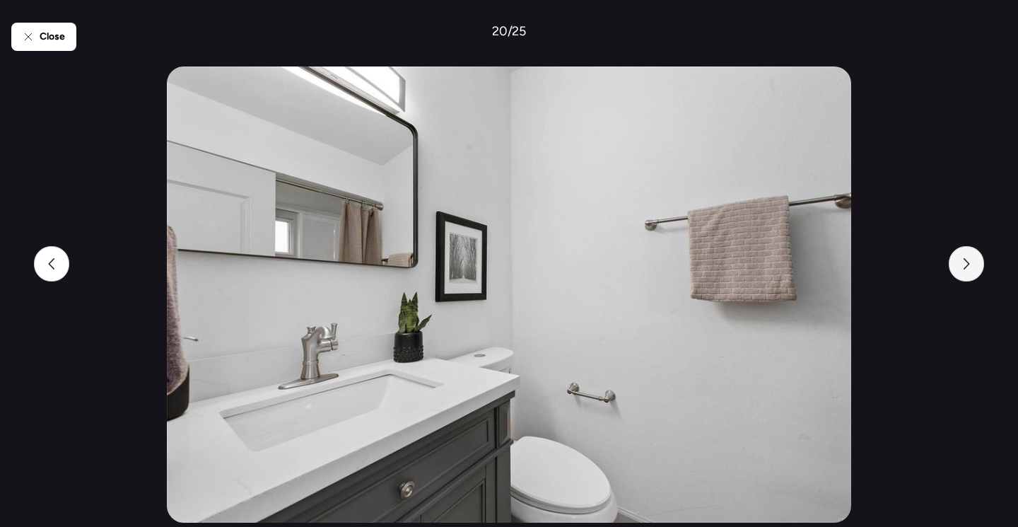
click at [967, 272] on div at bounding box center [966, 263] width 35 height 35
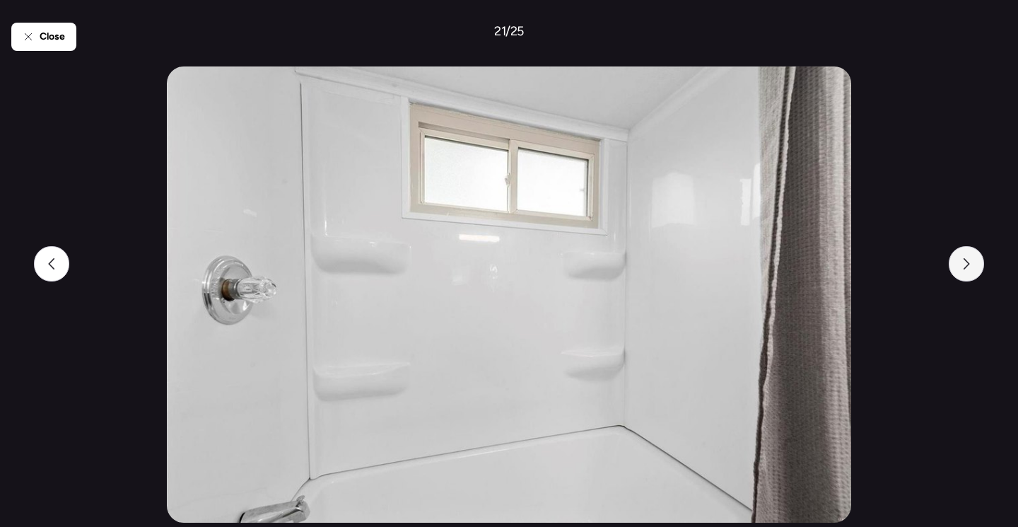
click at [967, 272] on div at bounding box center [966, 263] width 35 height 35
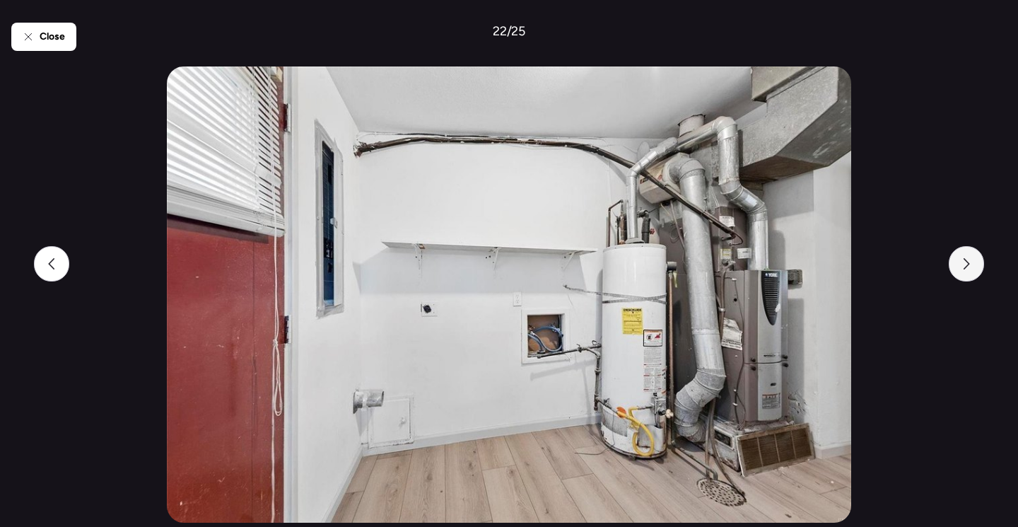
click at [967, 272] on div at bounding box center [966, 263] width 35 height 35
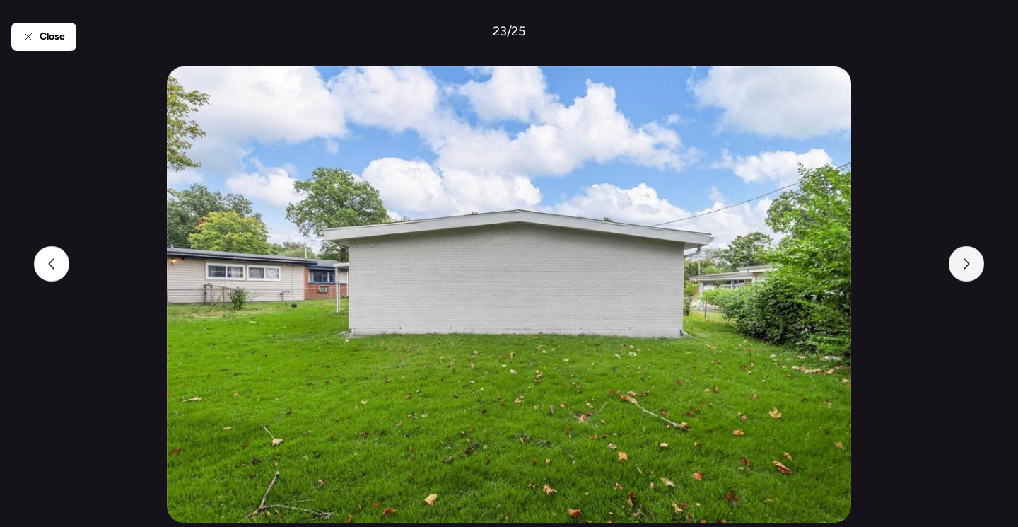
click at [967, 272] on div at bounding box center [966, 263] width 35 height 35
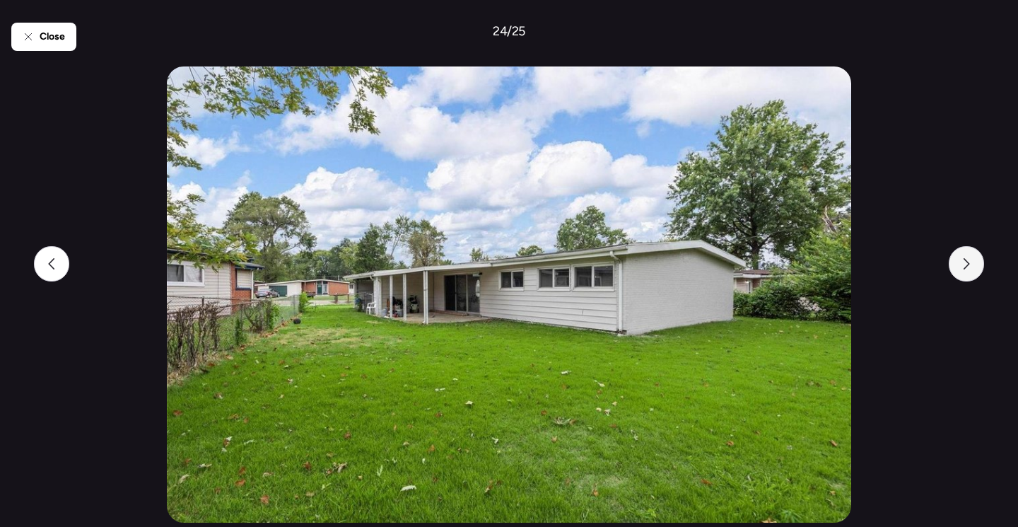
click at [967, 272] on div at bounding box center [966, 263] width 35 height 35
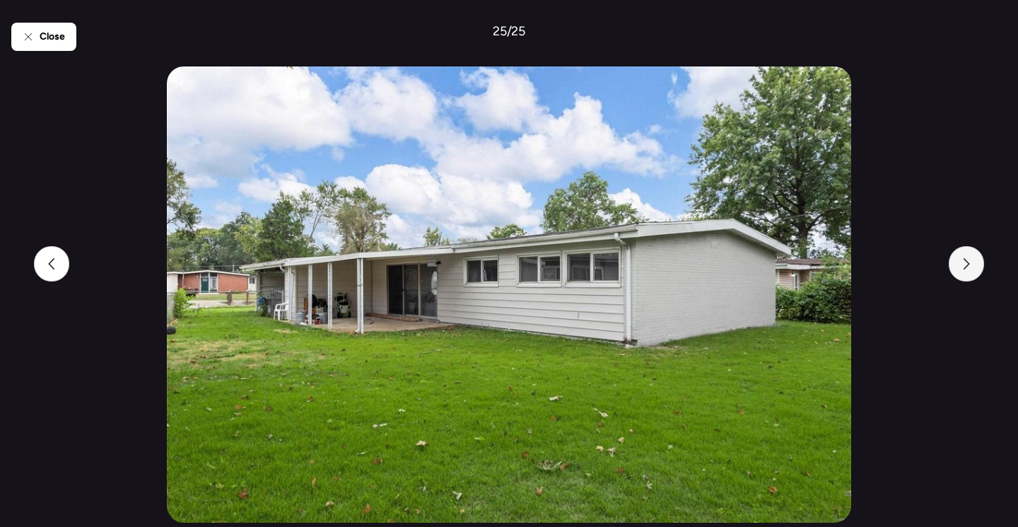
click at [967, 272] on div at bounding box center [966, 263] width 35 height 35
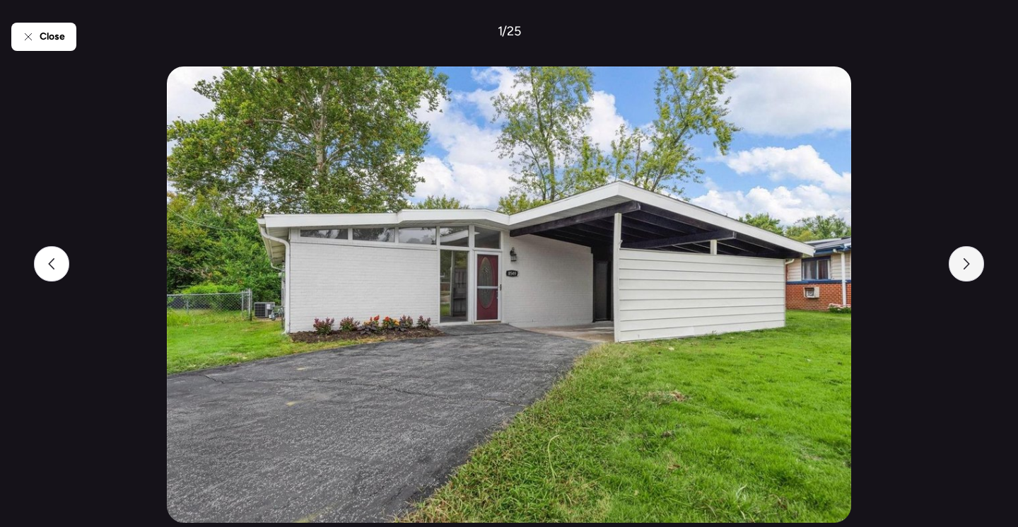
click at [967, 272] on div at bounding box center [966, 263] width 35 height 35
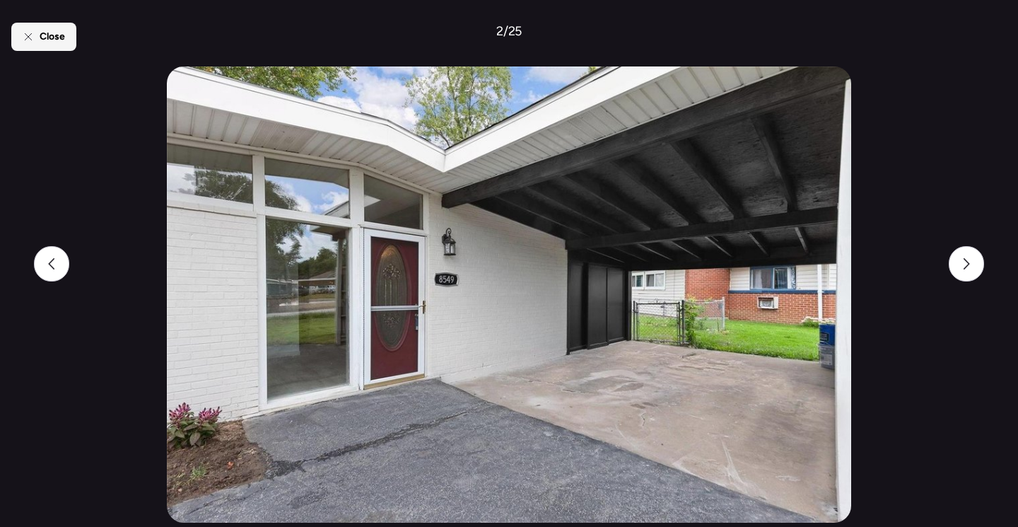
click at [40, 40] on span "Close" at bounding box center [52, 37] width 25 height 14
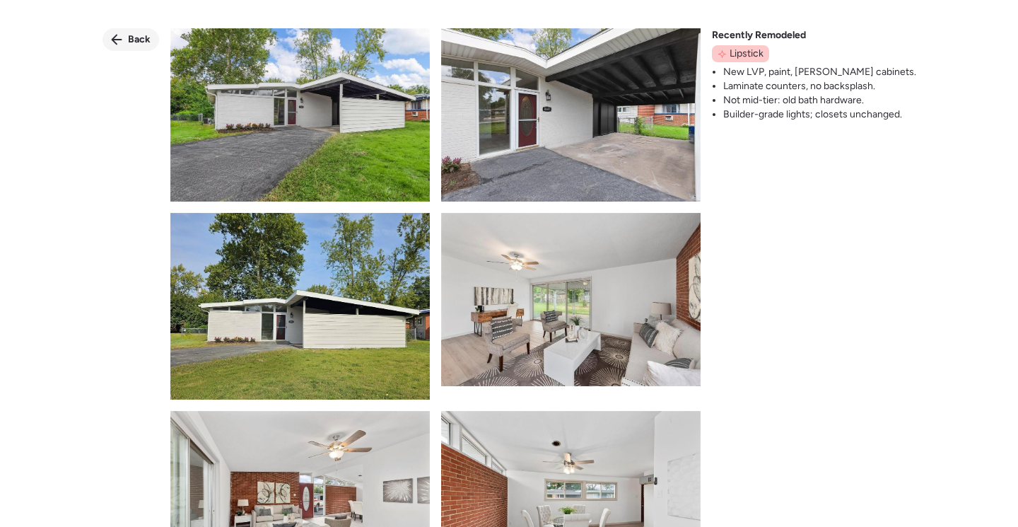
click at [148, 40] on span "Back" at bounding box center [139, 40] width 23 height 14
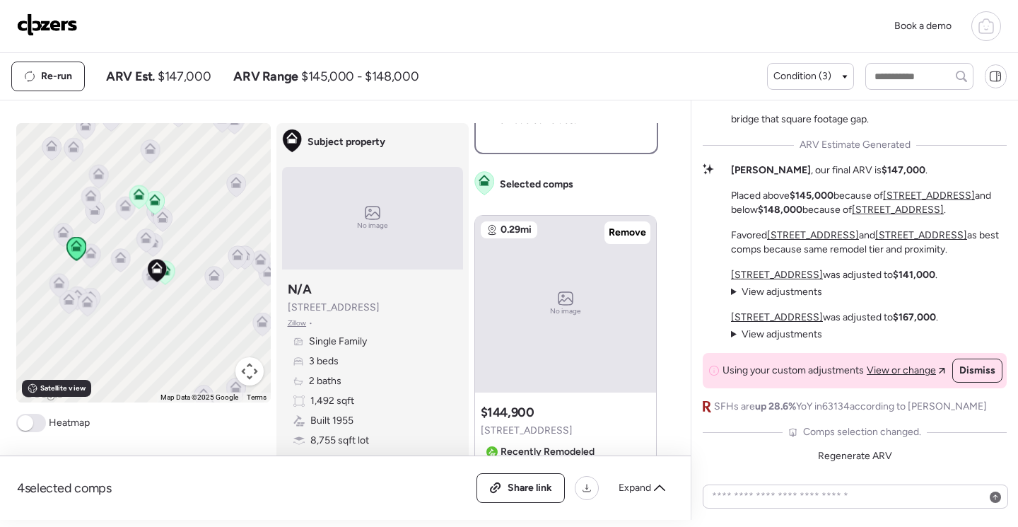
scroll to position [566, 0]
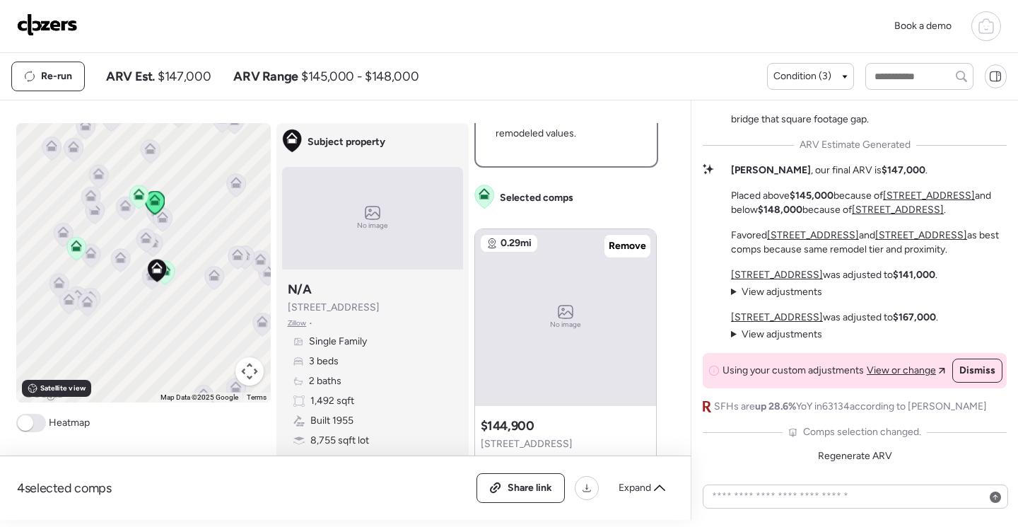
click at [572, 303] on div "No image" at bounding box center [565, 317] width 181 height 177
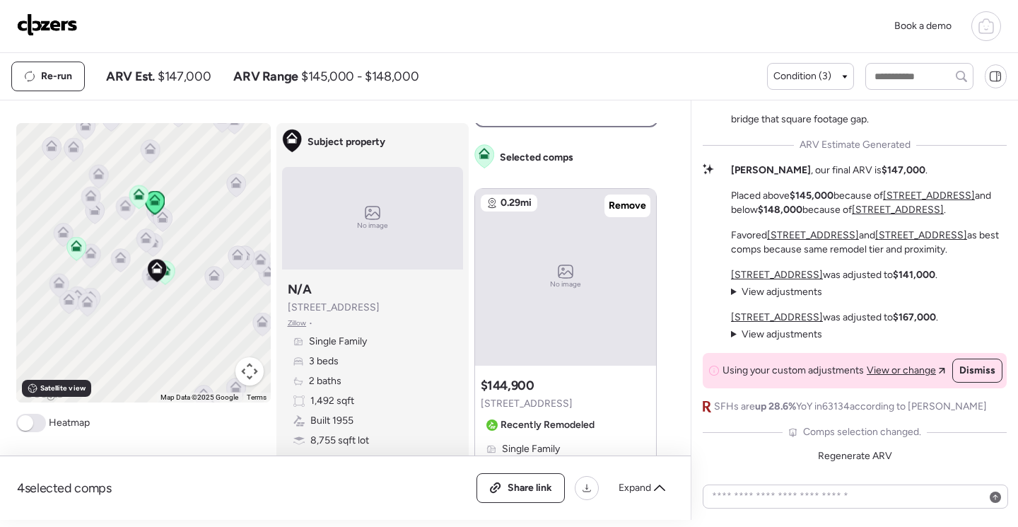
scroll to position [636, 0]
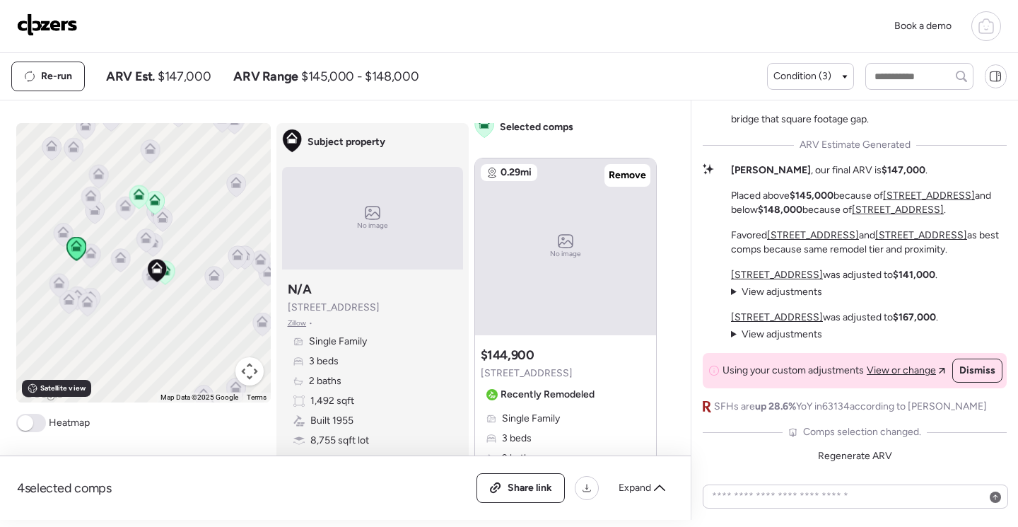
click at [134, 195] on icon at bounding box center [138, 196] width 9 height 4
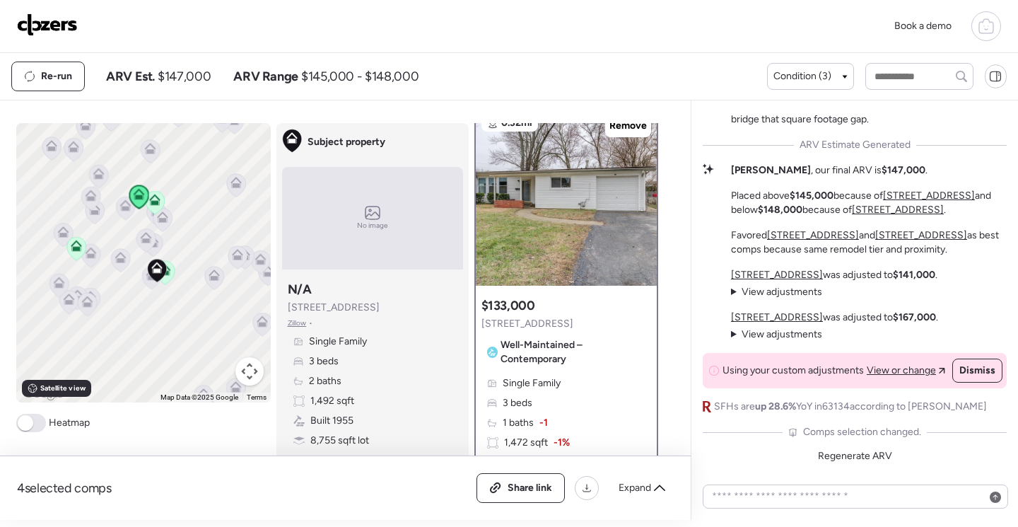
scroll to position [0, 0]
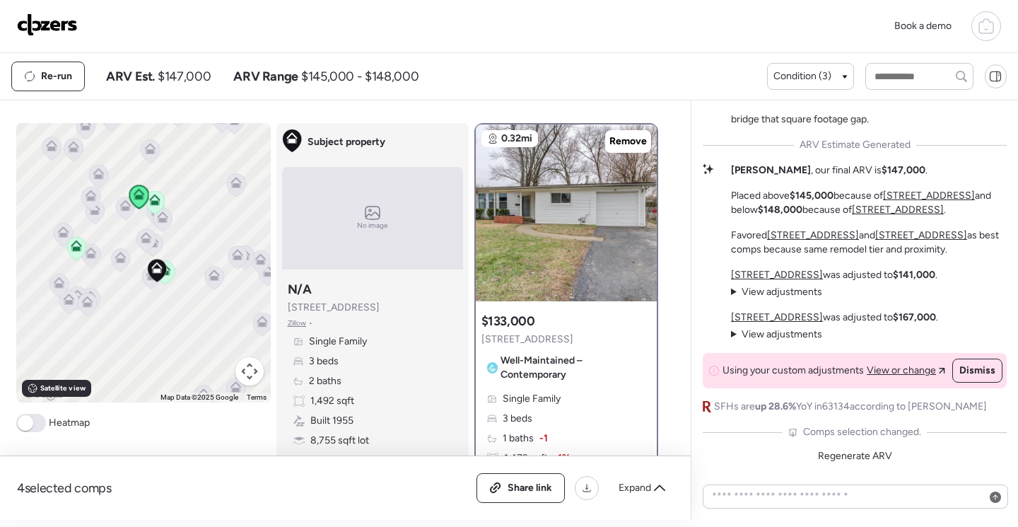
click at [209, 278] on icon at bounding box center [213, 278] width 9 height 4
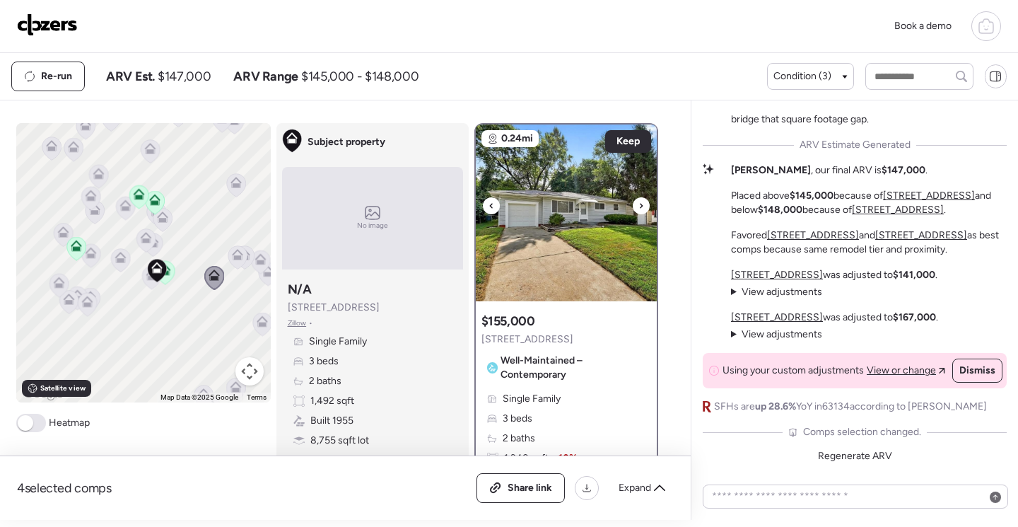
click at [571, 251] on img at bounding box center [566, 212] width 181 height 177
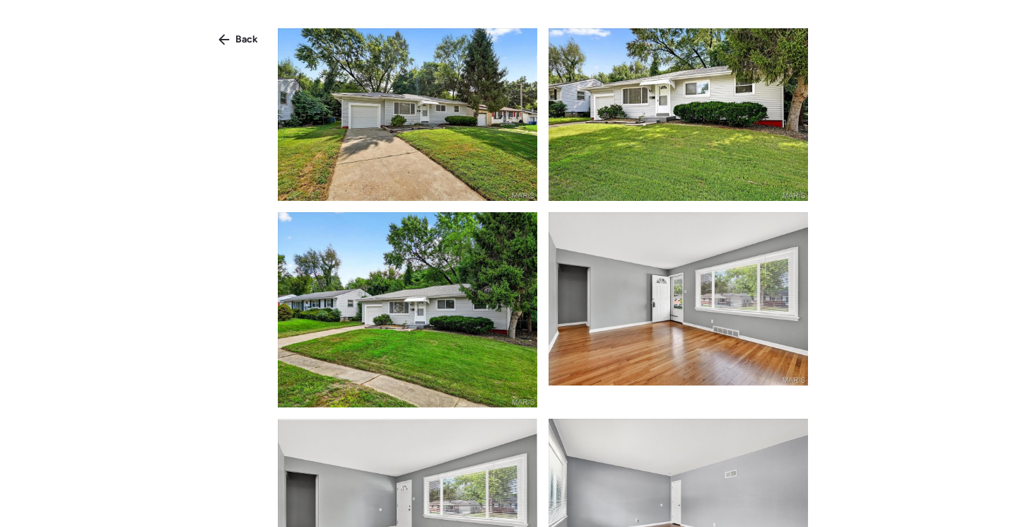
click at [437, 132] on img at bounding box center [407, 114] width 259 height 172
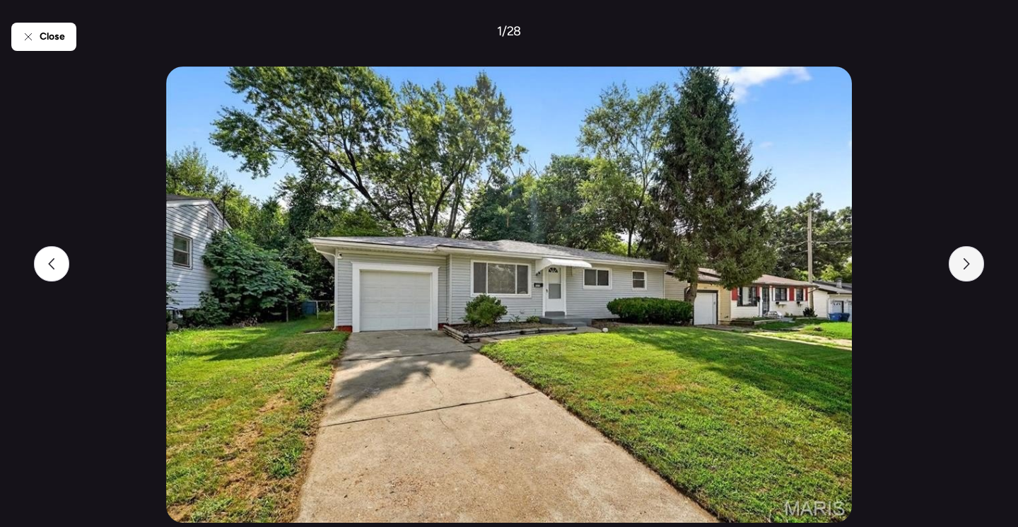
click at [967, 259] on icon at bounding box center [966, 263] width 11 height 11
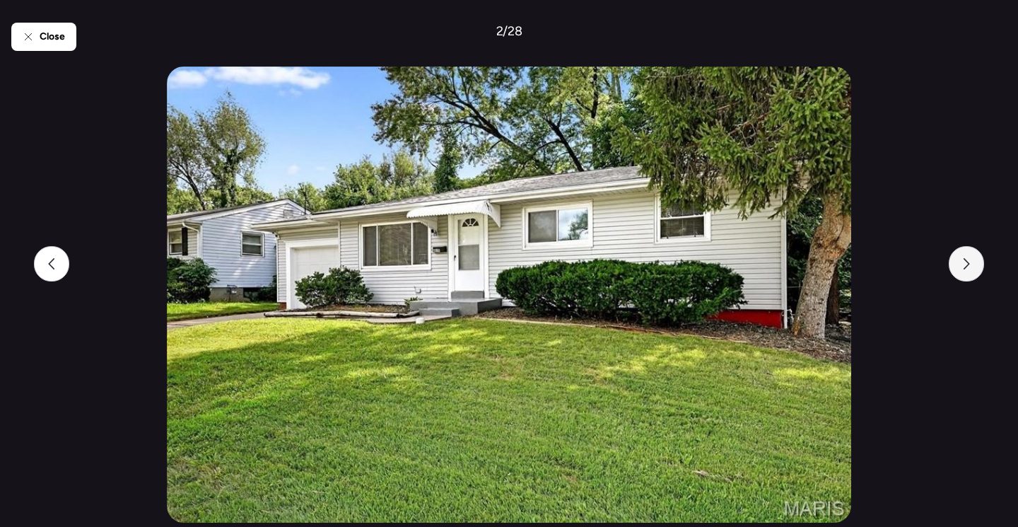
click at [967, 259] on icon at bounding box center [966, 263] width 11 height 11
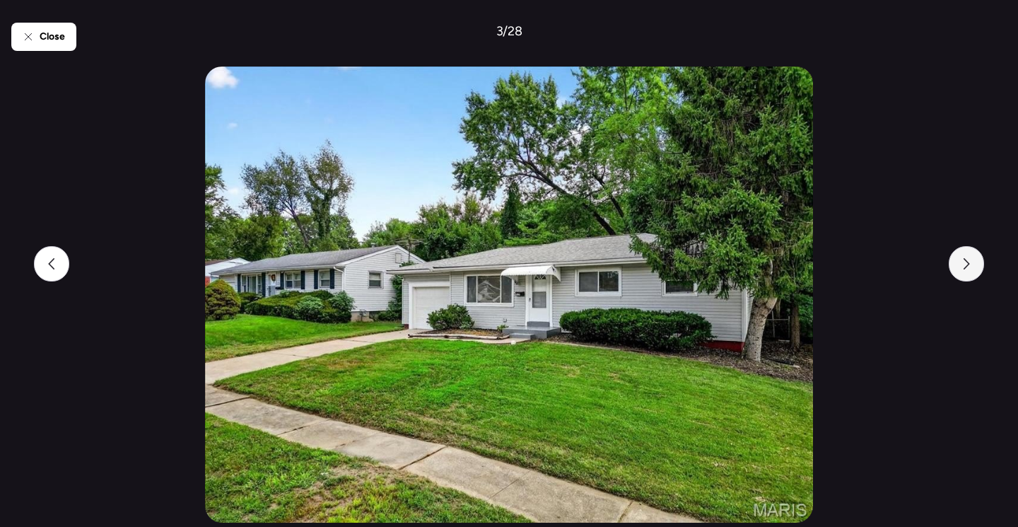
click at [967, 259] on icon at bounding box center [966, 263] width 11 height 11
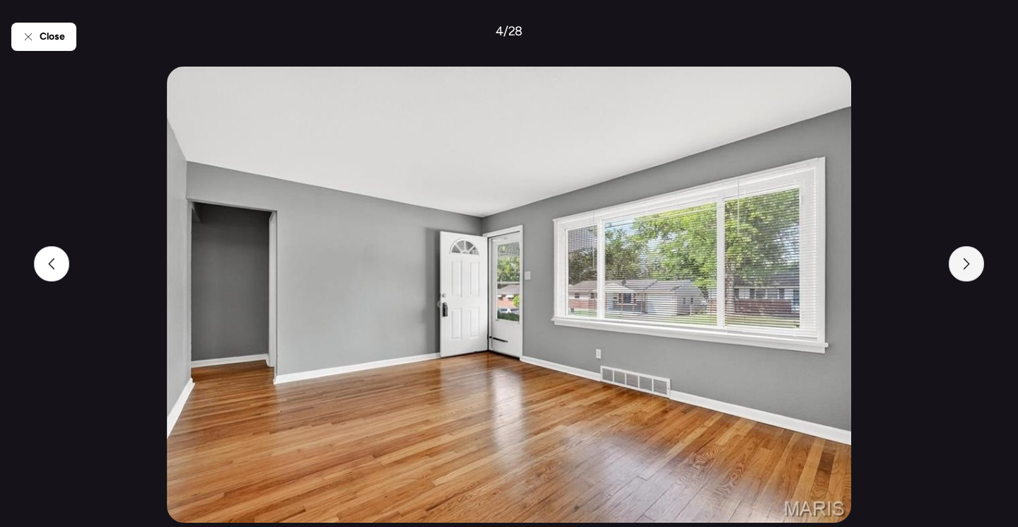
click at [967, 260] on icon at bounding box center [966, 263] width 11 height 11
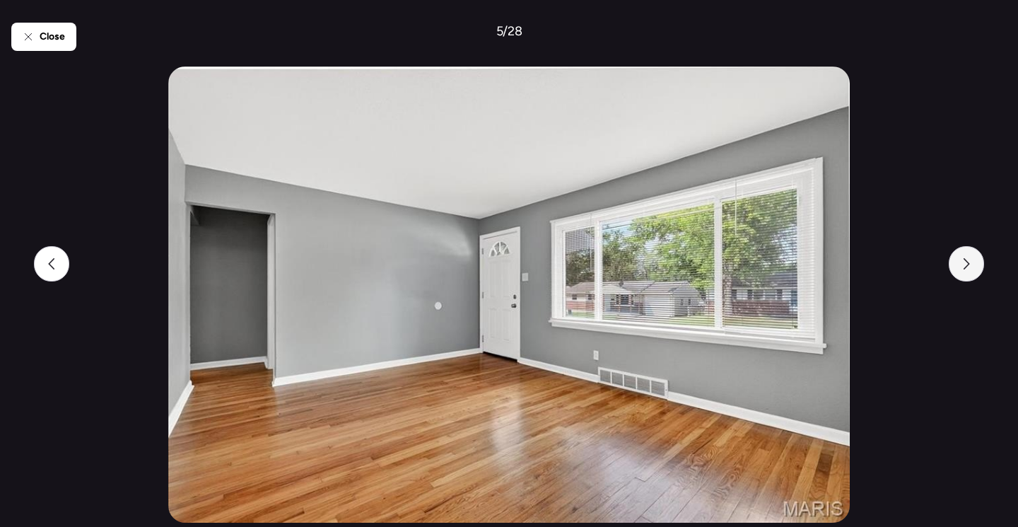
click at [967, 260] on icon at bounding box center [966, 263] width 11 height 11
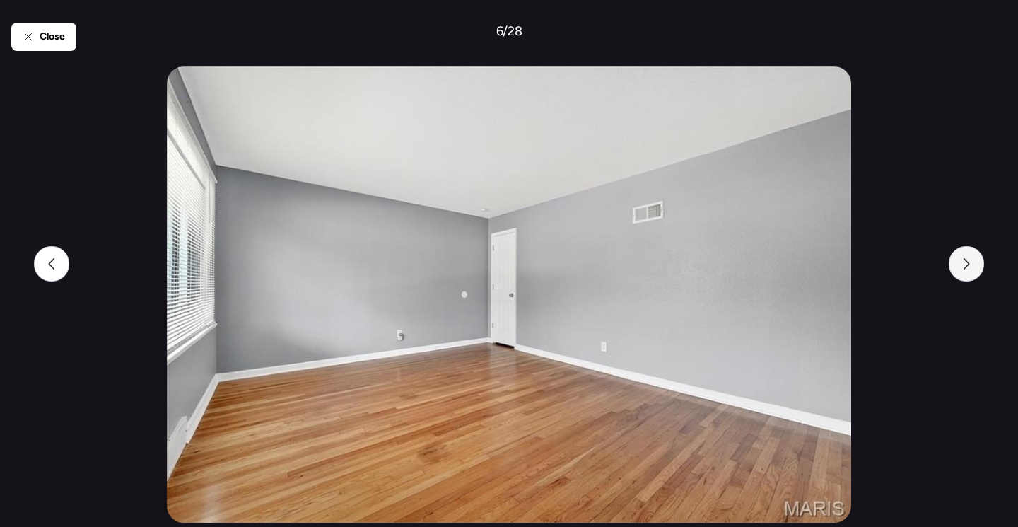
click at [967, 260] on icon at bounding box center [966, 263] width 11 height 11
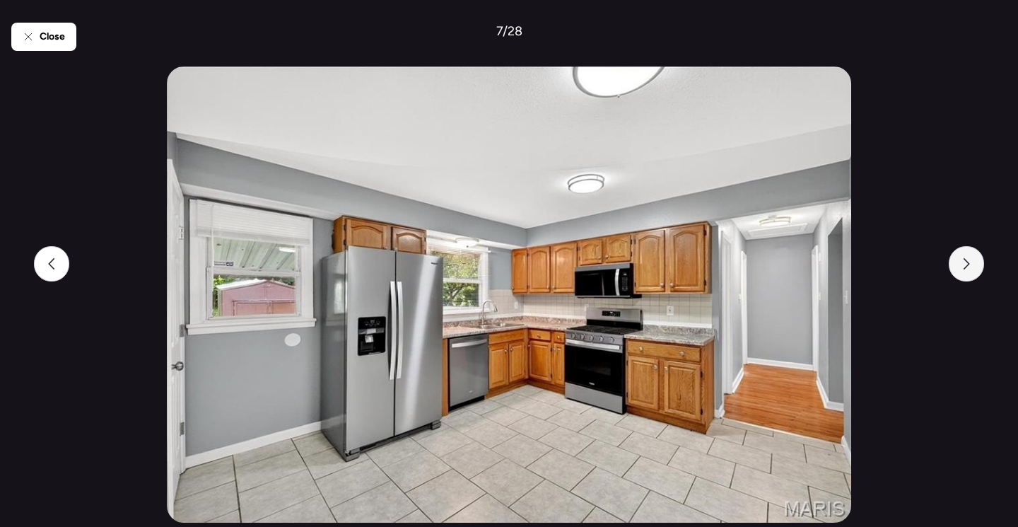
click at [967, 260] on icon at bounding box center [966, 263] width 11 height 11
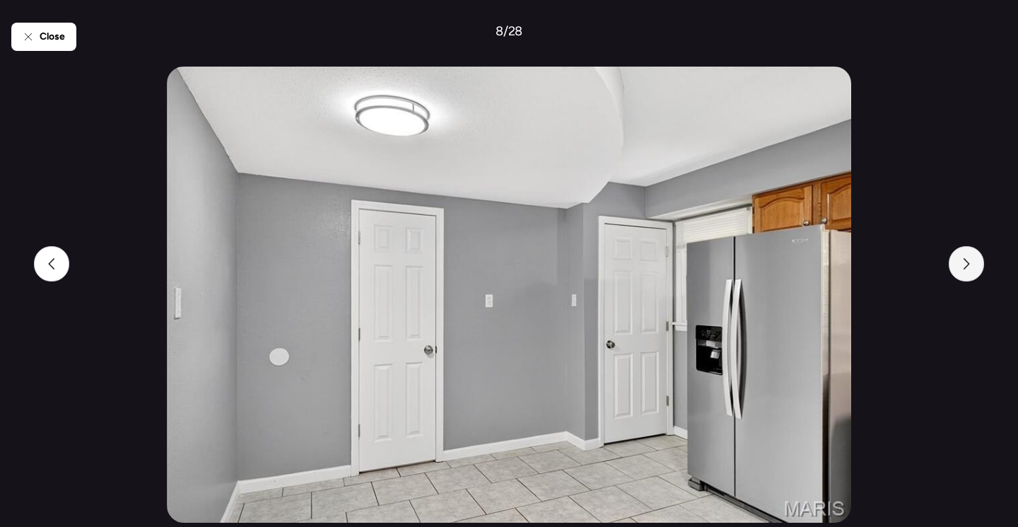
click at [967, 260] on icon at bounding box center [966, 263] width 11 height 11
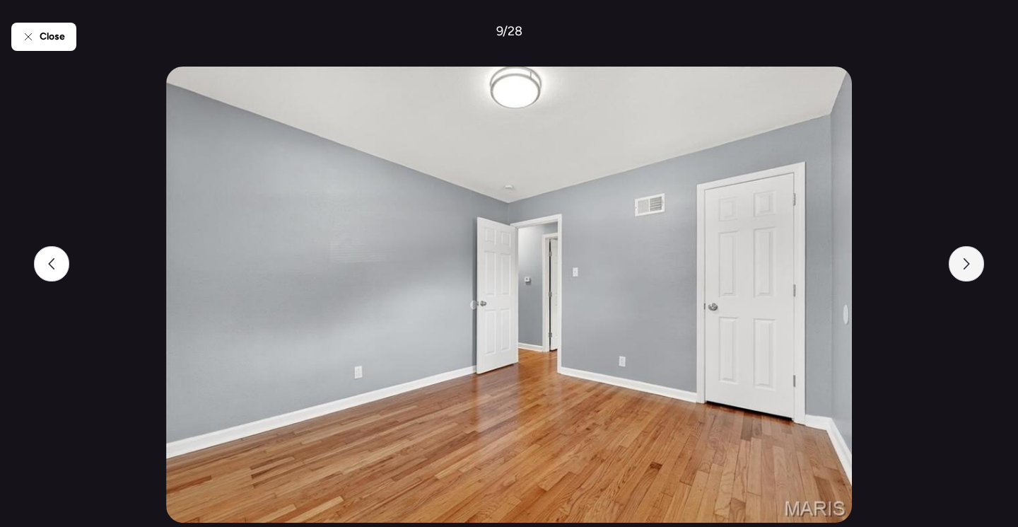
click at [967, 260] on icon at bounding box center [966, 263] width 11 height 11
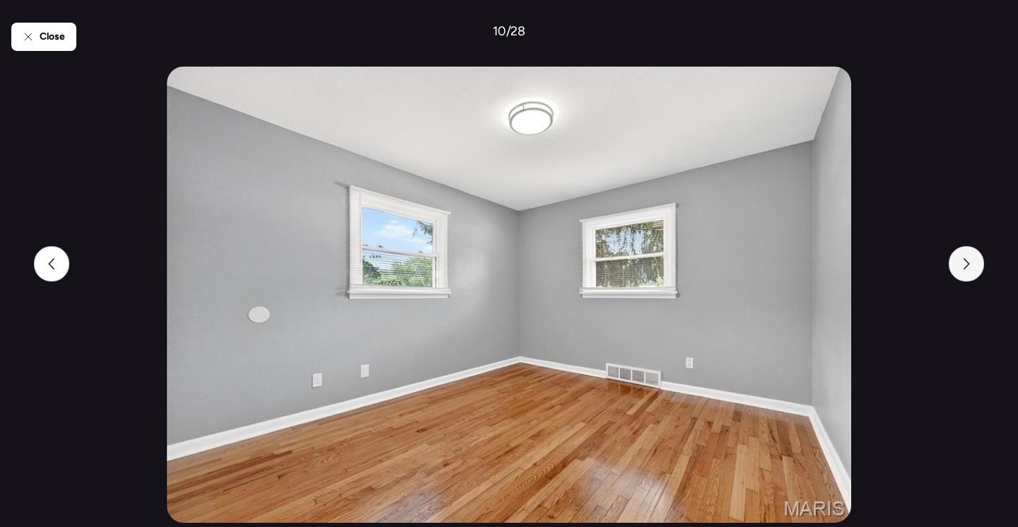
click at [968, 261] on icon at bounding box center [966, 263] width 11 height 11
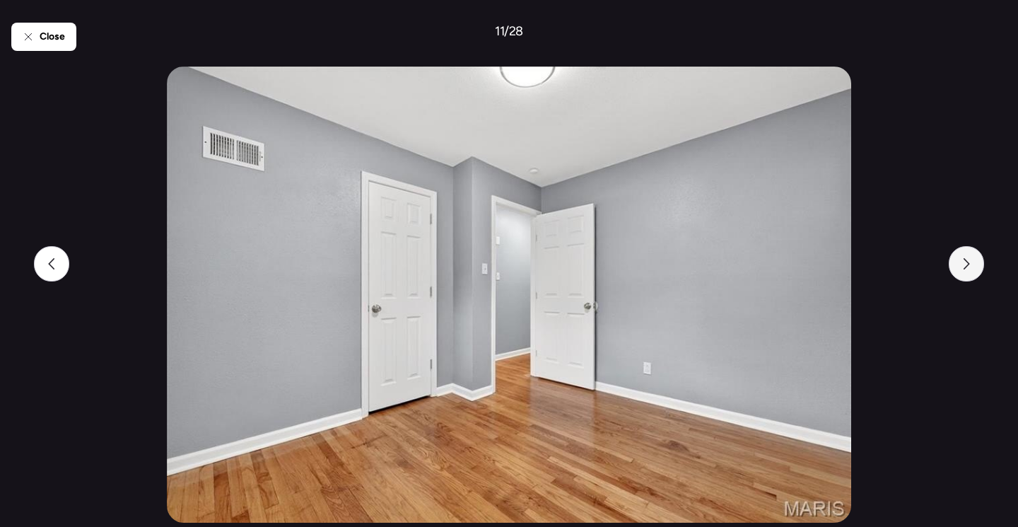
click at [968, 261] on icon at bounding box center [966, 263] width 11 height 11
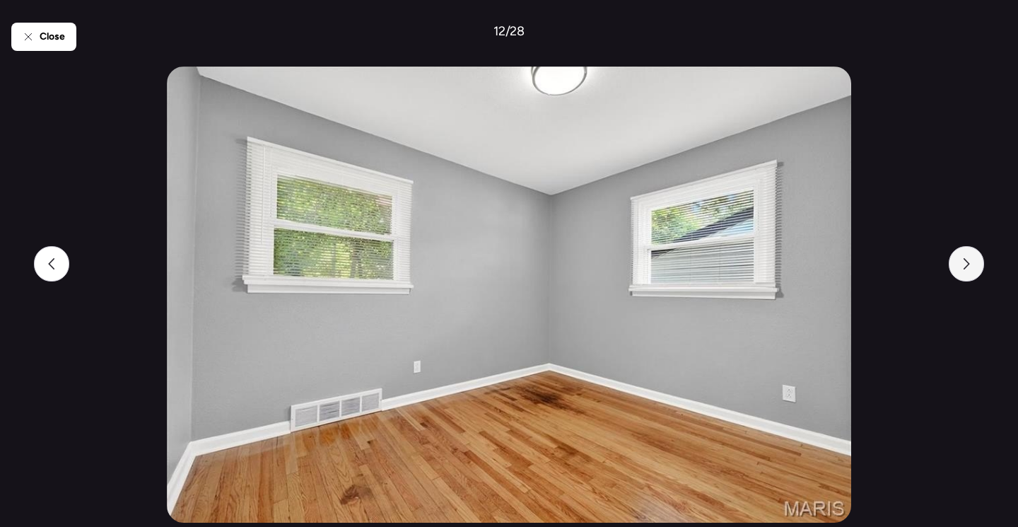
click at [968, 261] on icon at bounding box center [966, 263] width 11 height 11
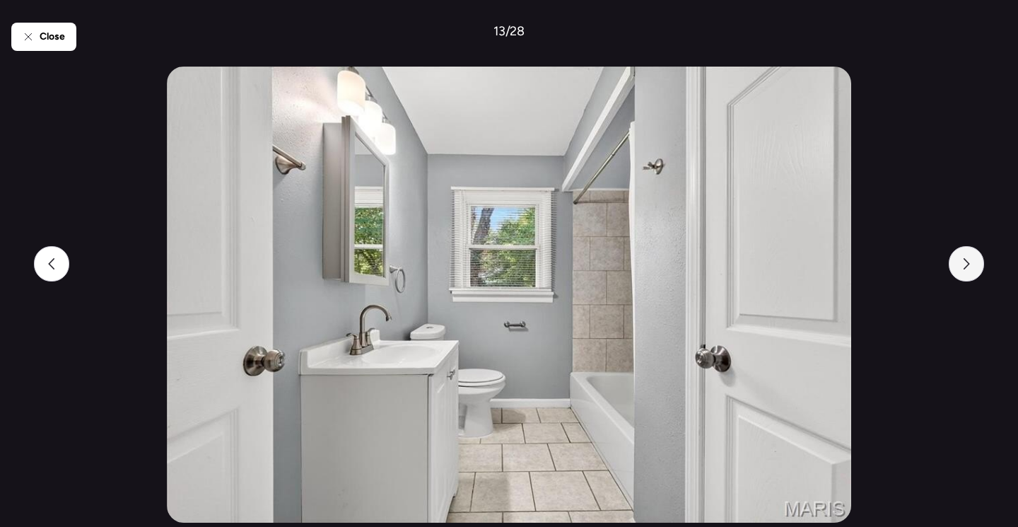
click at [968, 261] on icon at bounding box center [966, 263] width 11 height 11
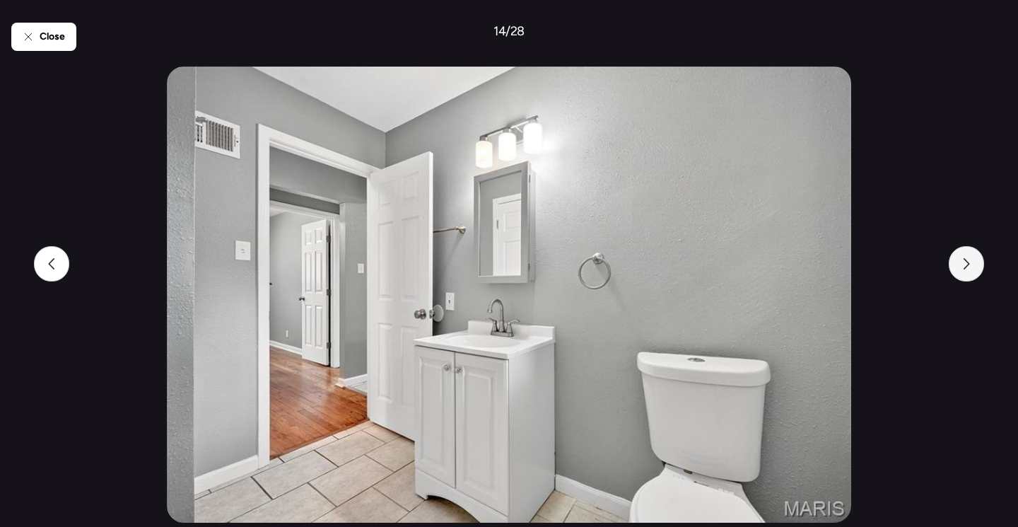
click at [968, 261] on icon at bounding box center [966, 263] width 11 height 11
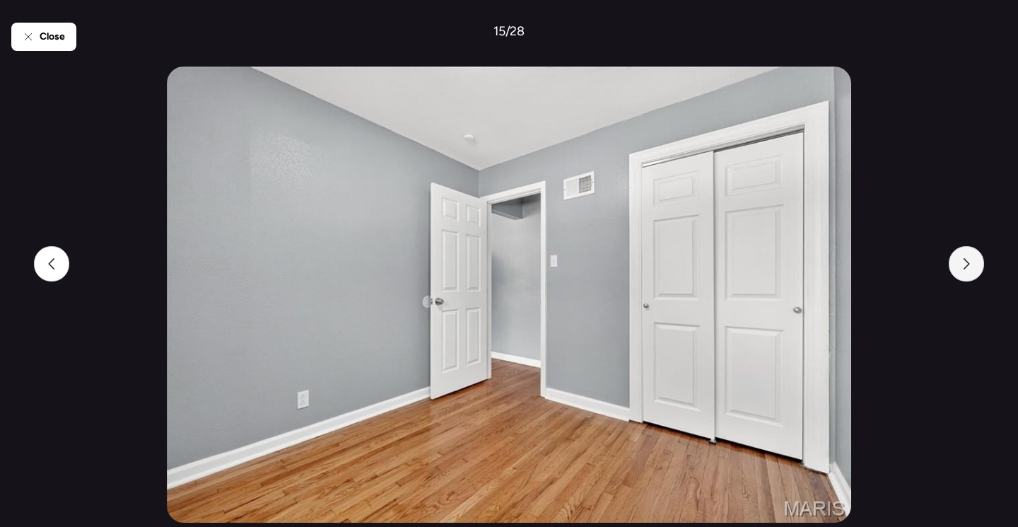
click at [968, 261] on icon at bounding box center [966, 263] width 11 height 11
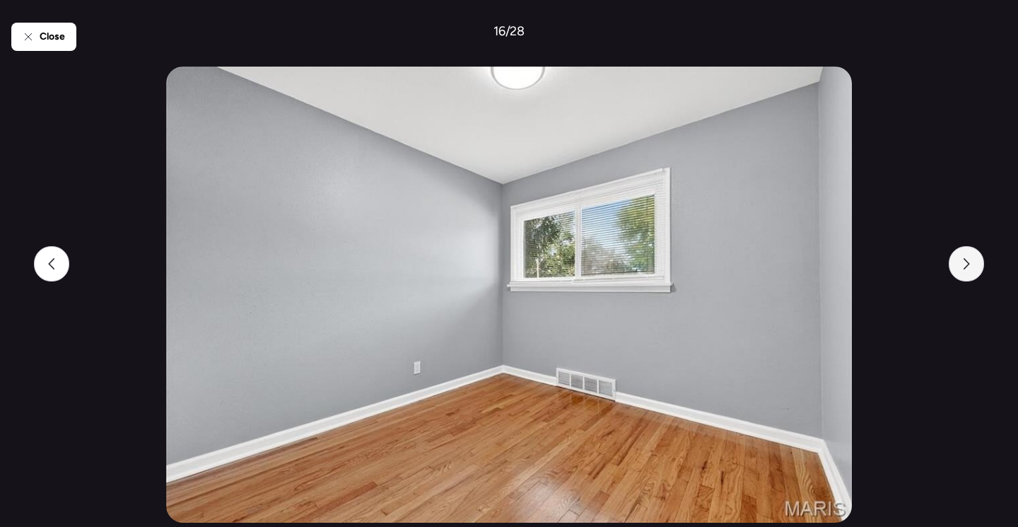
click at [968, 261] on icon at bounding box center [966, 263] width 11 height 11
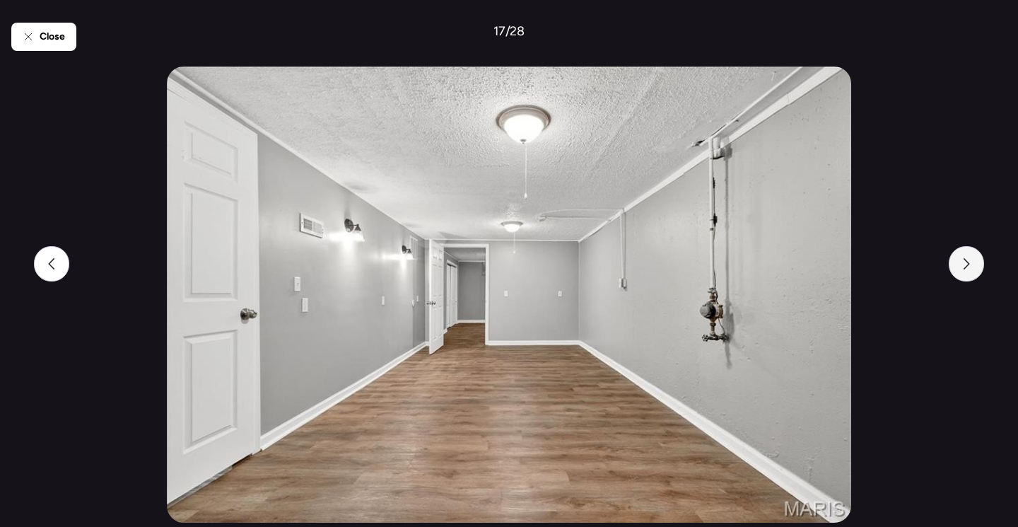
click at [968, 261] on icon at bounding box center [966, 263] width 11 height 11
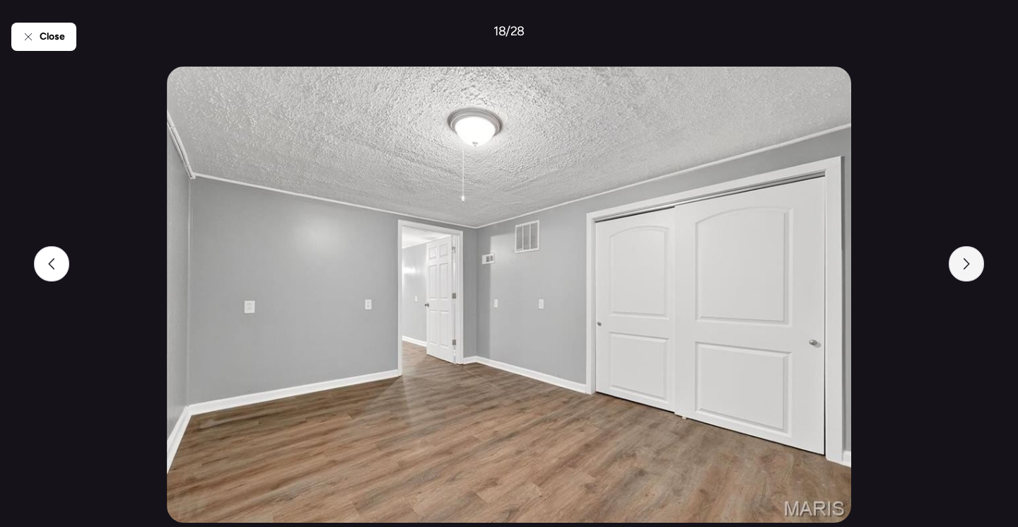
click at [968, 261] on icon at bounding box center [966, 263] width 11 height 11
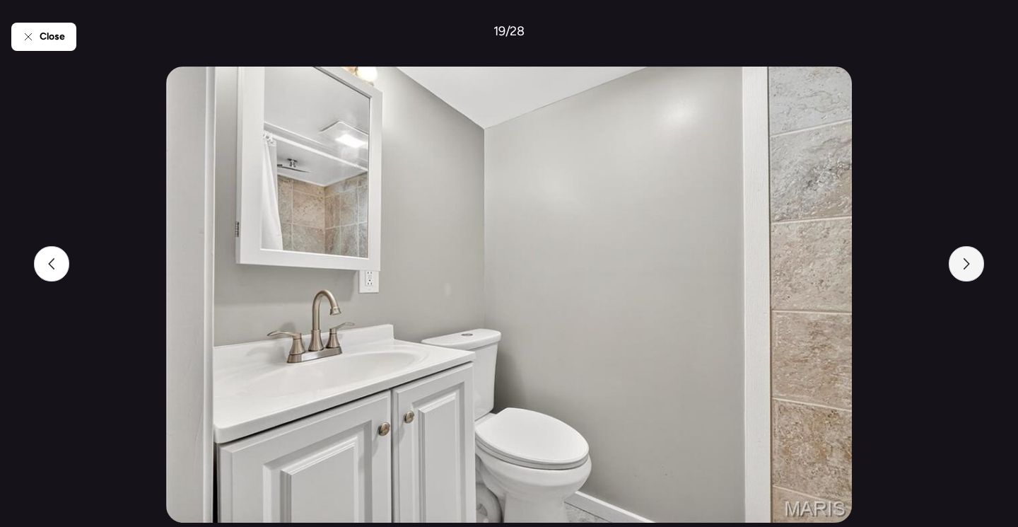
click at [968, 261] on icon at bounding box center [966, 263] width 11 height 11
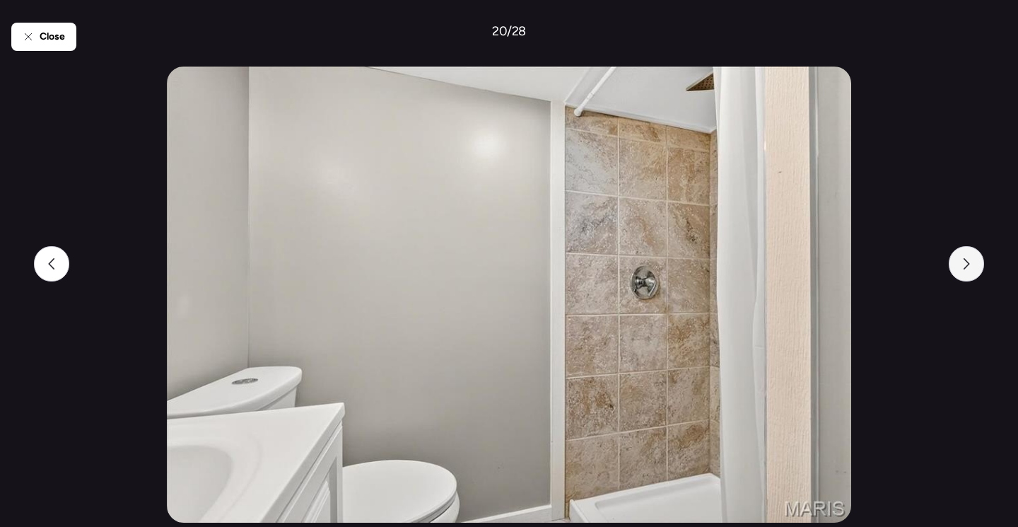
click at [968, 261] on icon at bounding box center [966, 263] width 11 height 11
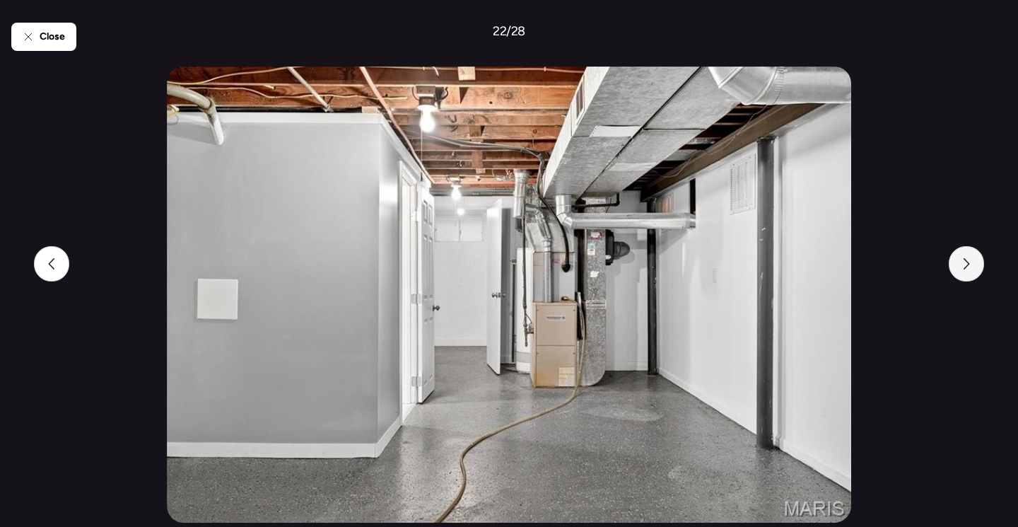
click at [968, 261] on icon at bounding box center [966, 263] width 11 height 11
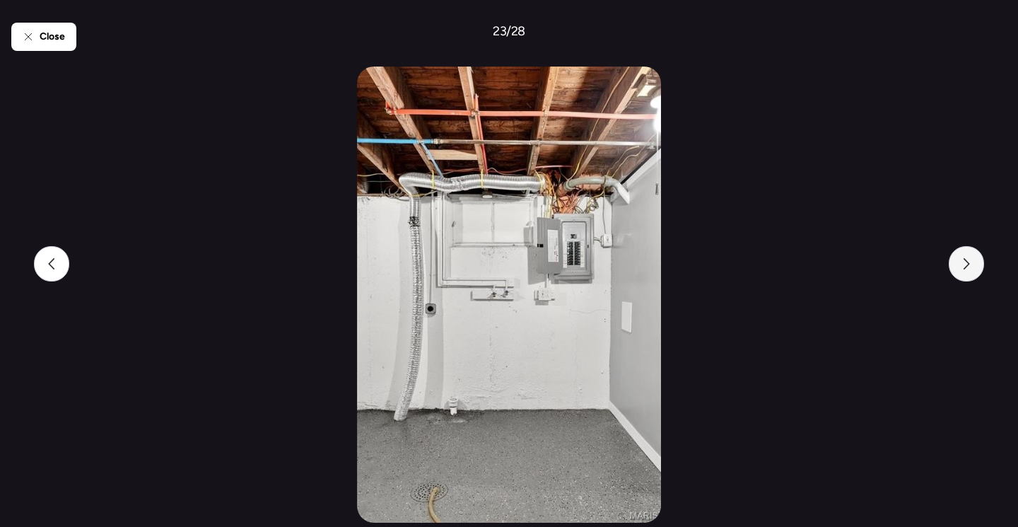
click at [968, 261] on icon at bounding box center [966, 263] width 11 height 11
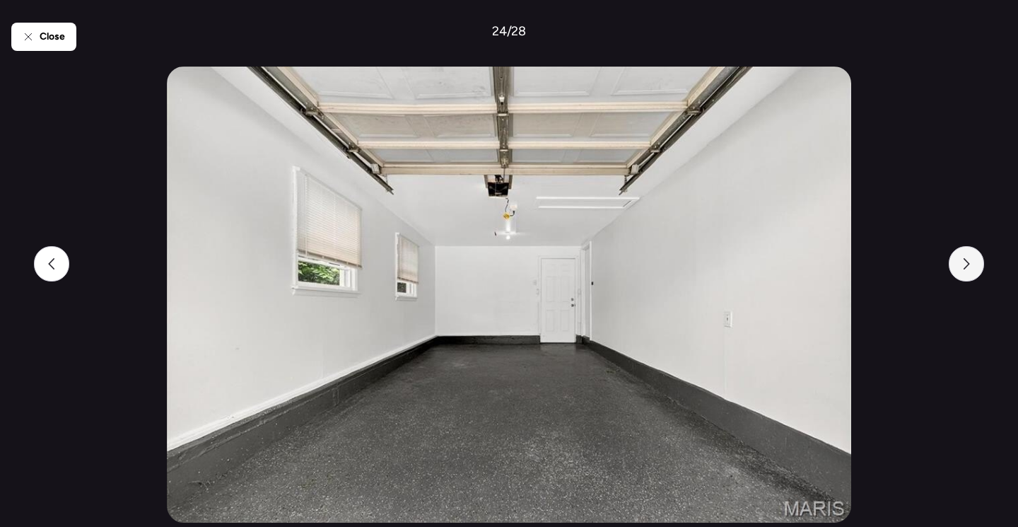
click at [968, 261] on icon at bounding box center [966, 263] width 11 height 11
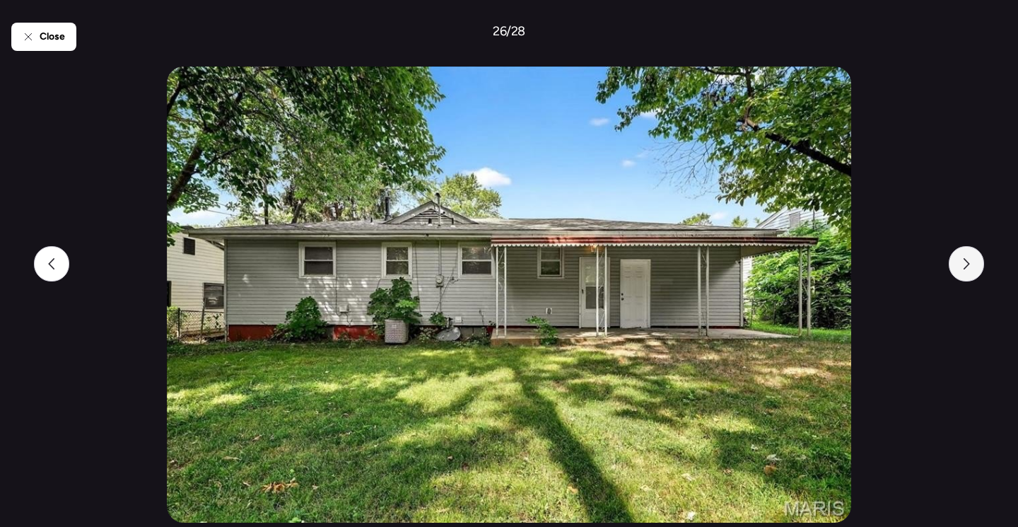
click at [968, 261] on icon at bounding box center [966, 263] width 11 height 11
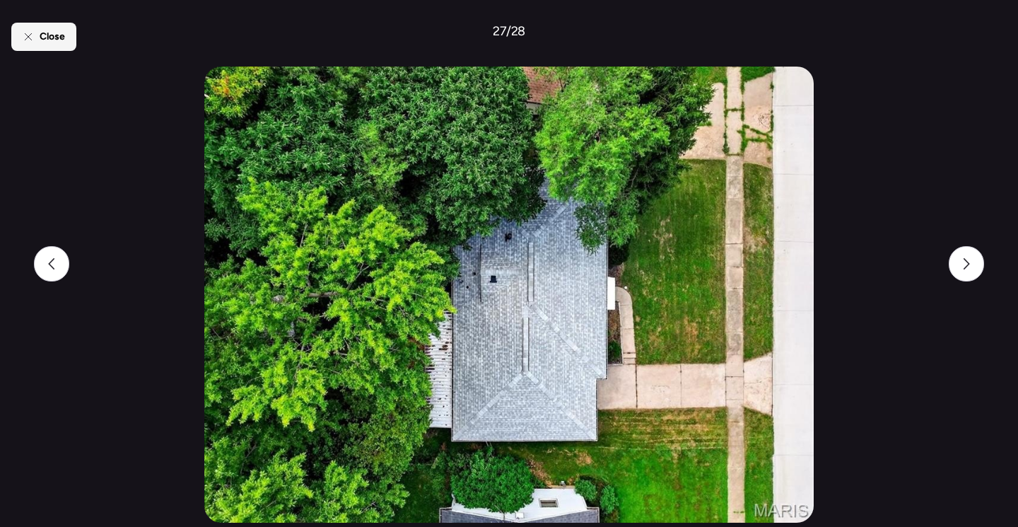
click at [57, 30] on span "Close" at bounding box center [52, 37] width 25 height 14
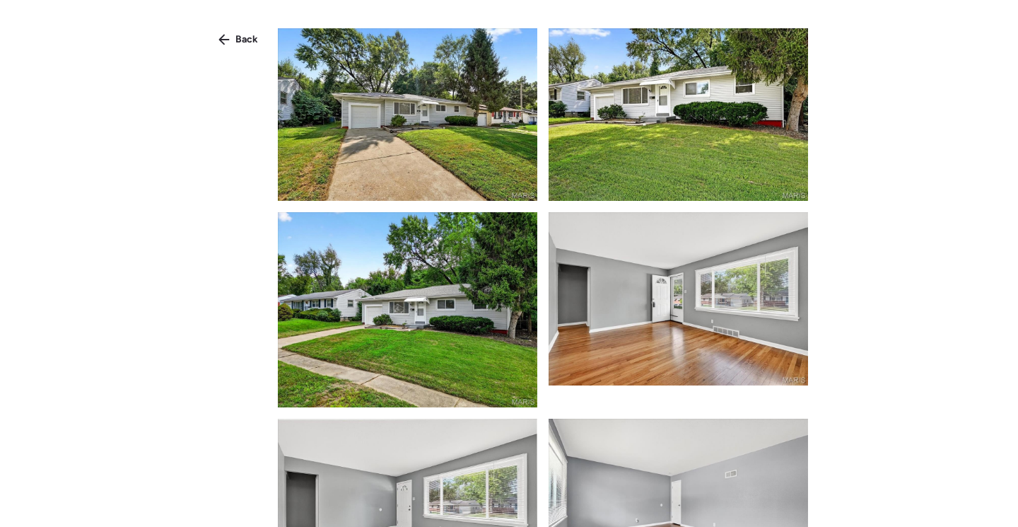
click at [249, 35] on span "Back" at bounding box center [246, 40] width 23 height 14
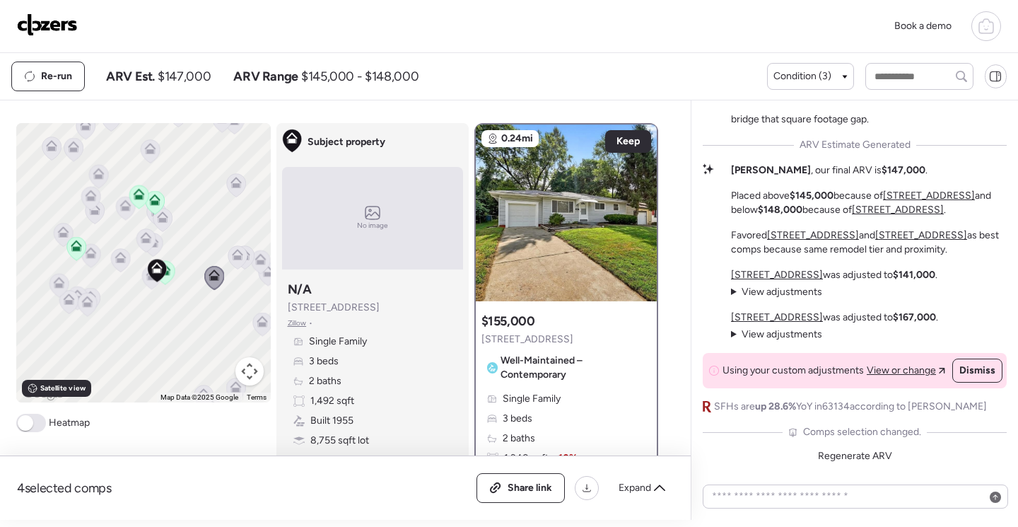
click at [169, 274] on icon at bounding box center [165, 272] width 20 height 24
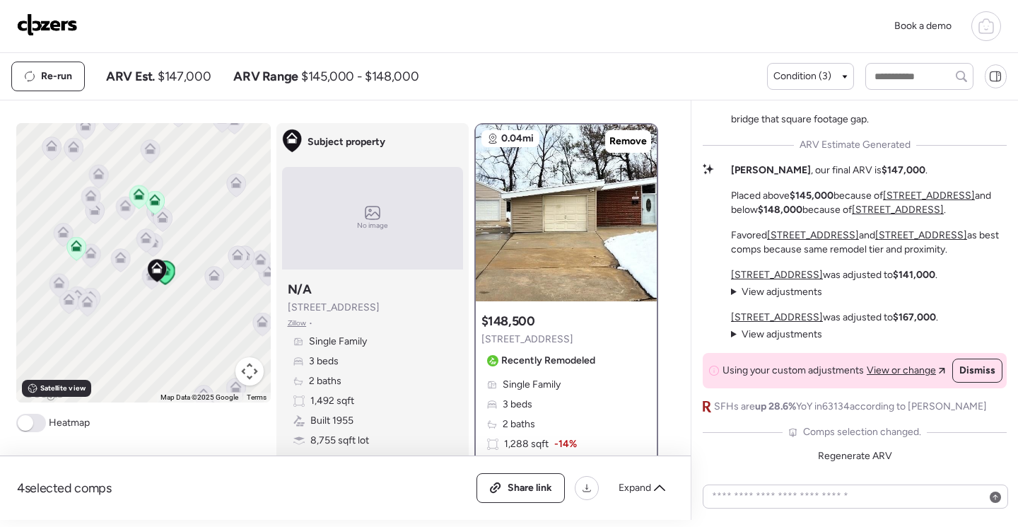
click at [71, 249] on icon at bounding box center [75, 248] width 9 height 4
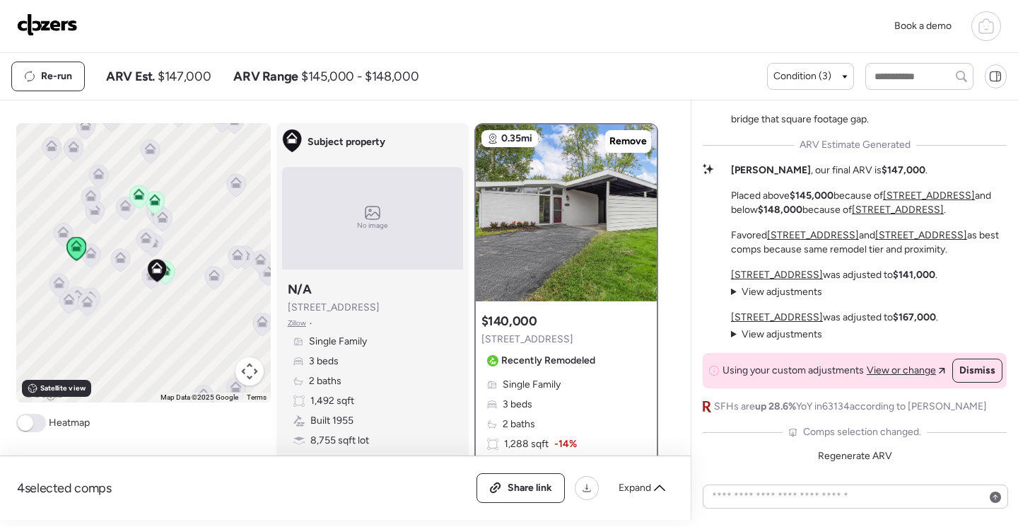
click at [93, 257] on icon at bounding box center [90, 255] width 19 height 23
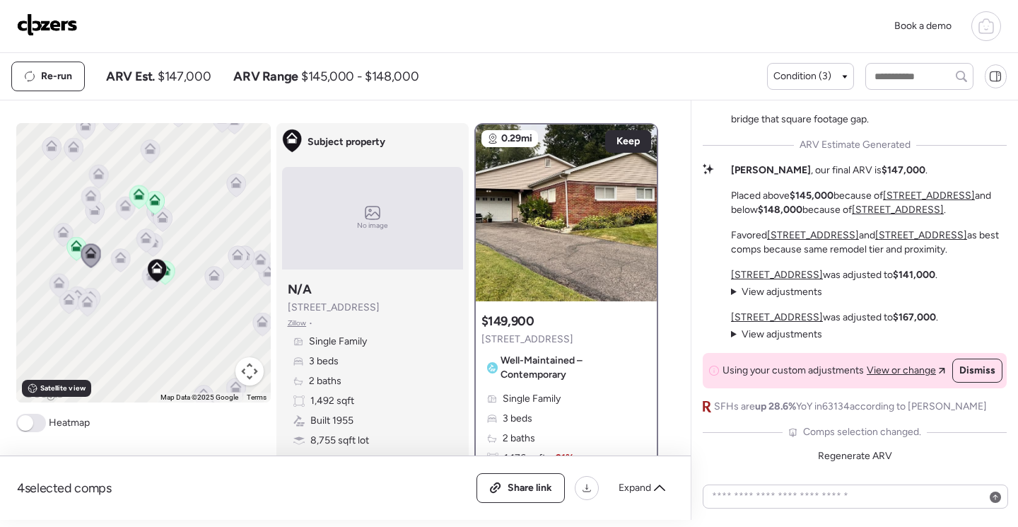
click at [115, 257] on icon at bounding box center [120, 257] width 11 height 11
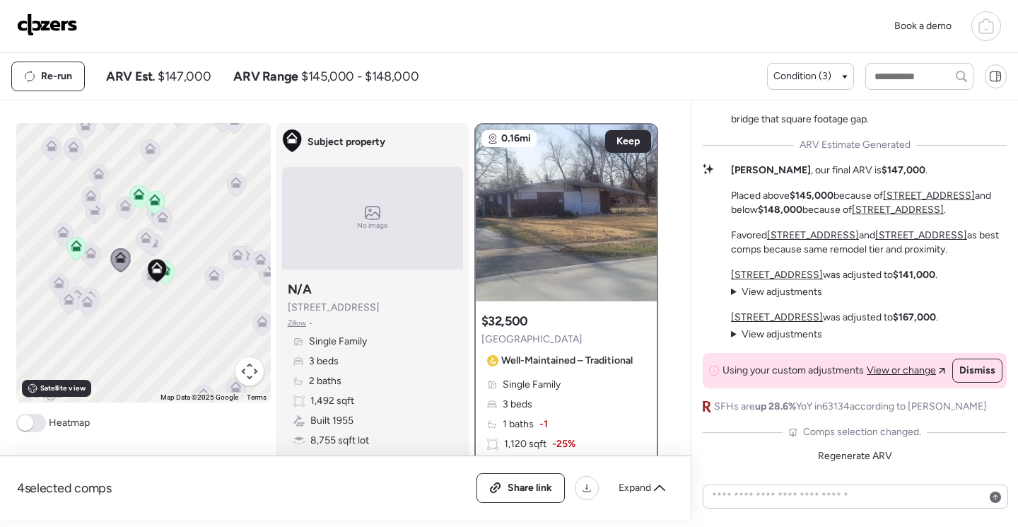
click at [141, 238] on icon at bounding box center [145, 237] width 11 height 11
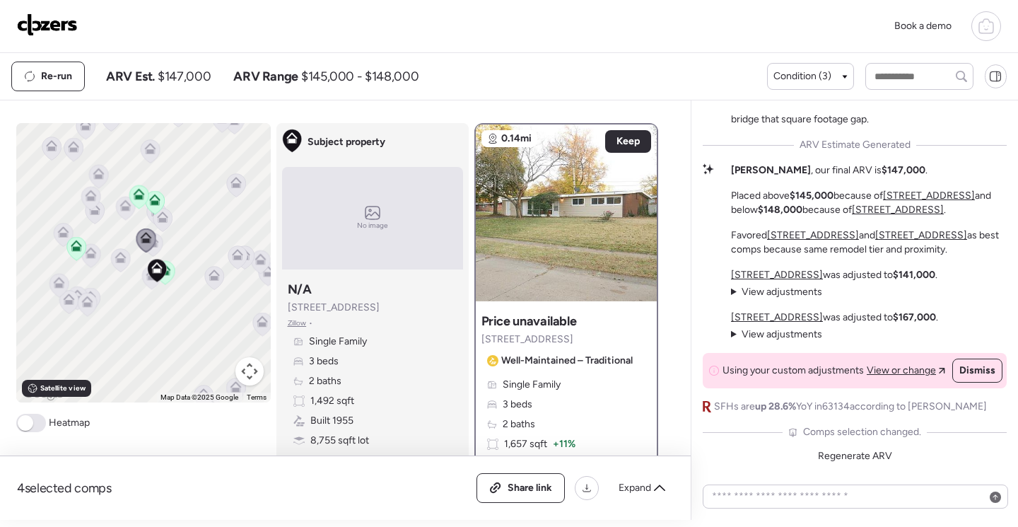
click at [156, 245] on icon at bounding box center [153, 244] width 19 height 23
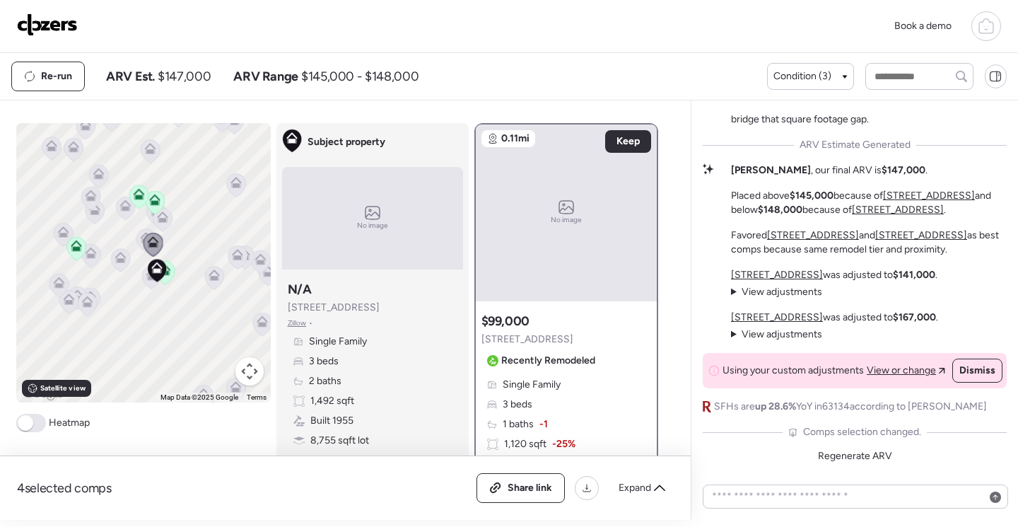
click at [211, 276] on icon at bounding box center [214, 274] width 11 height 11
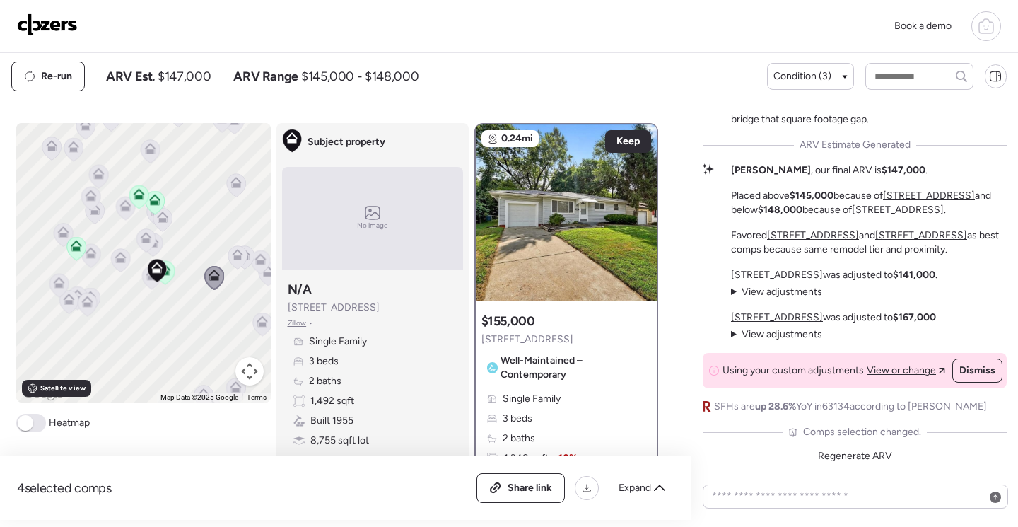
click at [228, 261] on icon at bounding box center [238, 257] width 20 height 24
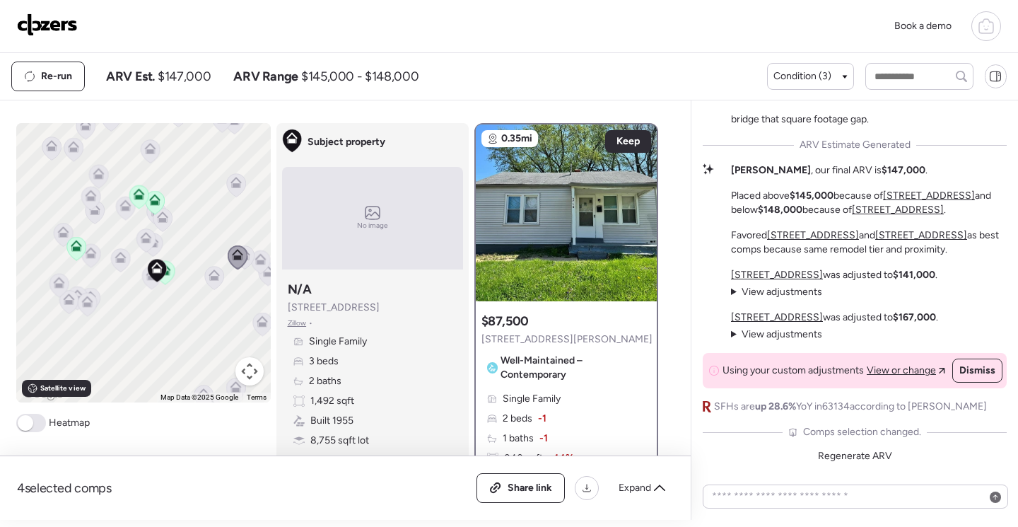
click at [242, 261] on icon at bounding box center [244, 256] width 19 height 23
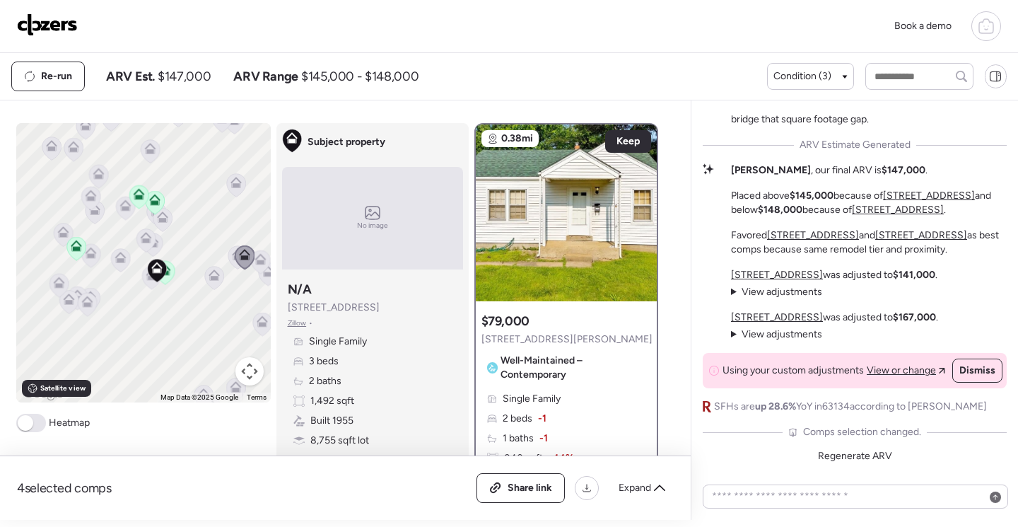
click at [255, 263] on icon at bounding box center [259, 261] width 9 height 4
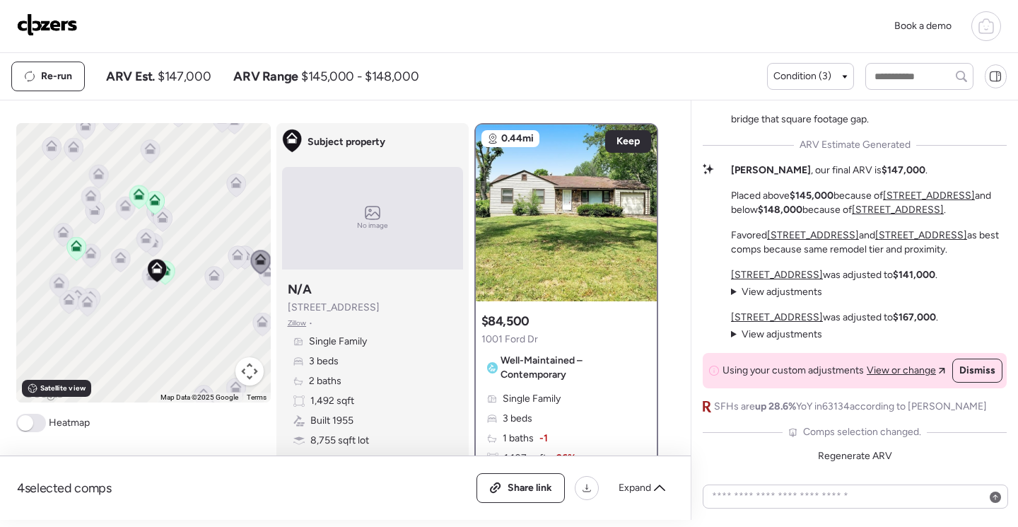
click at [257, 320] on icon at bounding box center [262, 318] width 11 height 6
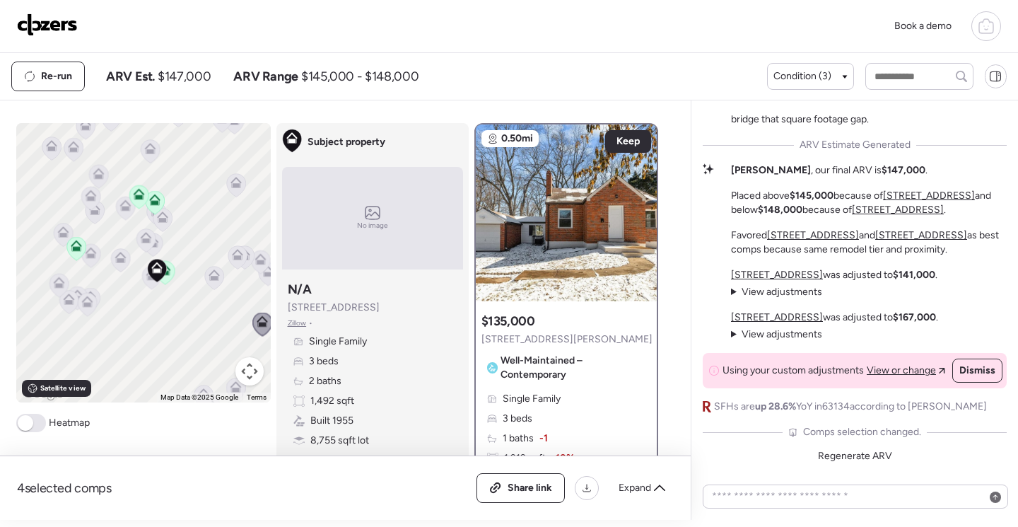
click at [88, 302] on icon at bounding box center [87, 304] width 19 height 23
click at [81, 307] on icon at bounding box center [86, 300] width 11 height 11
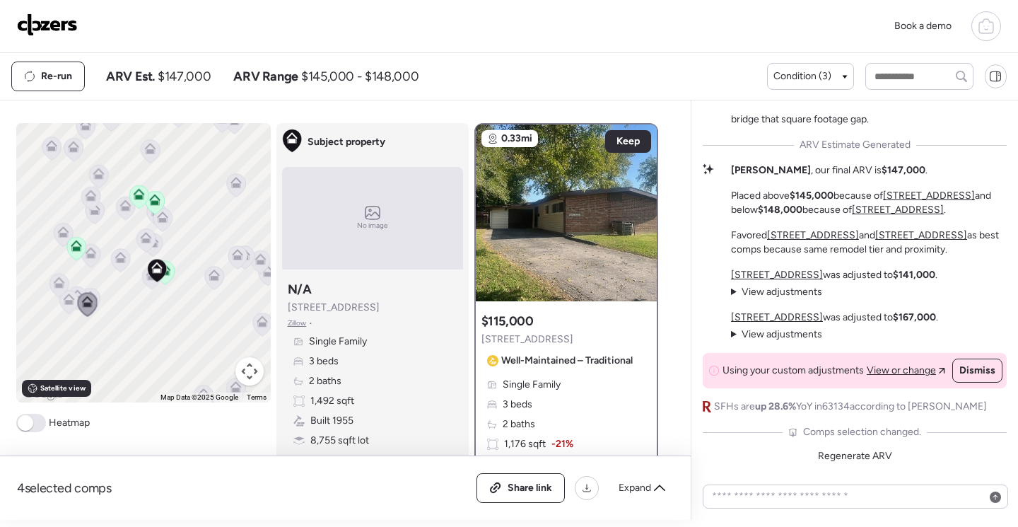
click at [64, 302] on icon at bounding box center [68, 302] width 9 height 4
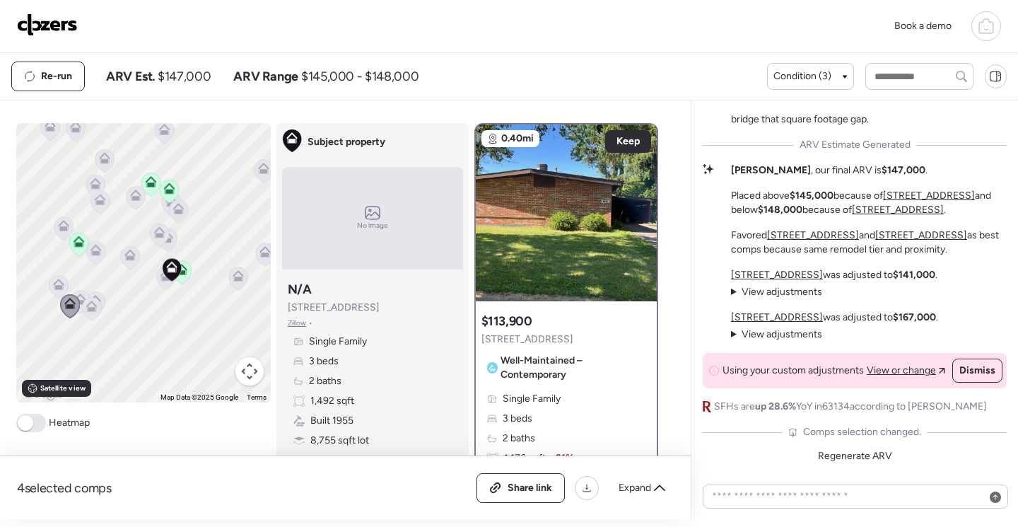
click at [53, 283] on icon at bounding box center [58, 284] width 11 height 11
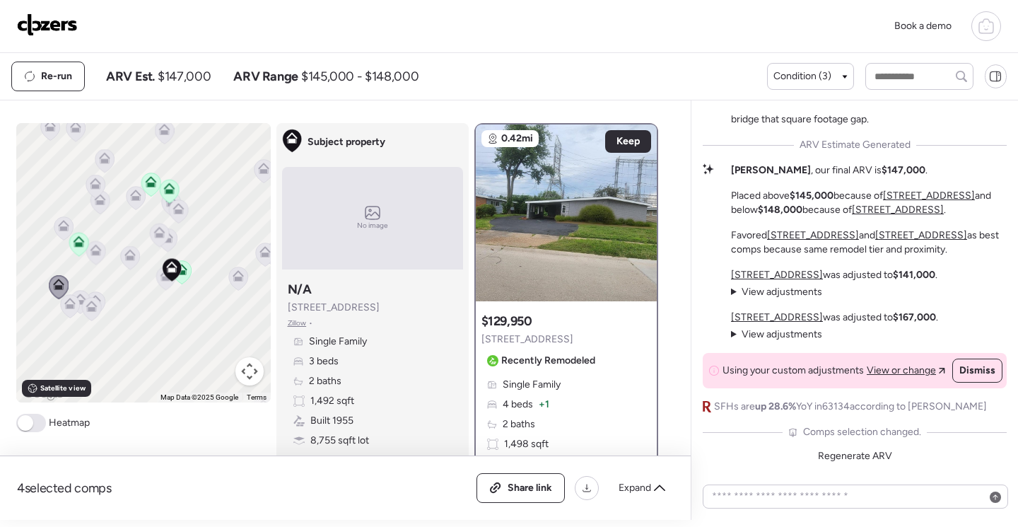
click at [74, 292] on icon at bounding box center [80, 301] width 19 height 23
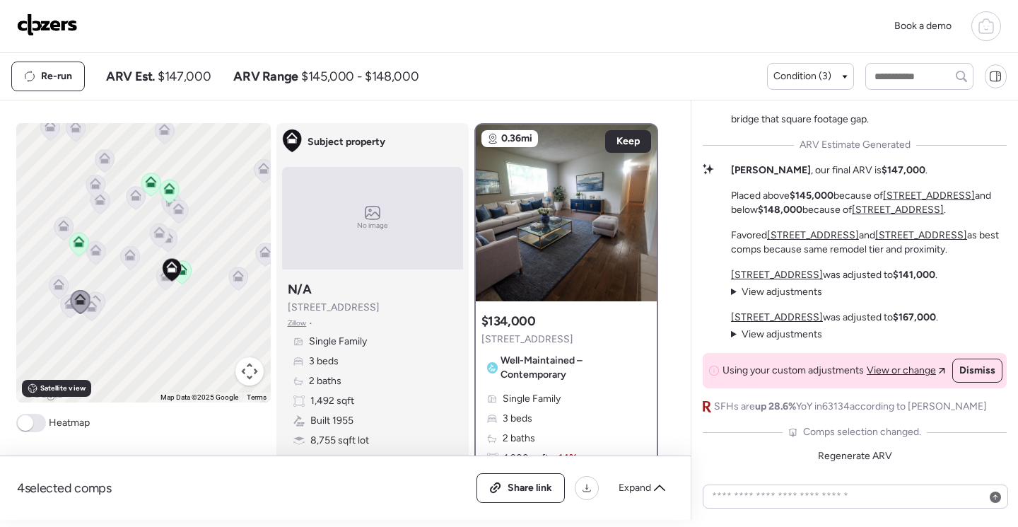
click at [95, 298] on icon at bounding box center [95, 302] width 19 height 23
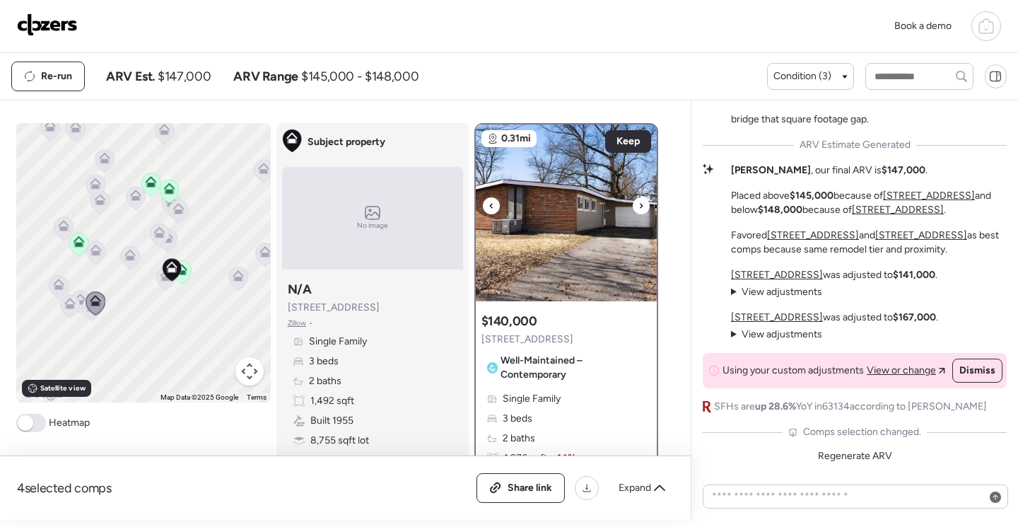
click at [638, 203] on icon at bounding box center [641, 205] width 6 height 17
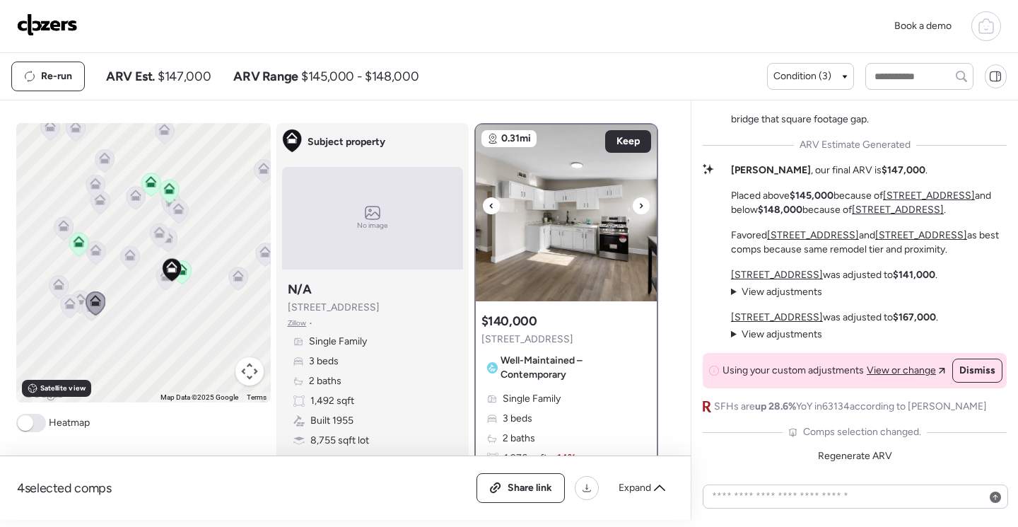
click at [573, 253] on img at bounding box center [566, 212] width 181 height 177
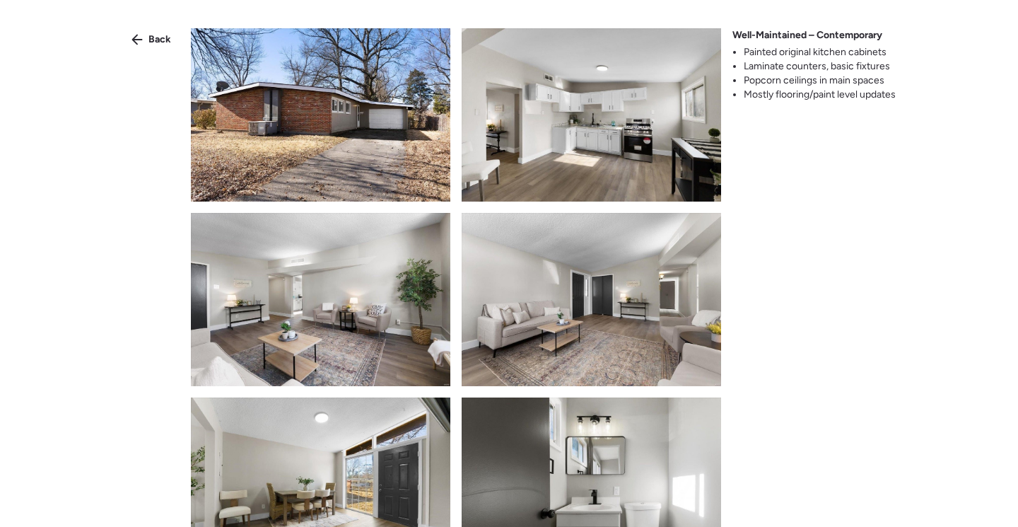
click at [380, 160] on img at bounding box center [320, 114] width 259 height 173
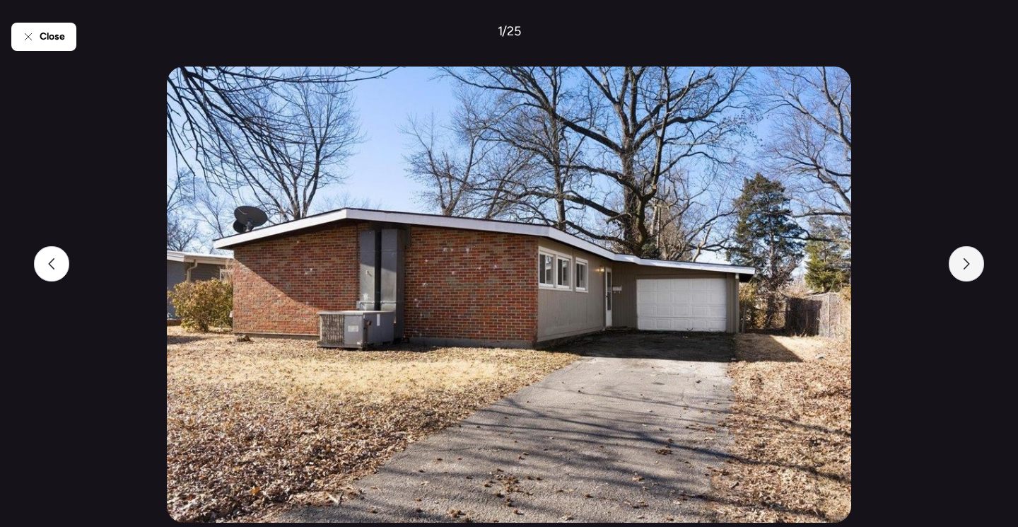
click at [975, 252] on div at bounding box center [966, 263] width 35 height 35
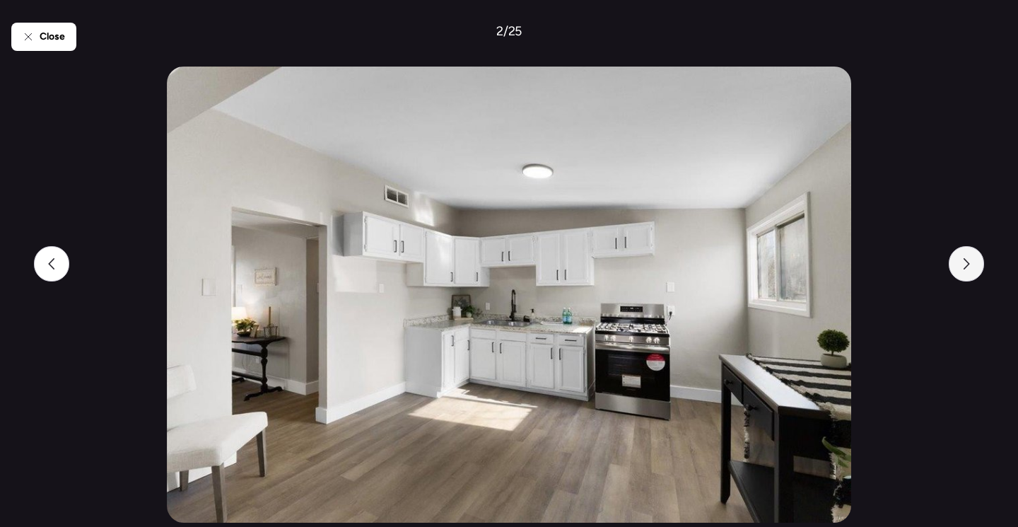
click at [975, 252] on div at bounding box center [966, 263] width 35 height 35
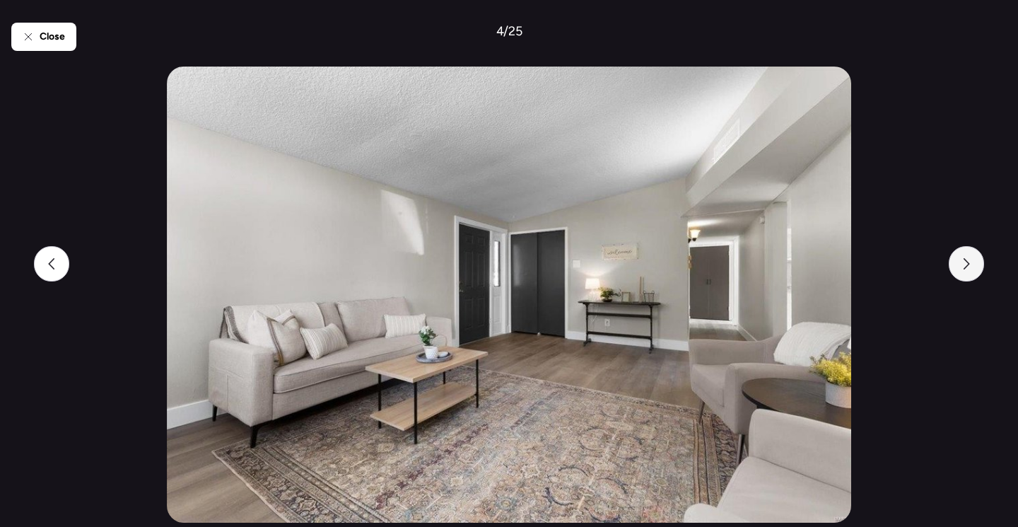
click at [975, 252] on div at bounding box center [966, 263] width 35 height 35
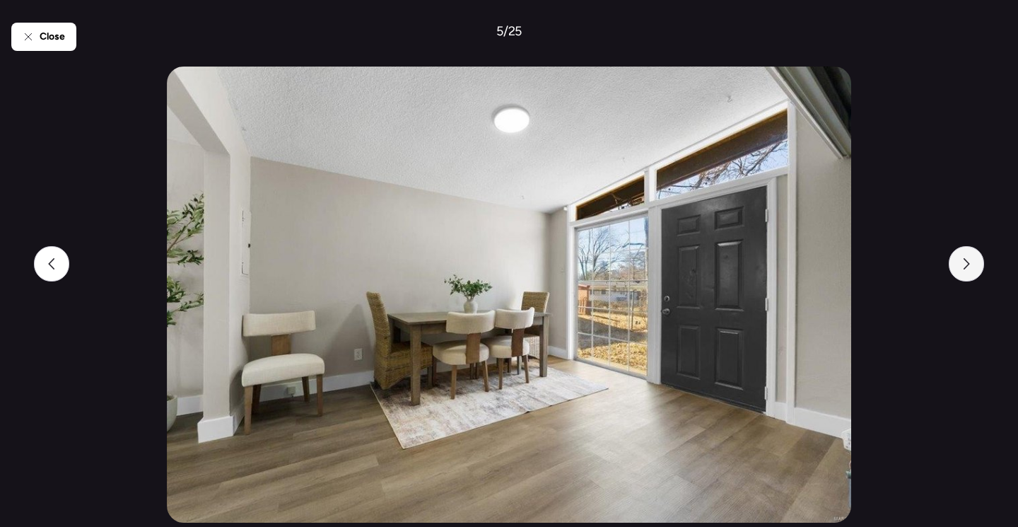
click at [975, 252] on div at bounding box center [966, 263] width 35 height 35
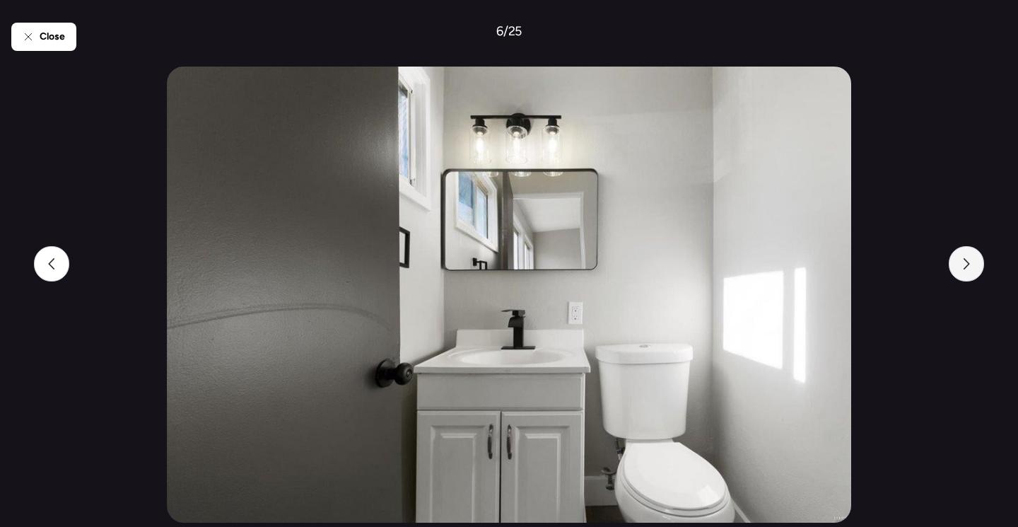
click at [975, 252] on div at bounding box center [966, 263] width 35 height 35
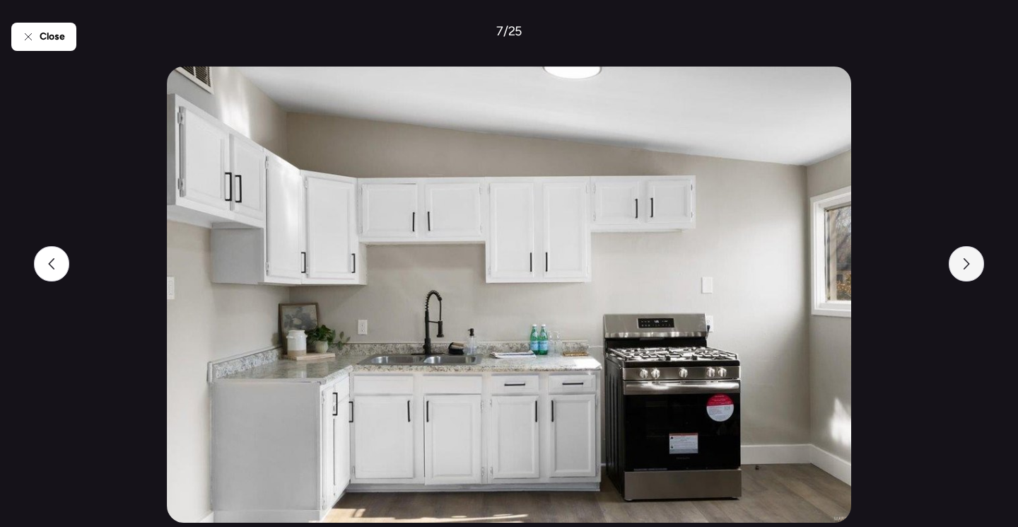
click at [975, 252] on div at bounding box center [966, 263] width 35 height 35
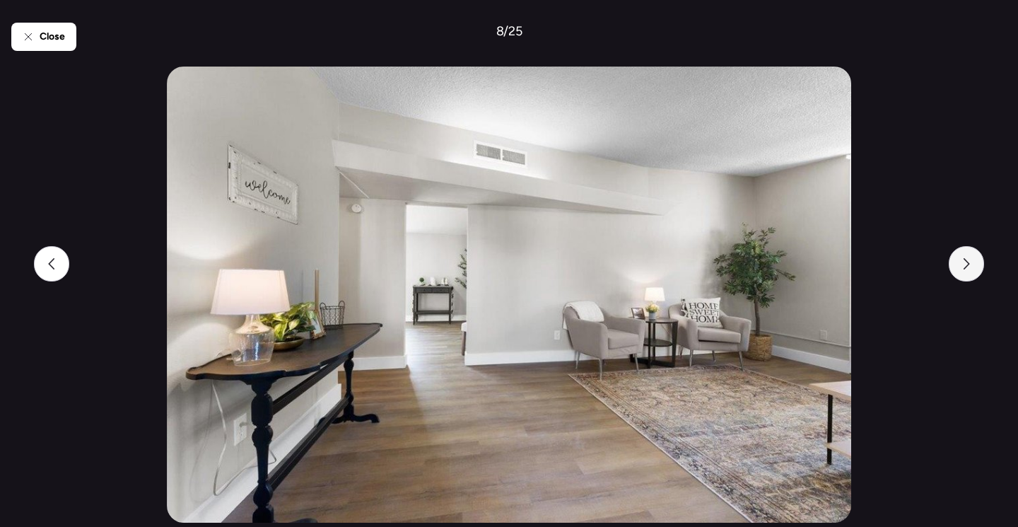
click at [975, 252] on div at bounding box center [966, 263] width 35 height 35
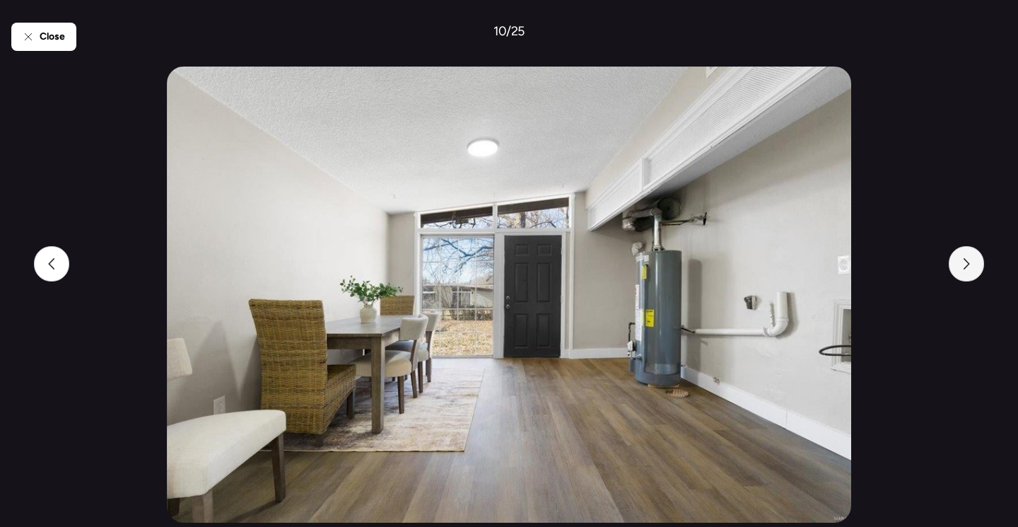
click at [975, 252] on div at bounding box center [966, 263] width 35 height 35
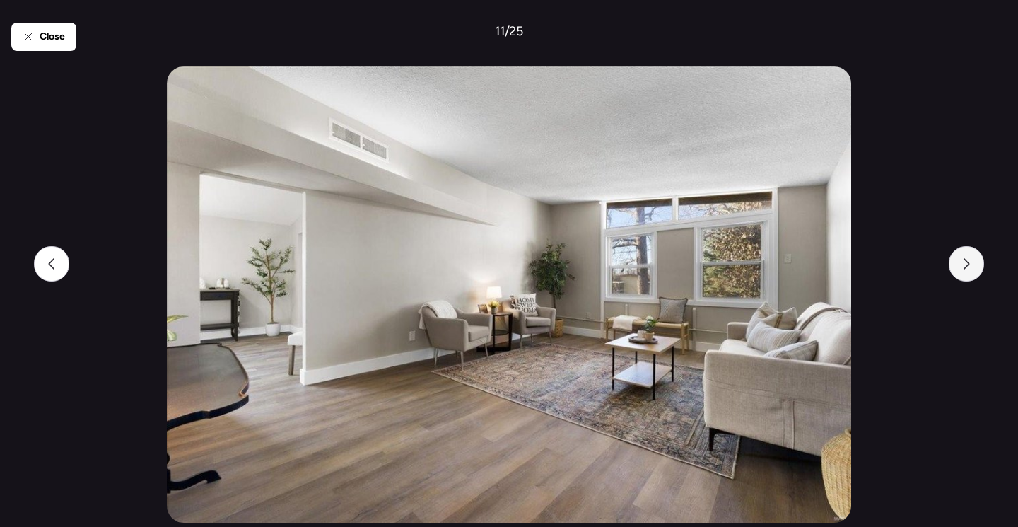
click at [975, 252] on div at bounding box center [966, 263] width 35 height 35
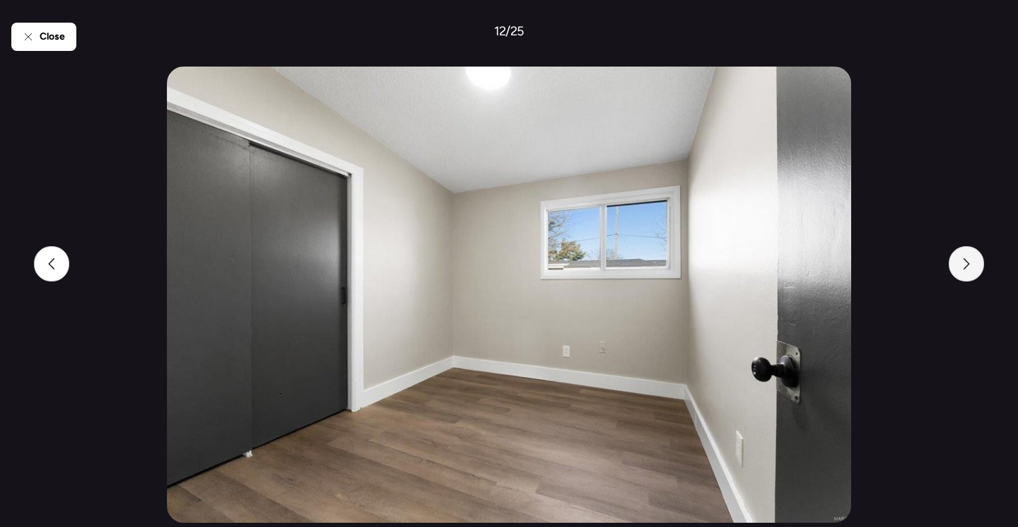
click at [975, 252] on div at bounding box center [966, 263] width 35 height 35
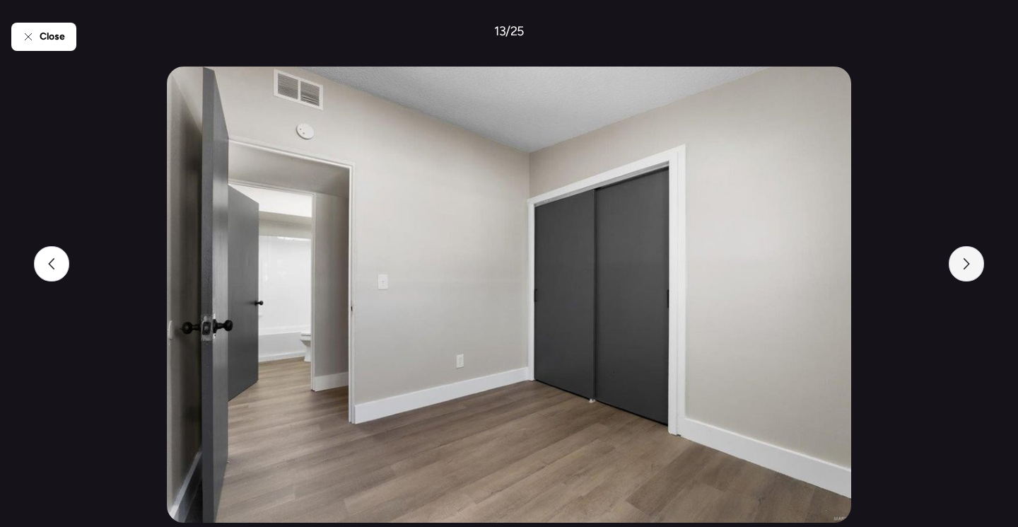
click at [975, 252] on div at bounding box center [966, 263] width 35 height 35
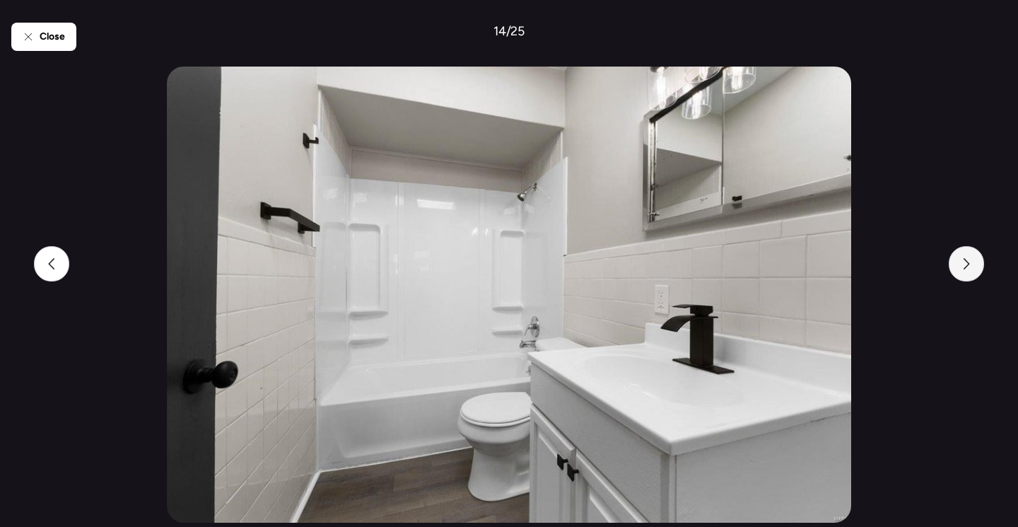
click at [975, 252] on div at bounding box center [966, 263] width 35 height 35
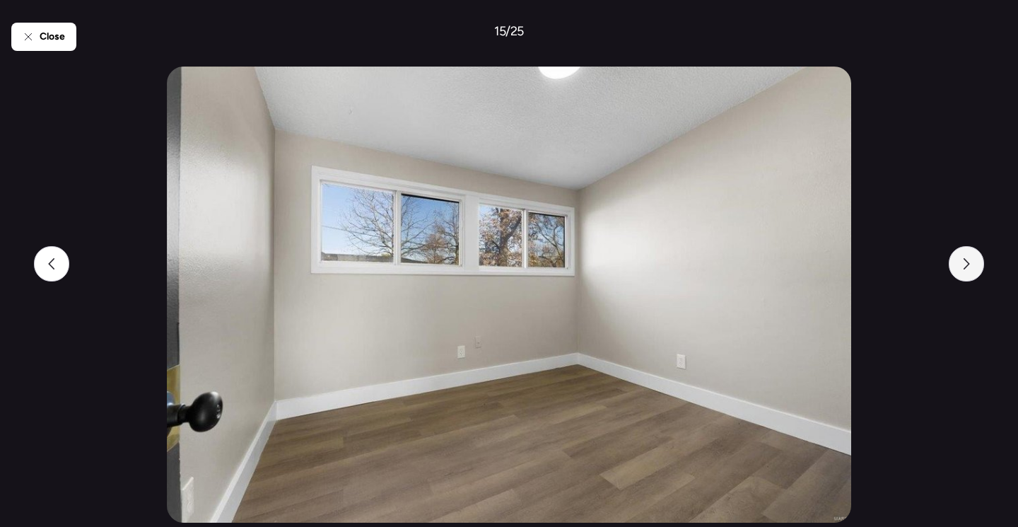
click at [975, 252] on div at bounding box center [966, 263] width 35 height 35
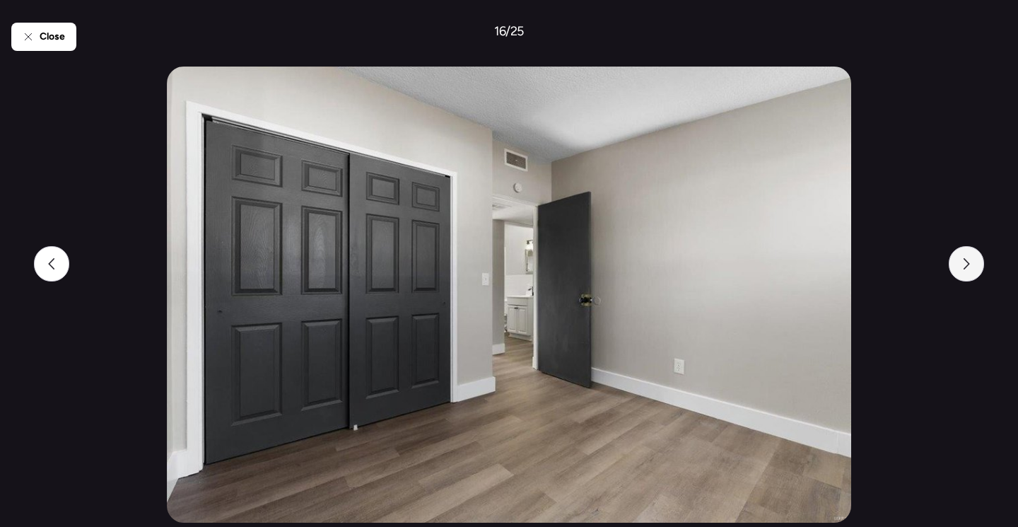
click at [975, 252] on div at bounding box center [966, 263] width 35 height 35
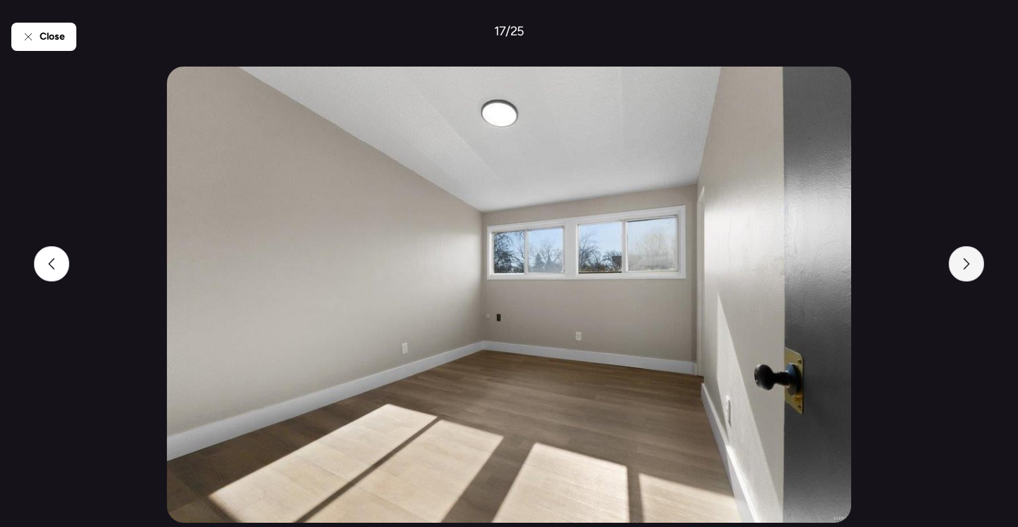
click at [975, 252] on div at bounding box center [966, 263] width 35 height 35
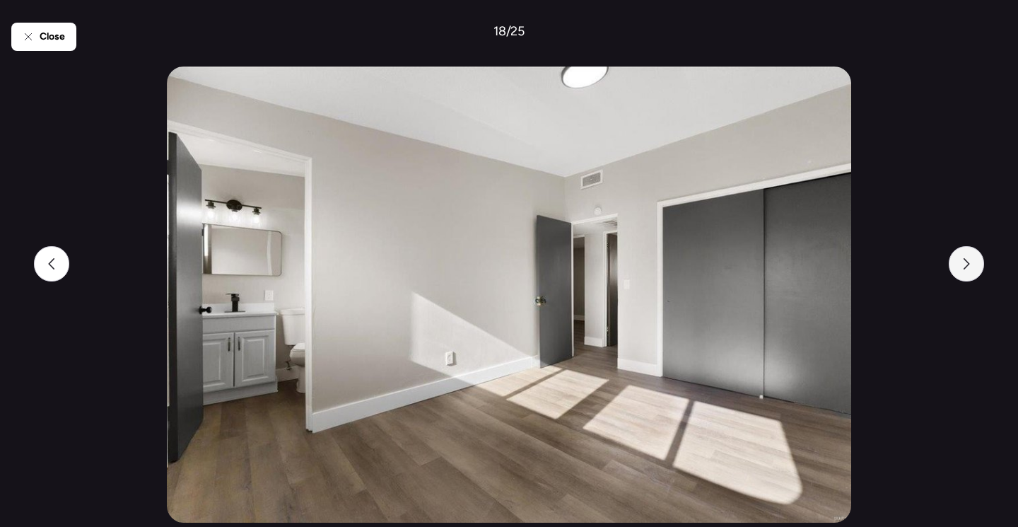
click at [975, 252] on div at bounding box center [966, 263] width 35 height 35
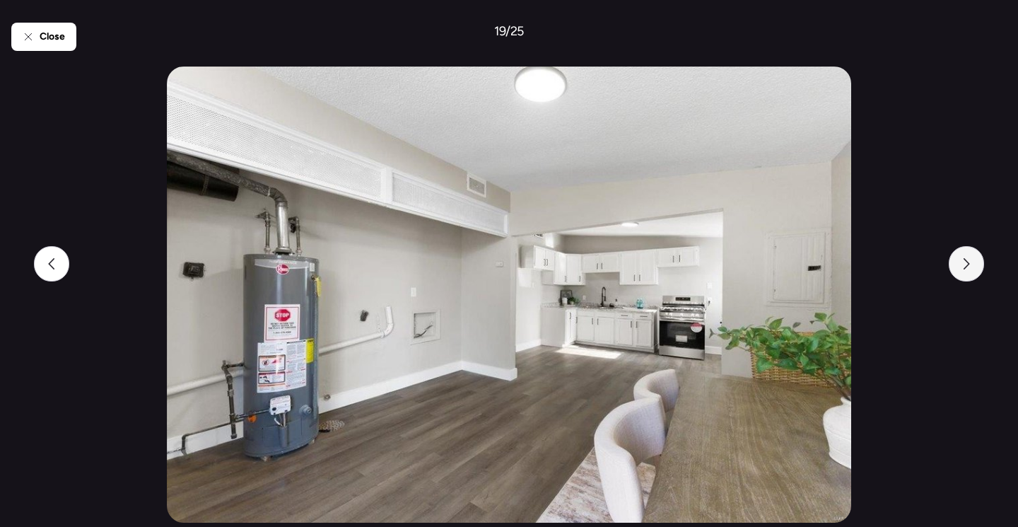
click at [975, 252] on div at bounding box center [966, 263] width 35 height 35
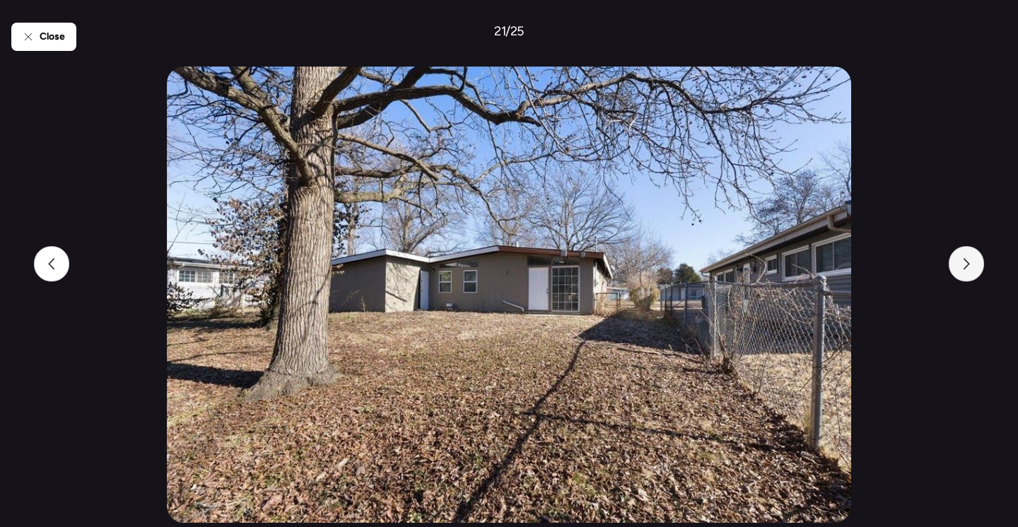
click at [975, 252] on div at bounding box center [966, 263] width 35 height 35
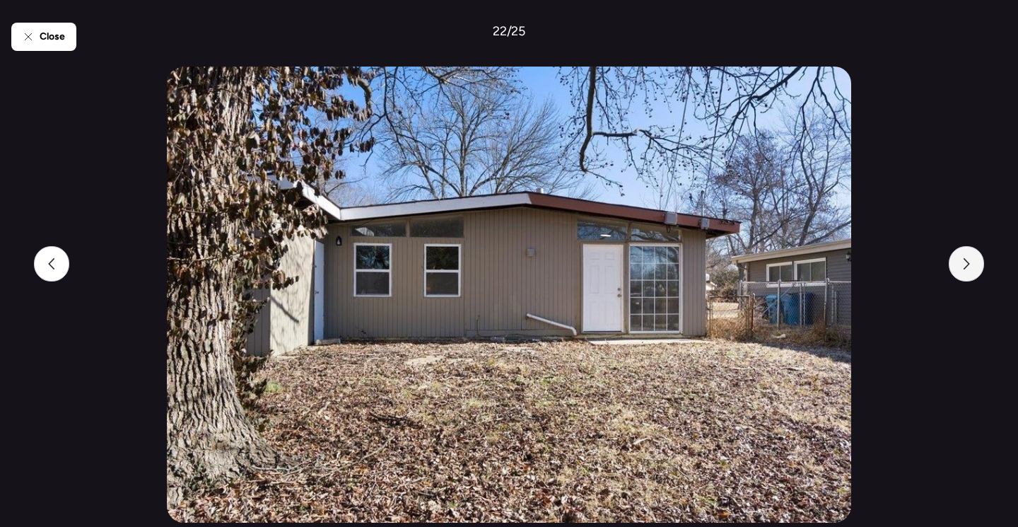
click at [975, 252] on div at bounding box center [966, 263] width 35 height 35
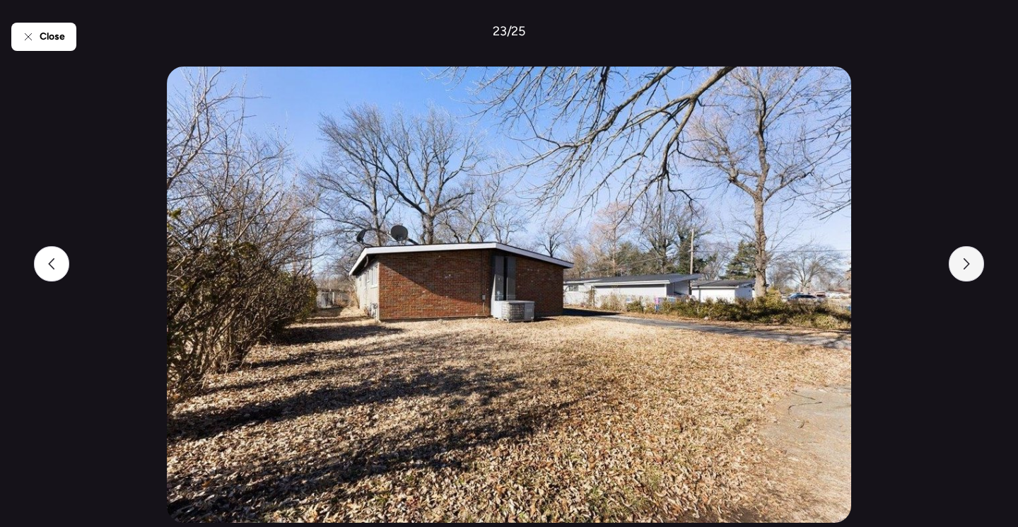
click at [975, 252] on div at bounding box center [966, 263] width 35 height 35
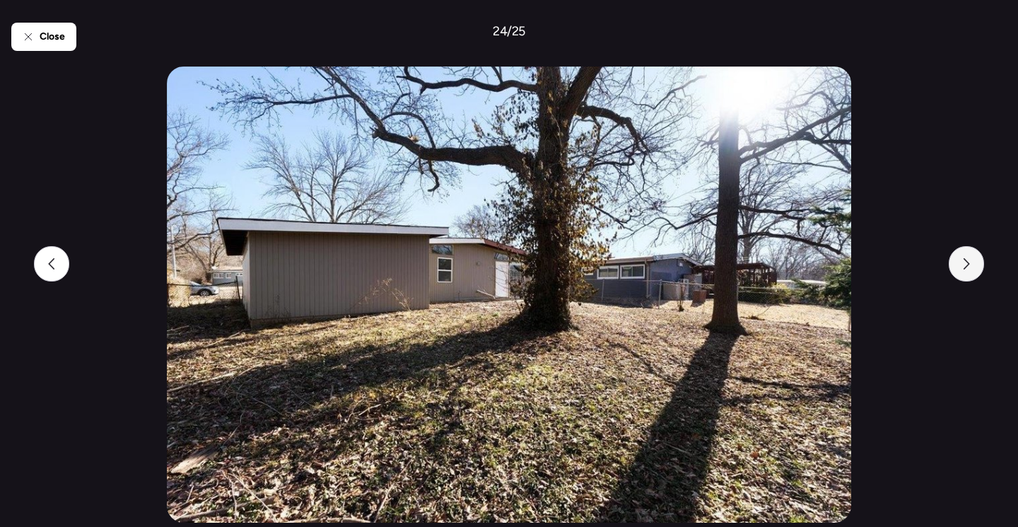
click at [975, 252] on div at bounding box center [966, 263] width 35 height 35
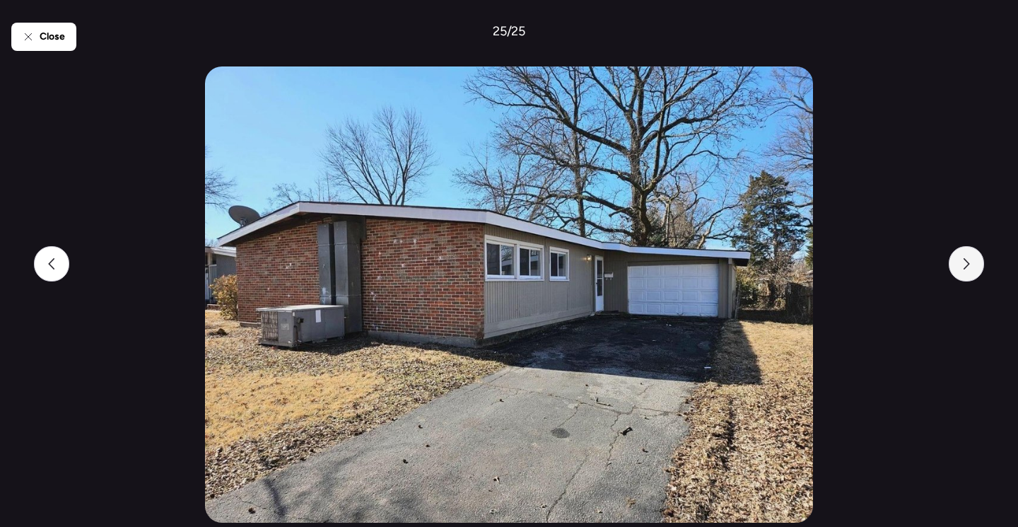
click at [975, 252] on div at bounding box center [966, 263] width 35 height 35
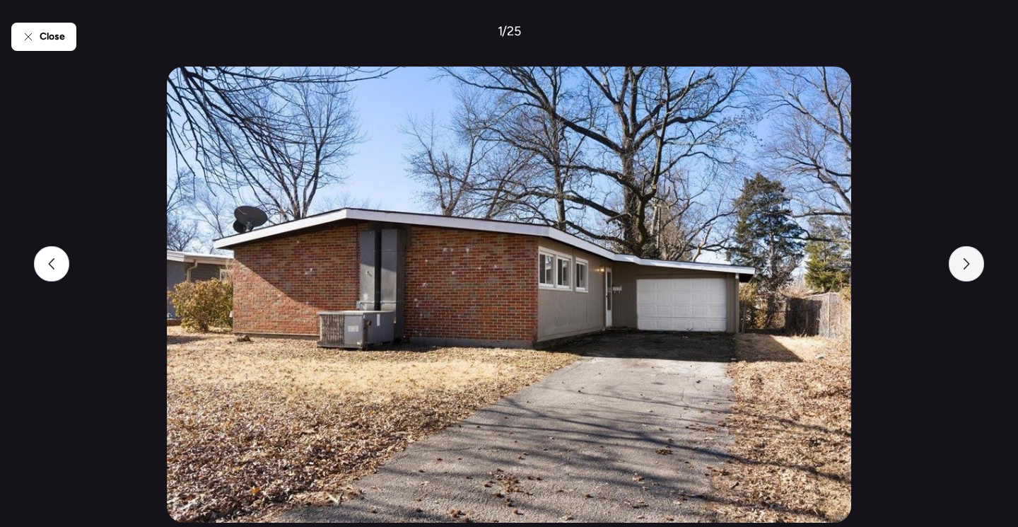
click at [975, 252] on div at bounding box center [966, 263] width 35 height 35
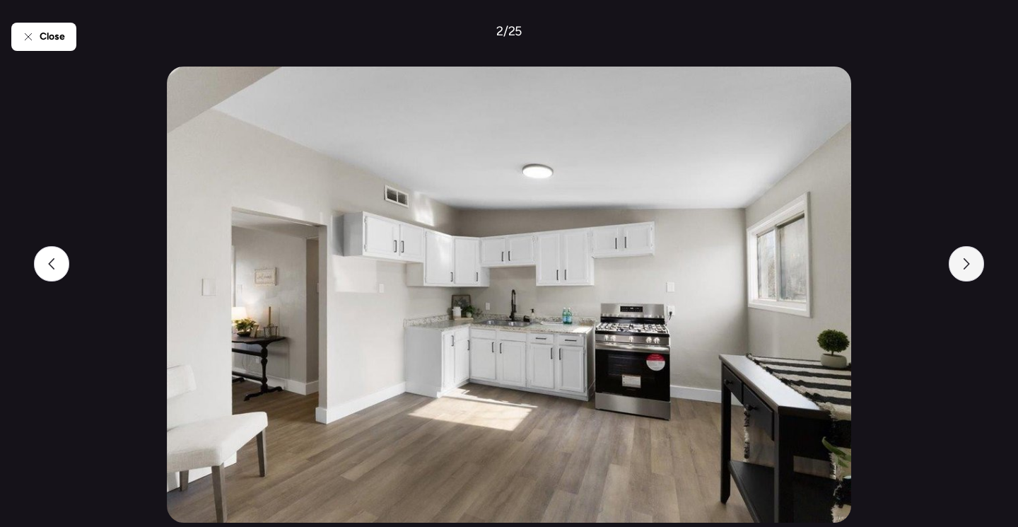
click at [975, 252] on div at bounding box center [966, 263] width 35 height 35
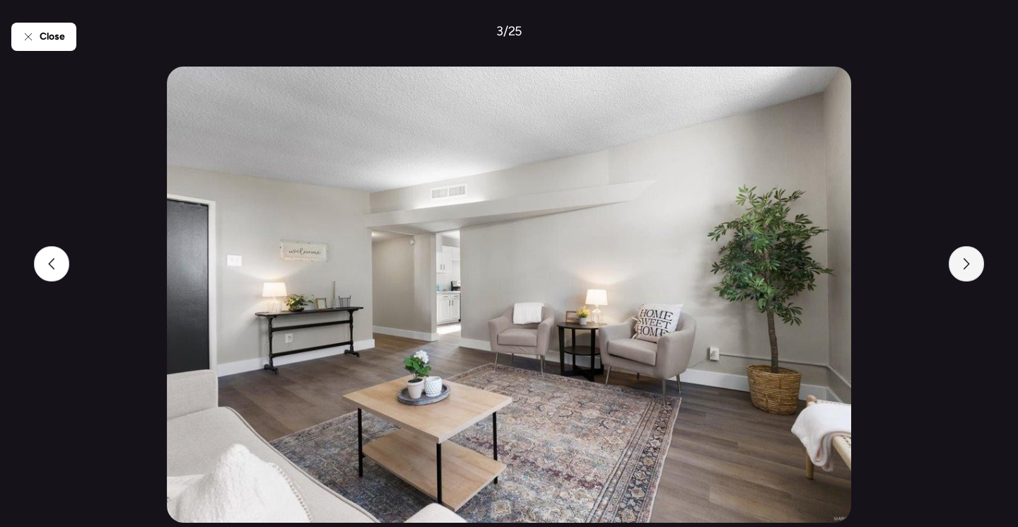
click at [975, 252] on div at bounding box center [966, 263] width 35 height 35
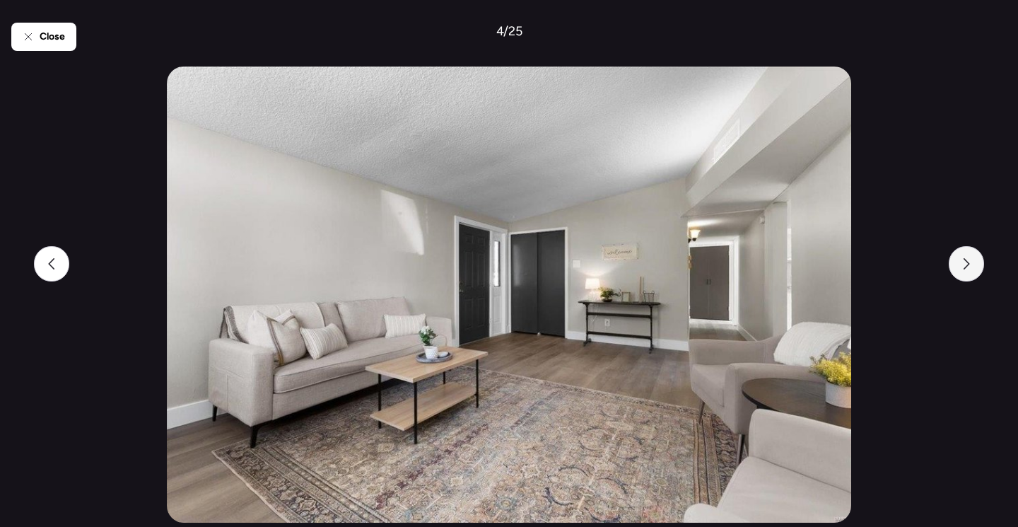
click at [975, 252] on div at bounding box center [966, 263] width 35 height 35
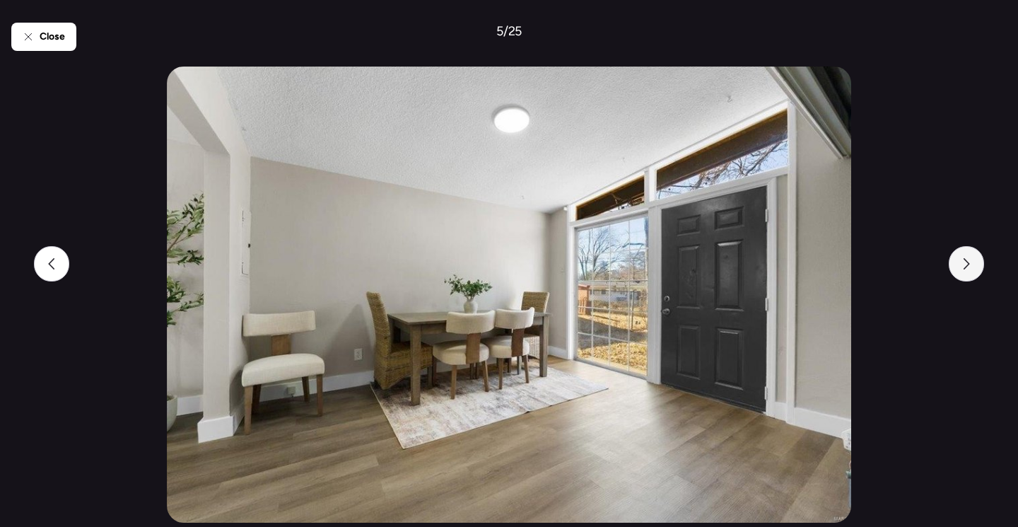
click at [975, 252] on div at bounding box center [966, 263] width 35 height 35
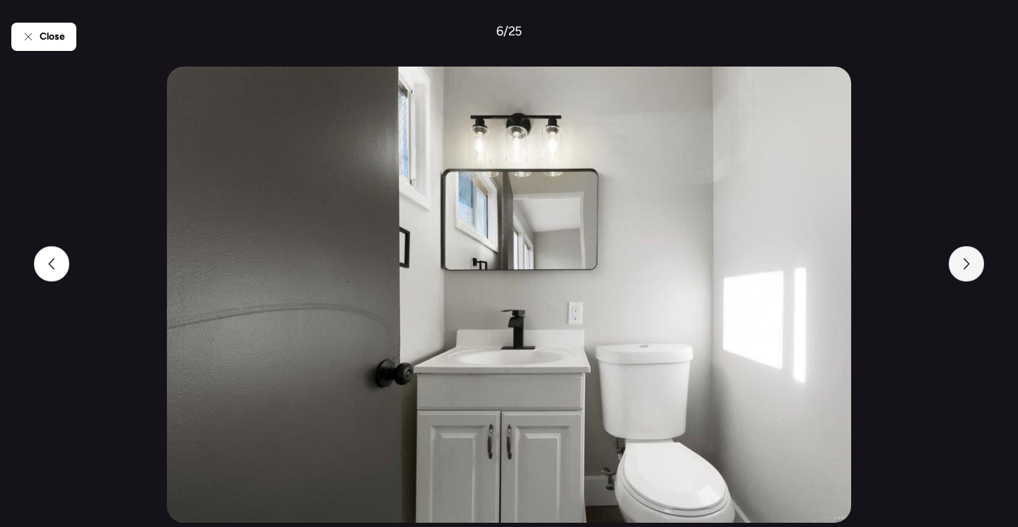
click at [975, 252] on div at bounding box center [966, 263] width 35 height 35
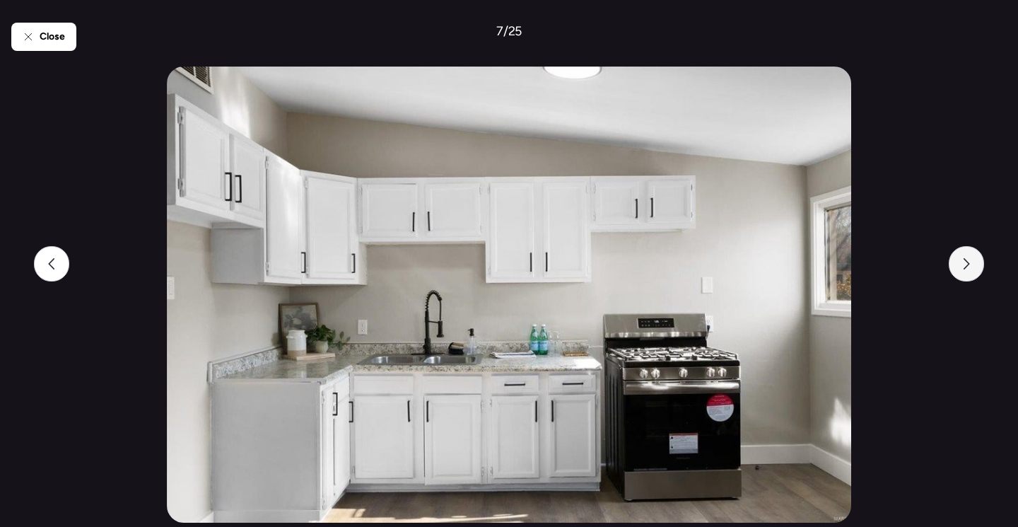
click at [975, 252] on div at bounding box center [966, 263] width 35 height 35
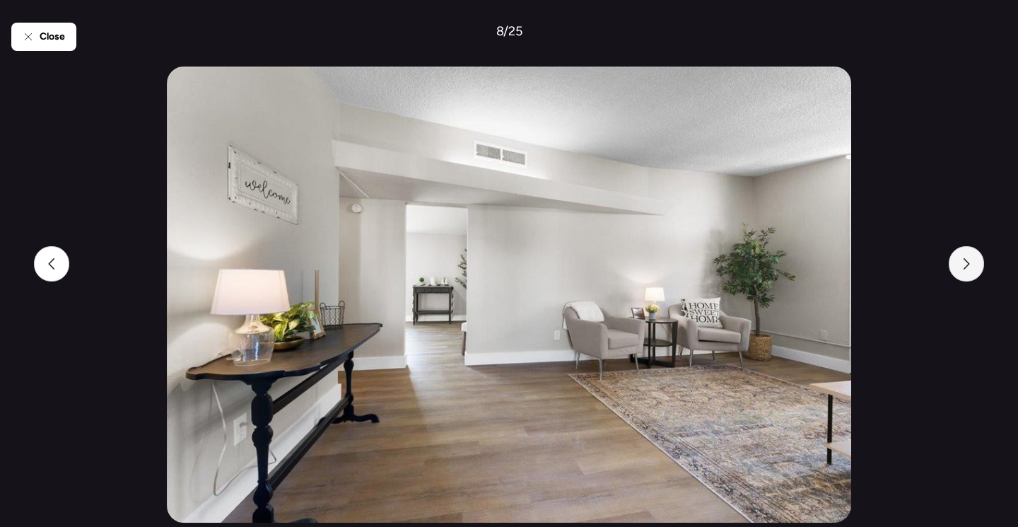
click at [975, 252] on div at bounding box center [966, 263] width 35 height 35
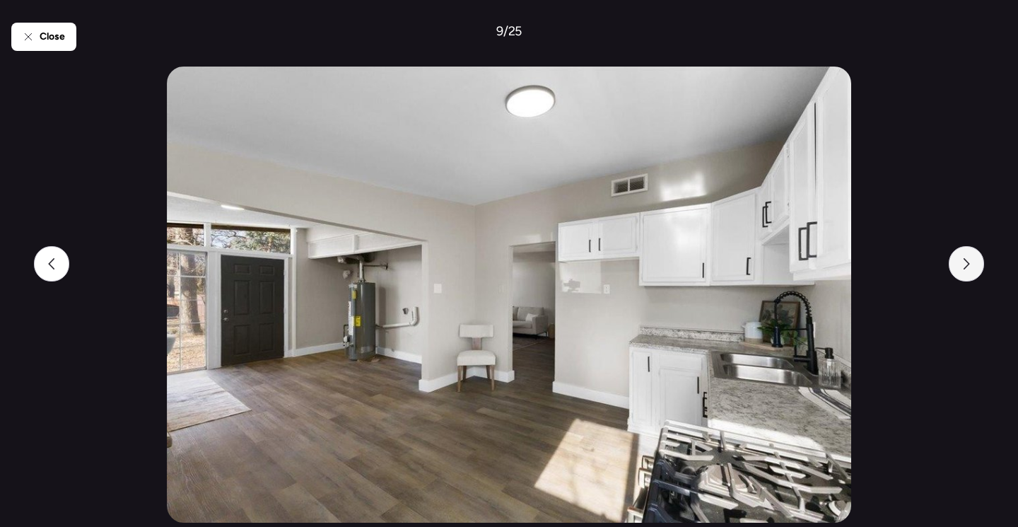
click at [975, 252] on div at bounding box center [966, 263] width 35 height 35
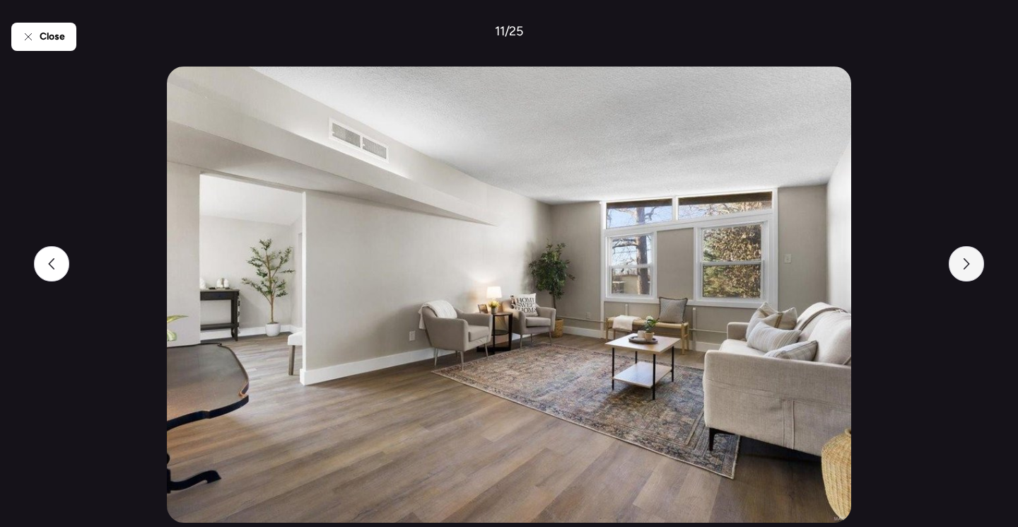
click at [975, 252] on div at bounding box center [966, 263] width 35 height 35
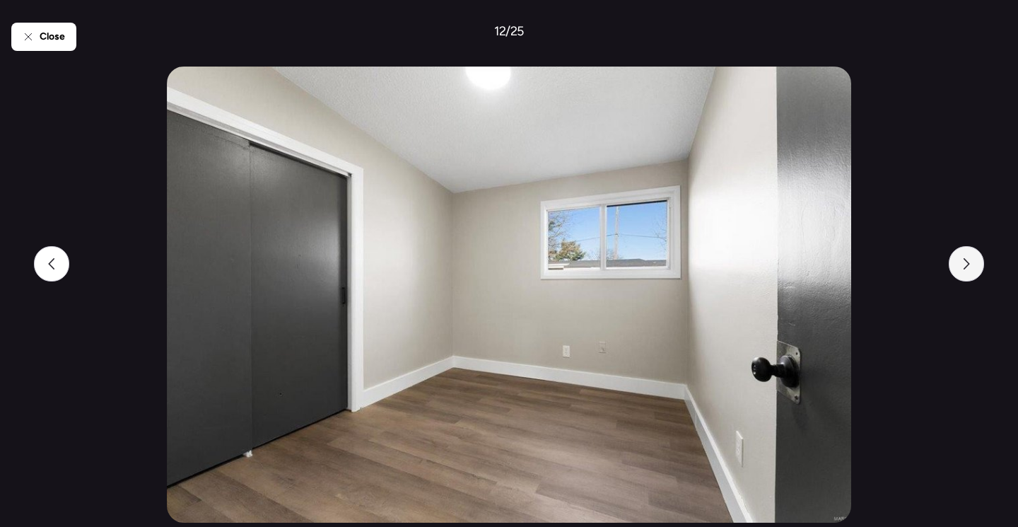
click at [975, 252] on div at bounding box center [966, 263] width 35 height 35
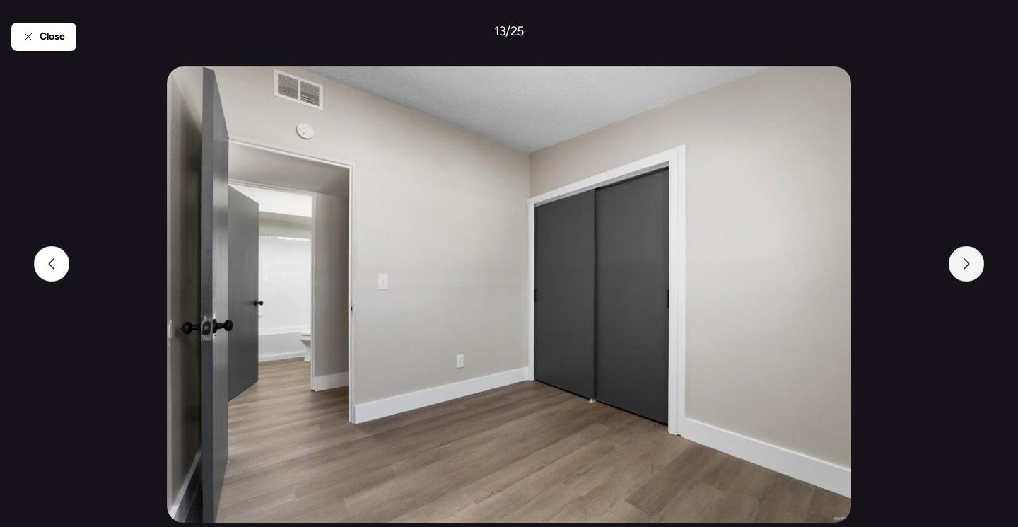
click at [975, 252] on div at bounding box center [966, 263] width 35 height 35
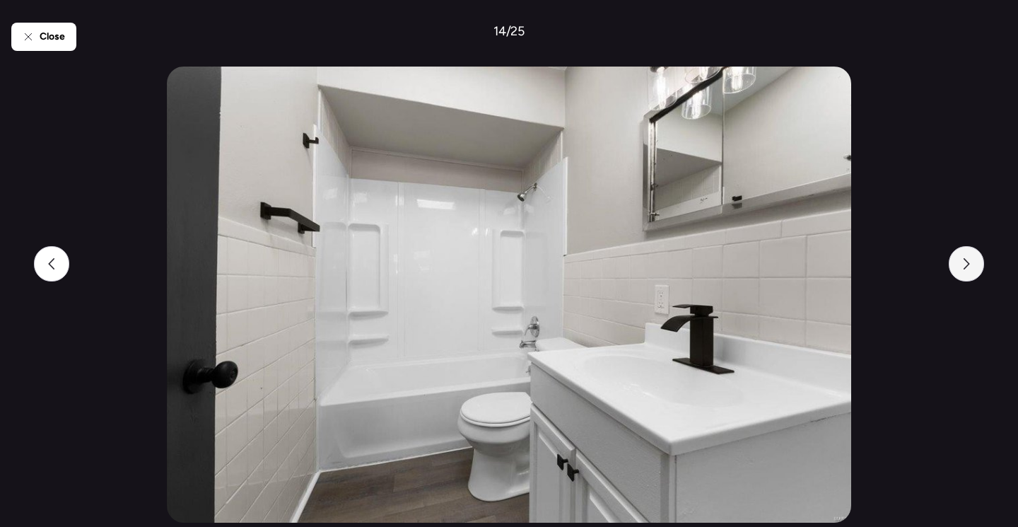
click at [975, 252] on div at bounding box center [966, 263] width 35 height 35
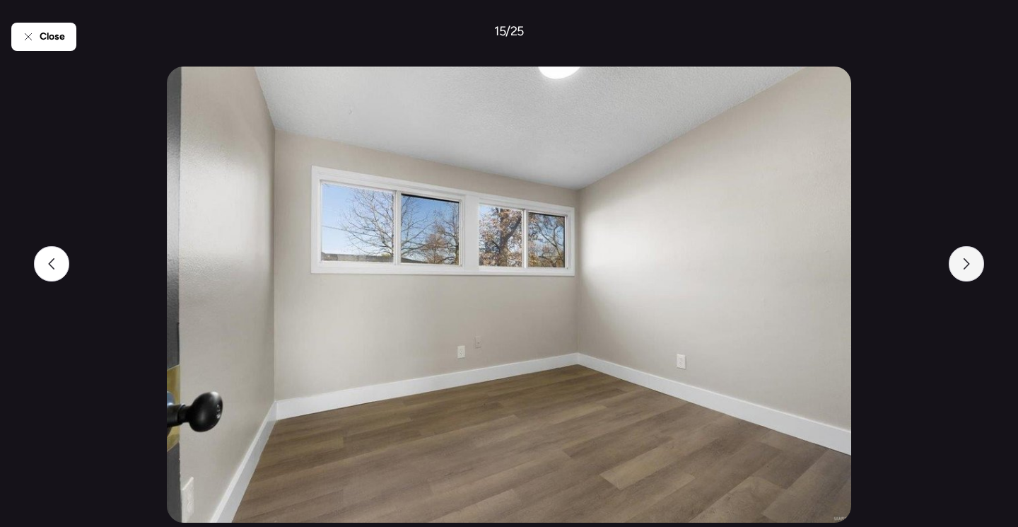
click at [975, 252] on div at bounding box center [966, 263] width 35 height 35
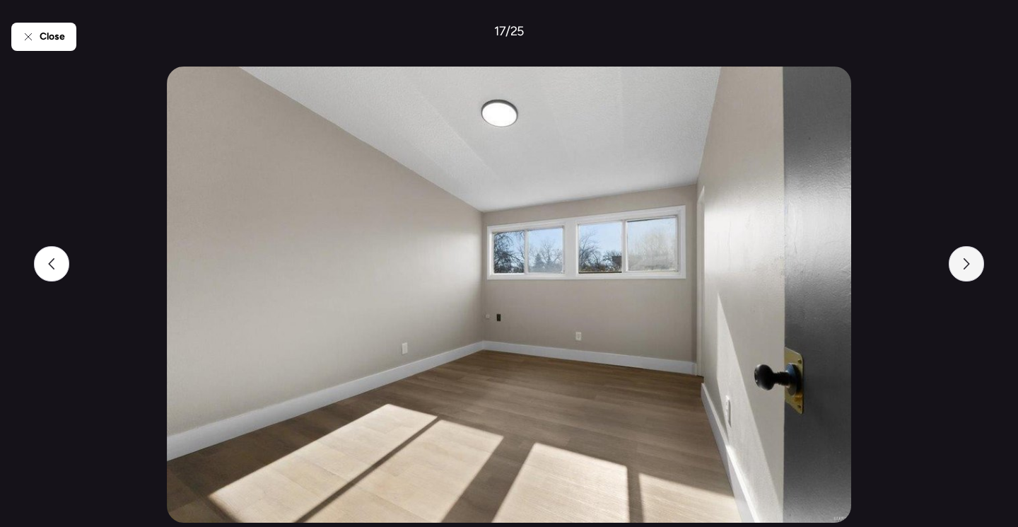
click at [975, 252] on div at bounding box center [966, 263] width 35 height 35
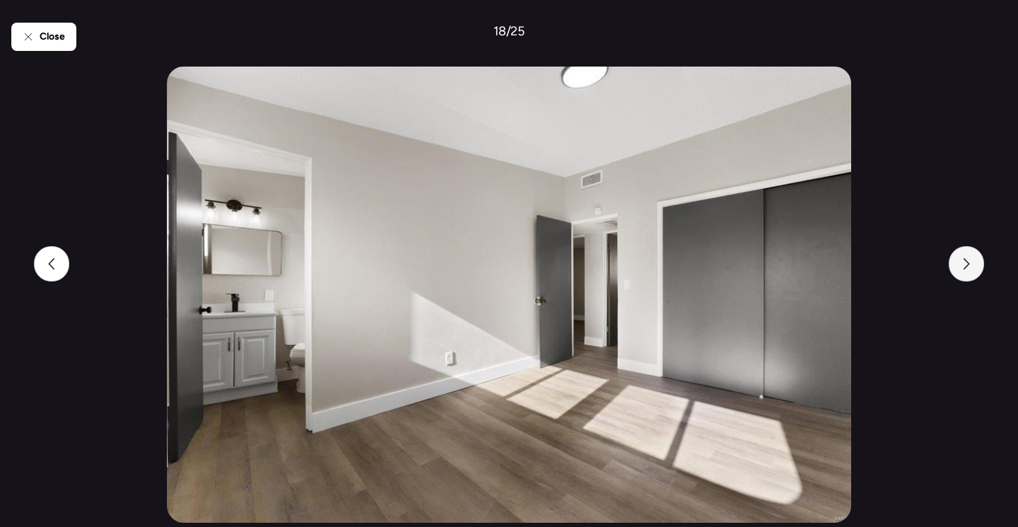
click at [975, 252] on div at bounding box center [966, 263] width 35 height 35
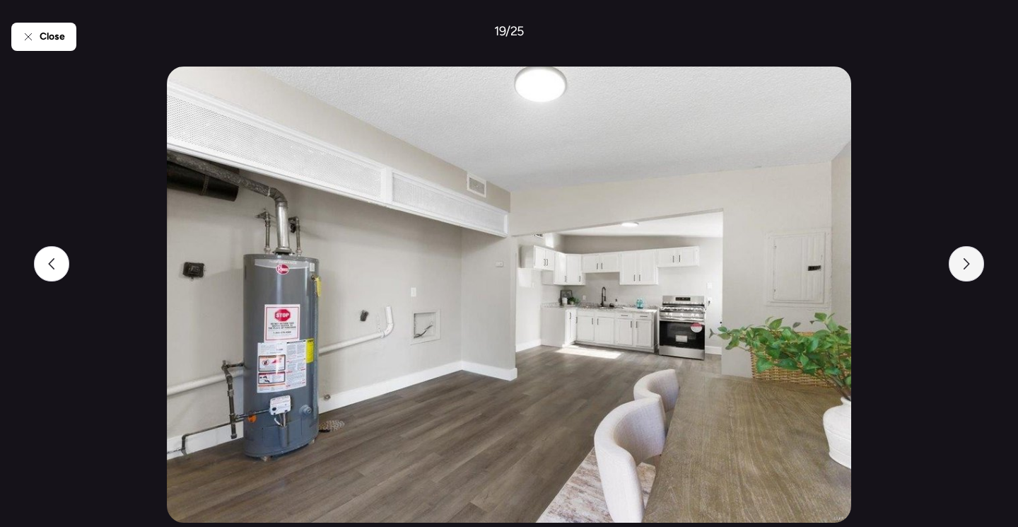
click at [975, 252] on div at bounding box center [966, 263] width 35 height 35
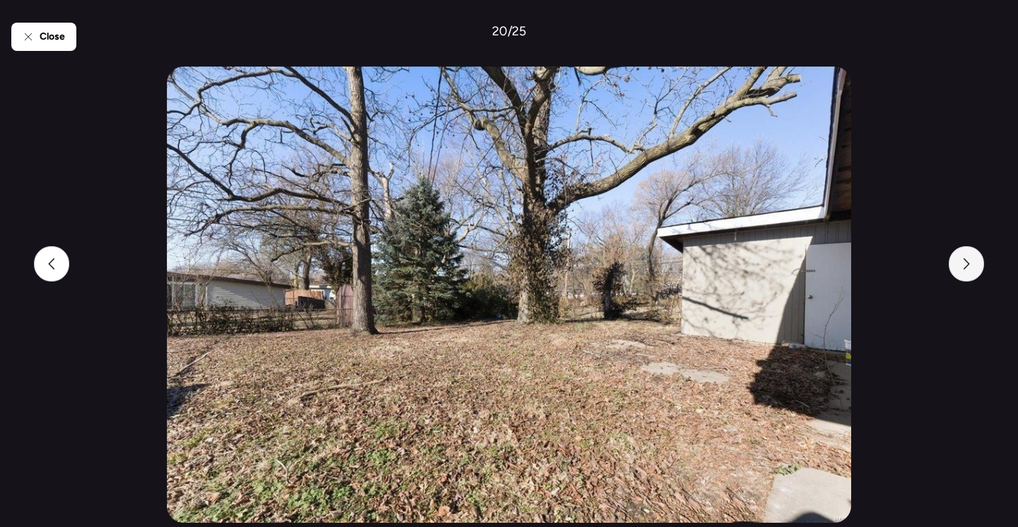
click at [975, 252] on div at bounding box center [966, 263] width 35 height 35
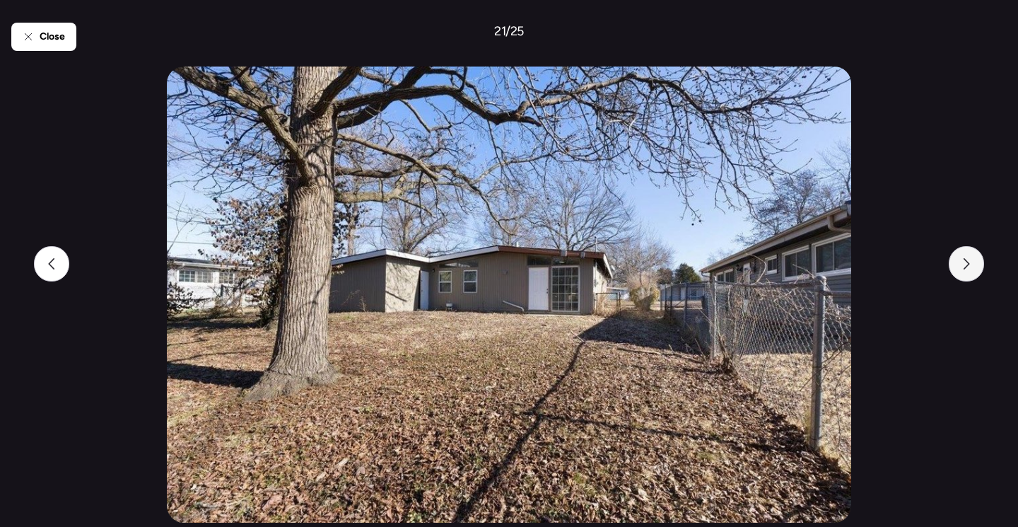
click at [975, 252] on div at bounding box center [966, 263] width 35 height 35
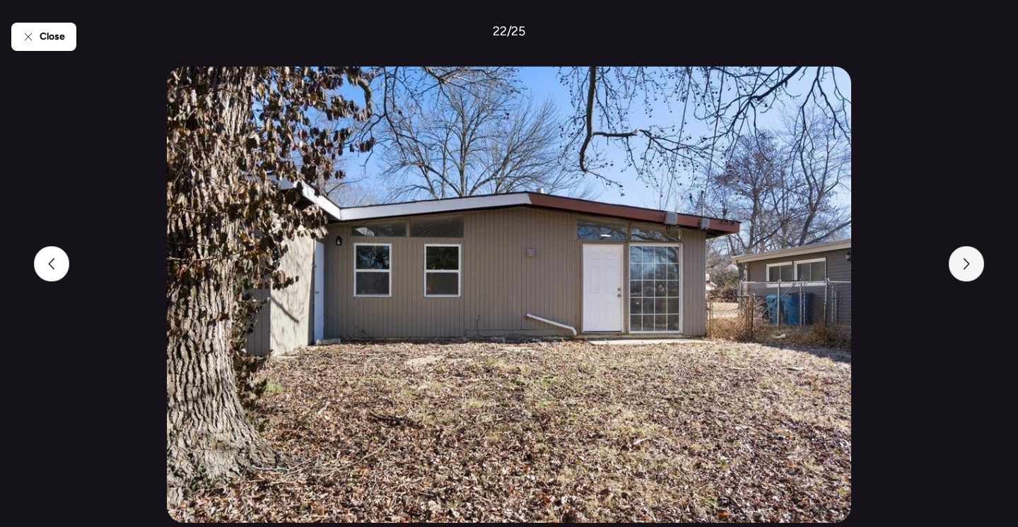
click at [975, 252] on div at bounding box center [966, 263] width 35 height 35
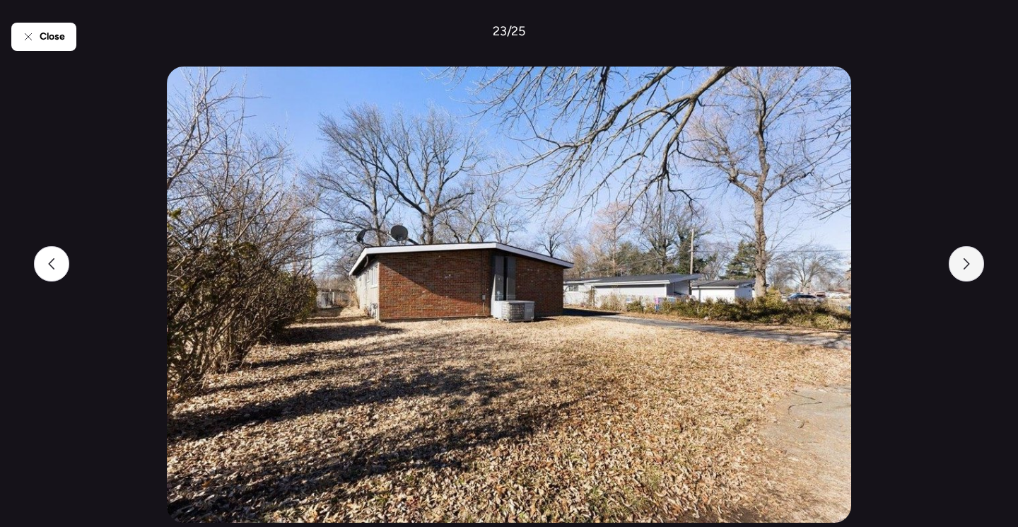
click at [975, 252] on div at bounding box center [966, 263] width 35 height 35
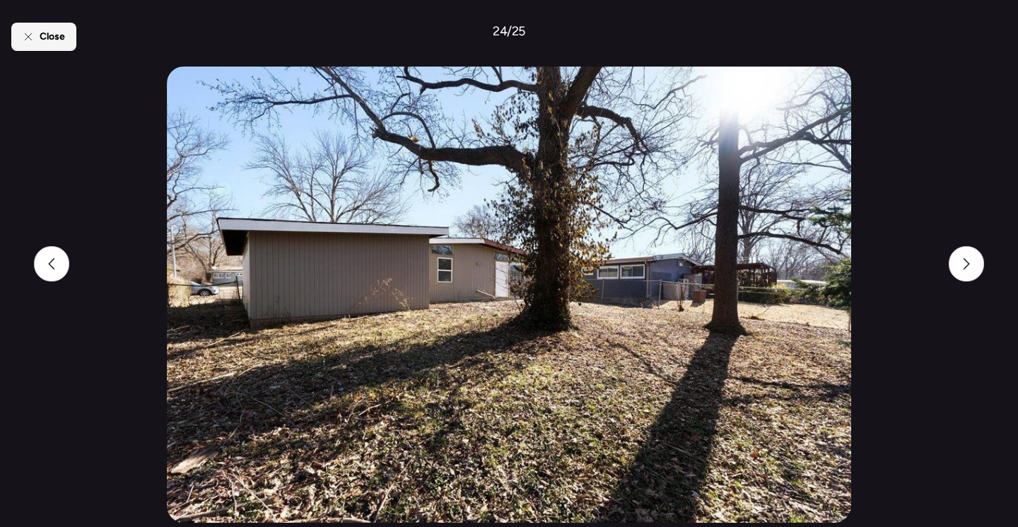
click at [37, 45] on div "Close" at bounding box center [43, 37] width 65 height 28
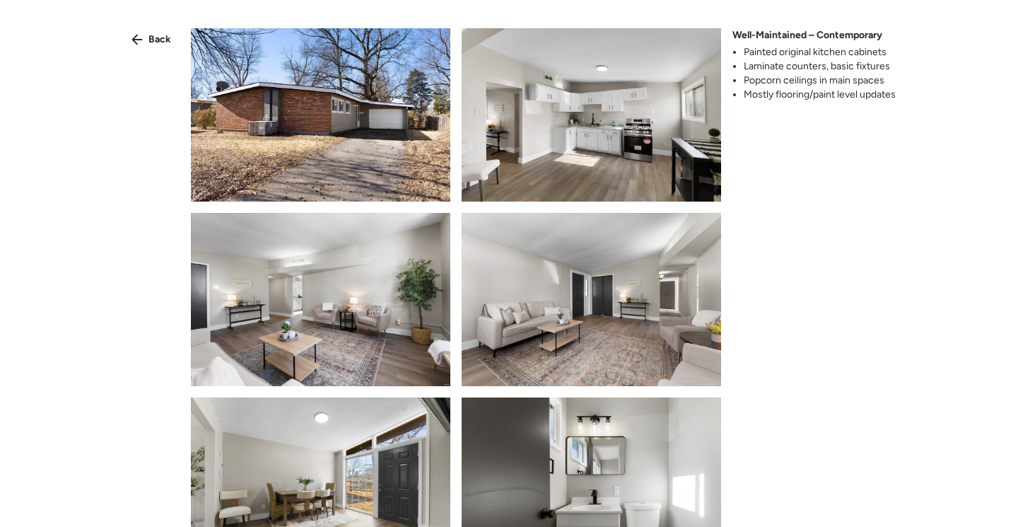
click at [165, 42] on span "Back" at bounding box center [159, 40] width 23 height 14
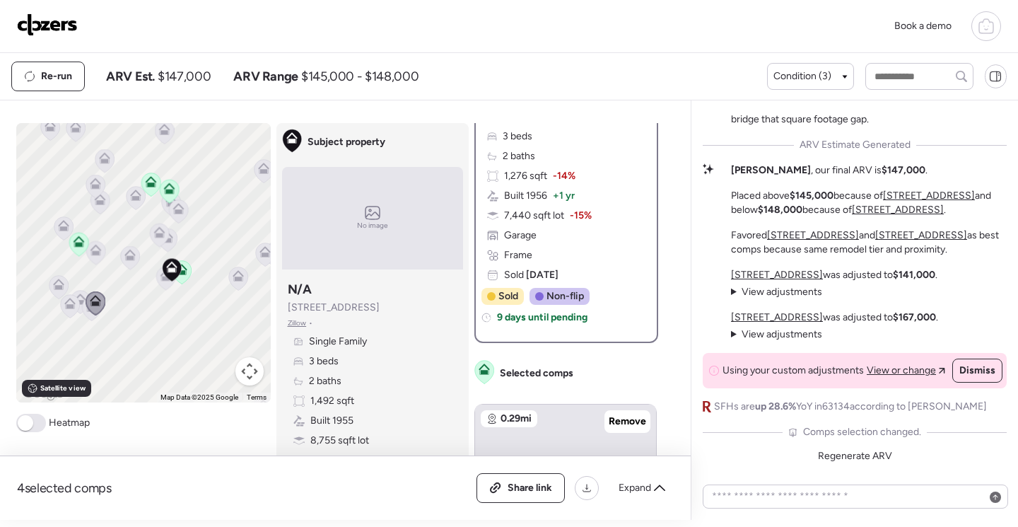
scroll to position [212, 0]
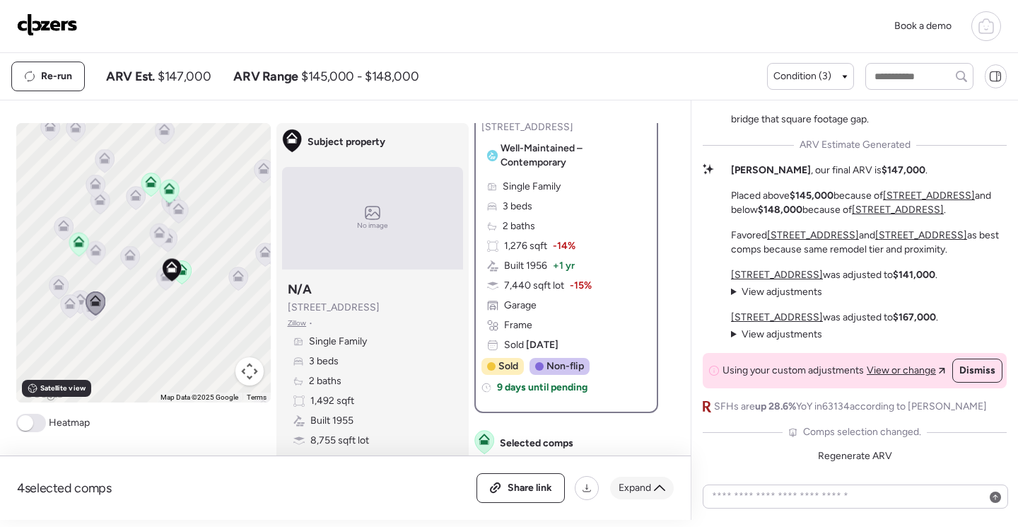
click at [660, 488] on icon at bounding box center [659, 487] width 11 height 11
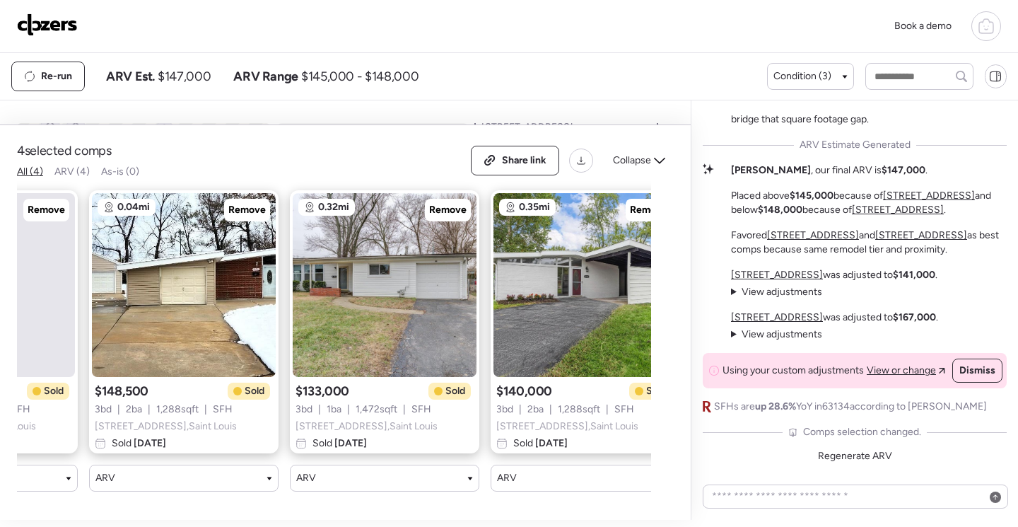
scroll to position [0, 180]
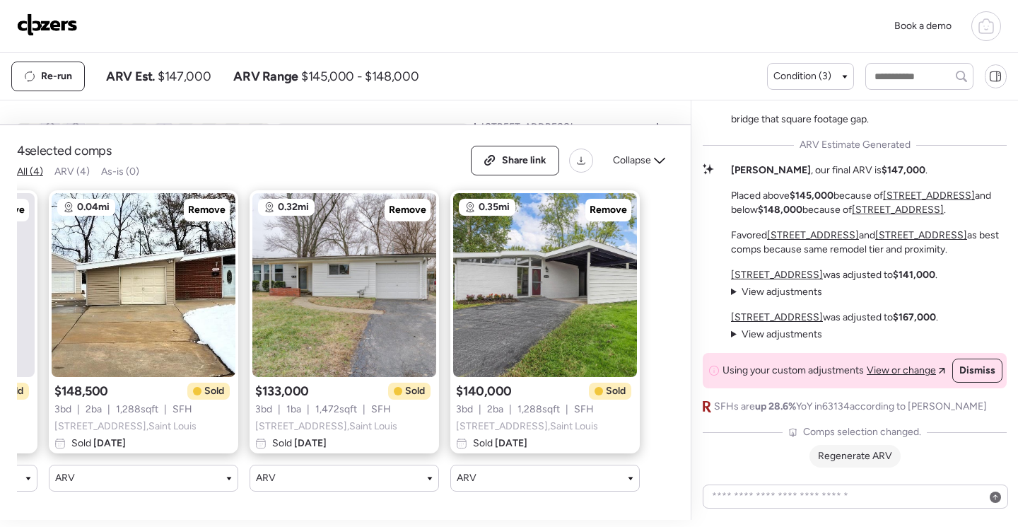
click at [870, 462] on span "Regenerate ARV" at bounding box center [855, 456] width 74 height 12
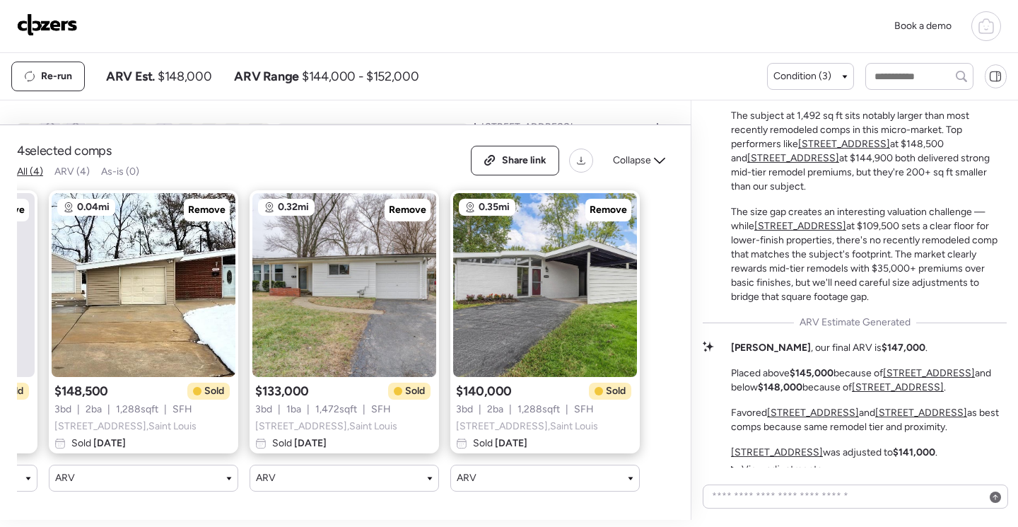
scroll to position [-575, 0]
